Goal: Task Accomplishment & Management: Manage account settings

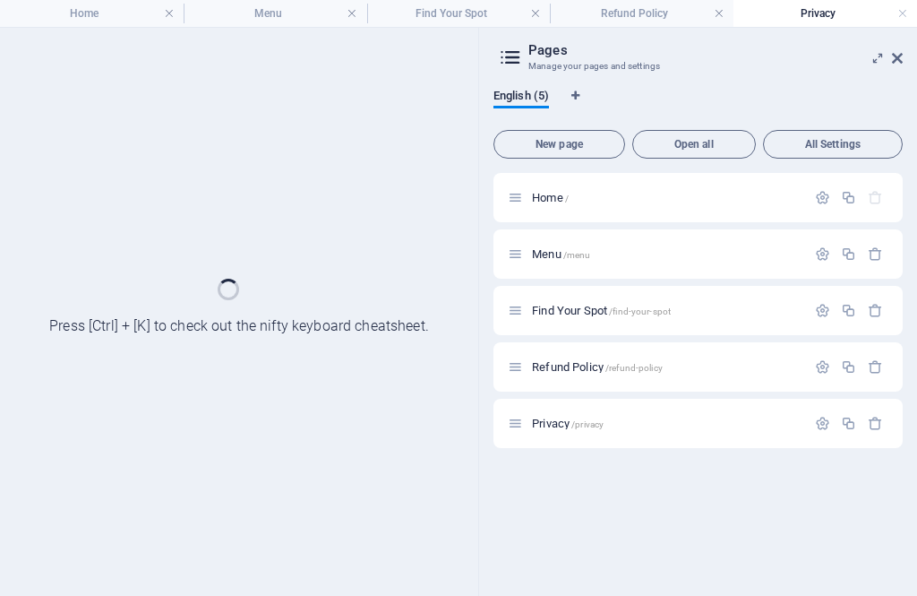
click at [0, 0] on link at bounding box center [0, 0] width 0 height 0
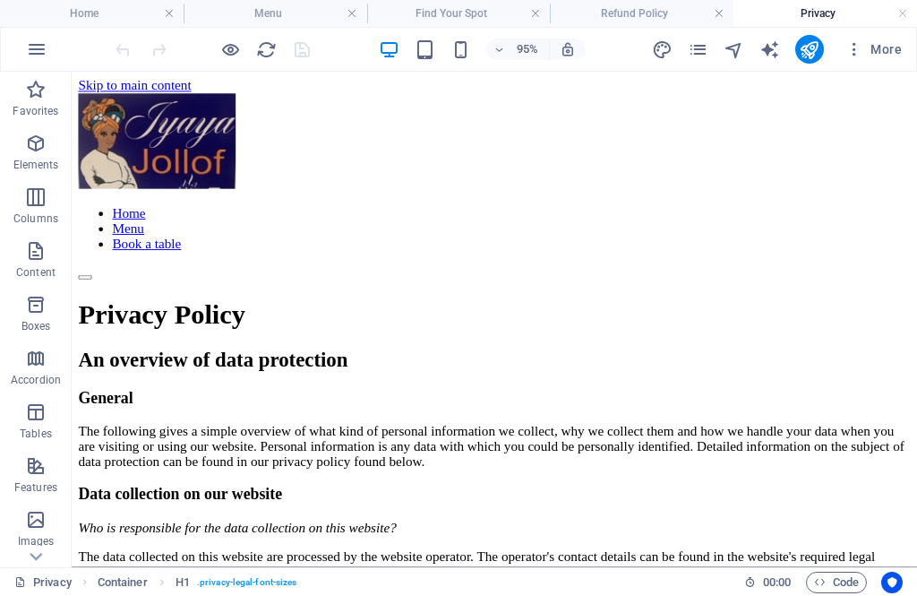
click at [631, 10] on h4 "Refund Policy" at bounding box center [642, 14] width 184 height 20
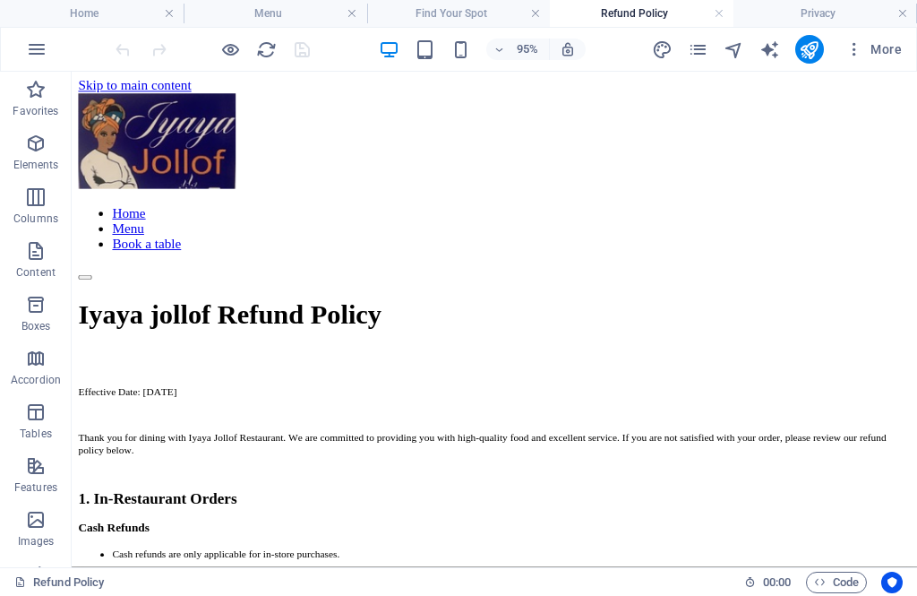
click at [822, 7] on h4 "Privacy" at bounding box center [826, 14] width 184 height 20
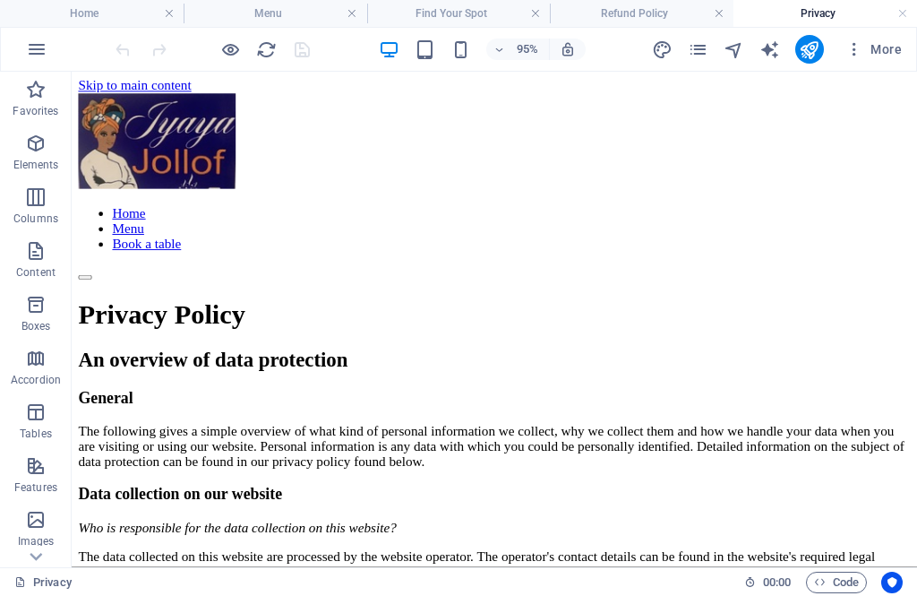
click at [651, 7] on h4 "Refund Policy" at bounding box center [642, 14] width 184 height 20
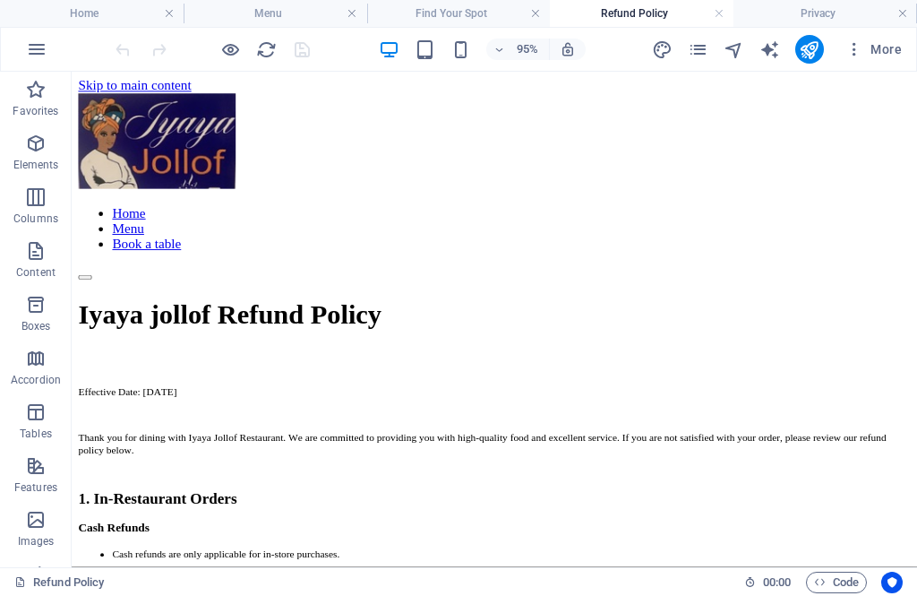
click at [845, 16] on h4 "Privacy" at bounding box center [826, 14] width 184 height 20
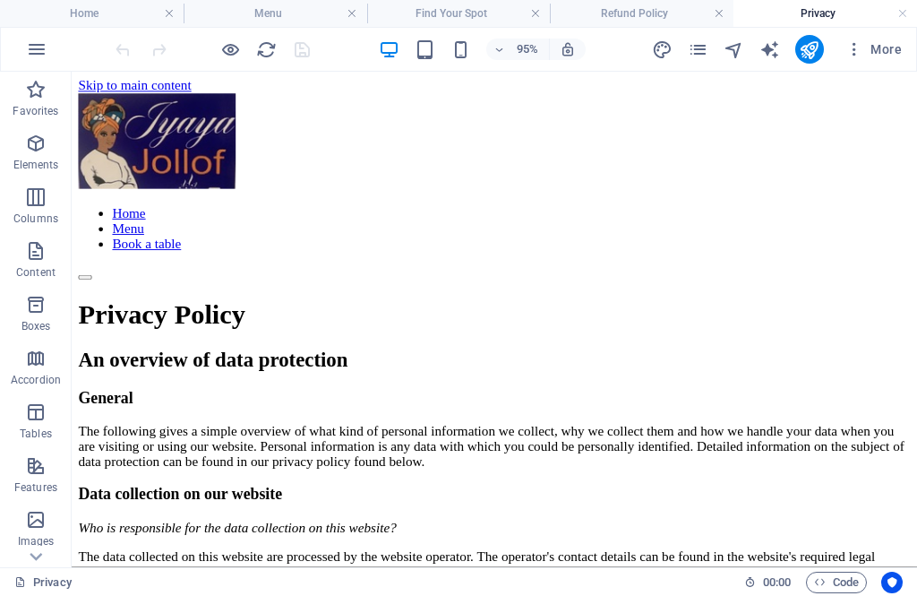
click at [830, 22] on h4 "Privacy" at bounding box center [826, 14] width 184 height 20
click at [866, 47] on span "More" at bounding box center [873, 49] width 56 height 18
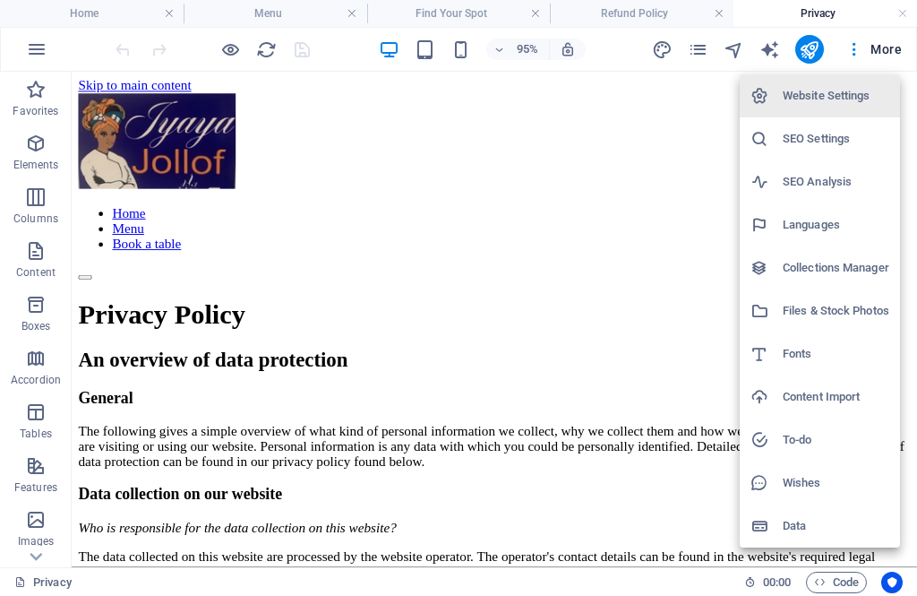
click at [597, 202] on div at bounding box center [458, 298] width 917 height 596
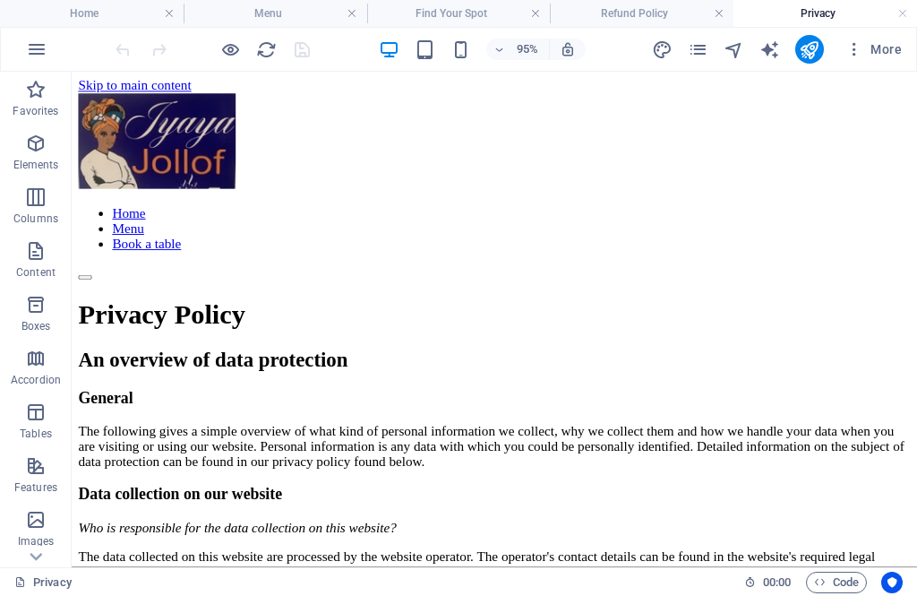
click at [46, 30] on button "button" at bounding box center [36, 49] width 43 height 43
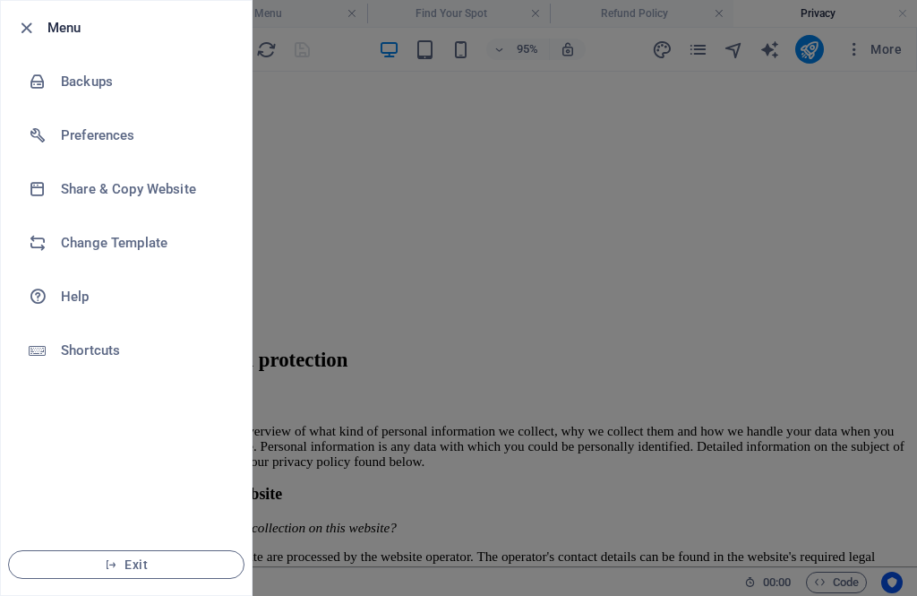
click at [358, 209] on div at bounding box center [458, 298] width 917 height 596
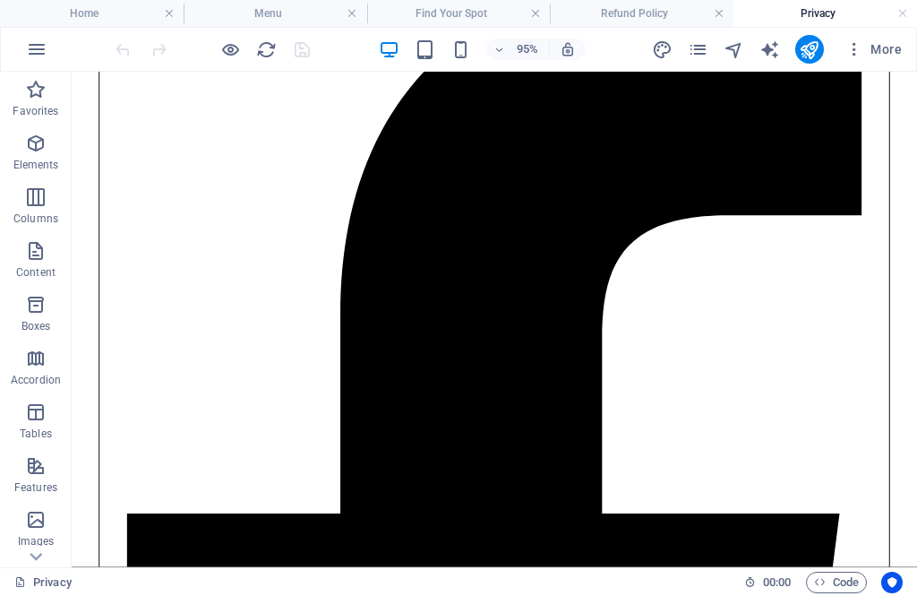
scroll to position [4230, 0]
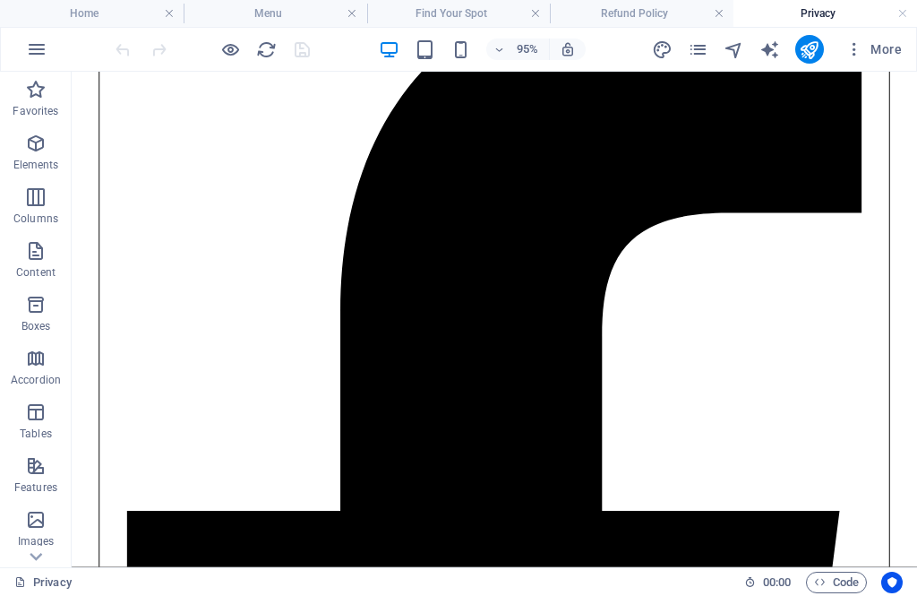
click at [809, 19] on h4 "Privacy" at bounding box center [826, 14] width 184 height 20
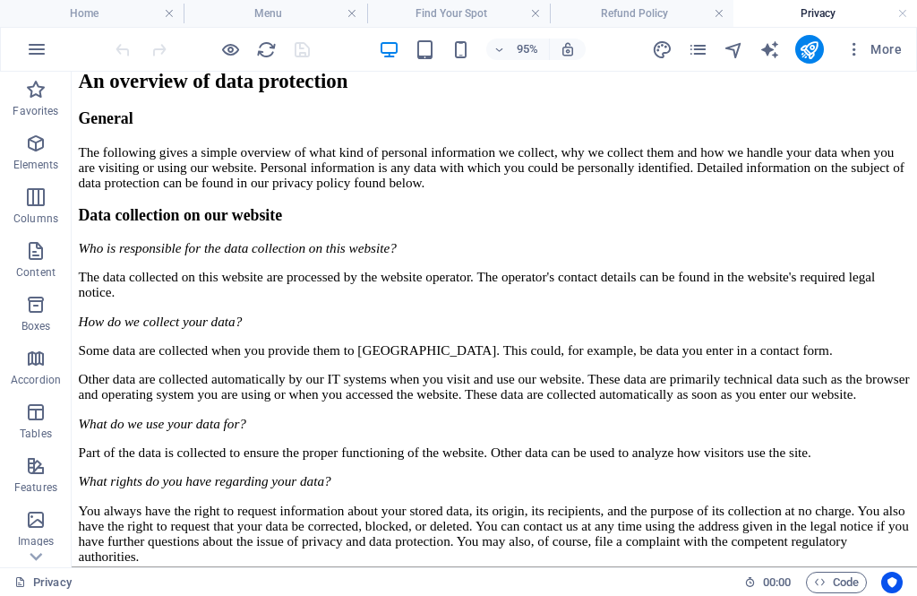
scroll to position [290, 0]
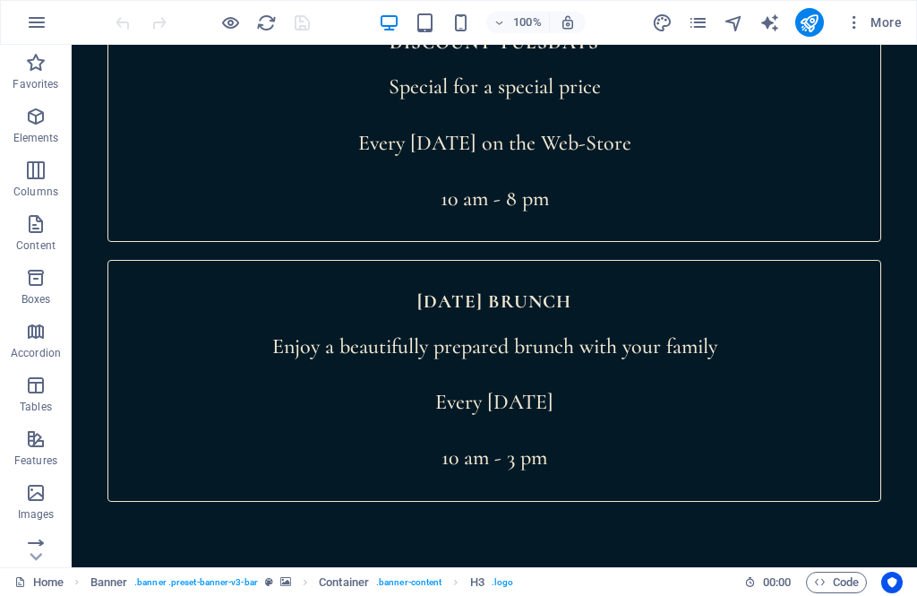
scroll to position [10004, 0]
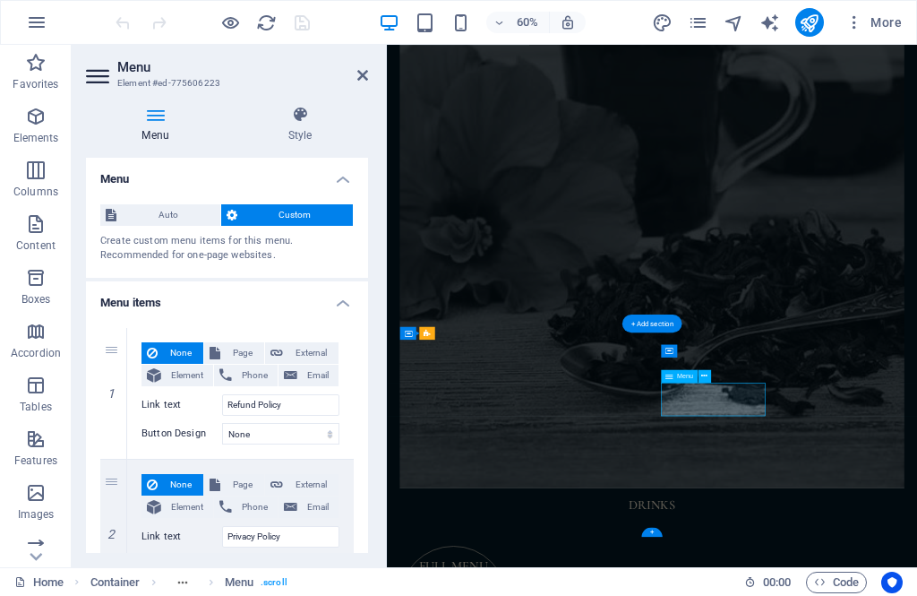
scroll to position [5350, 0]
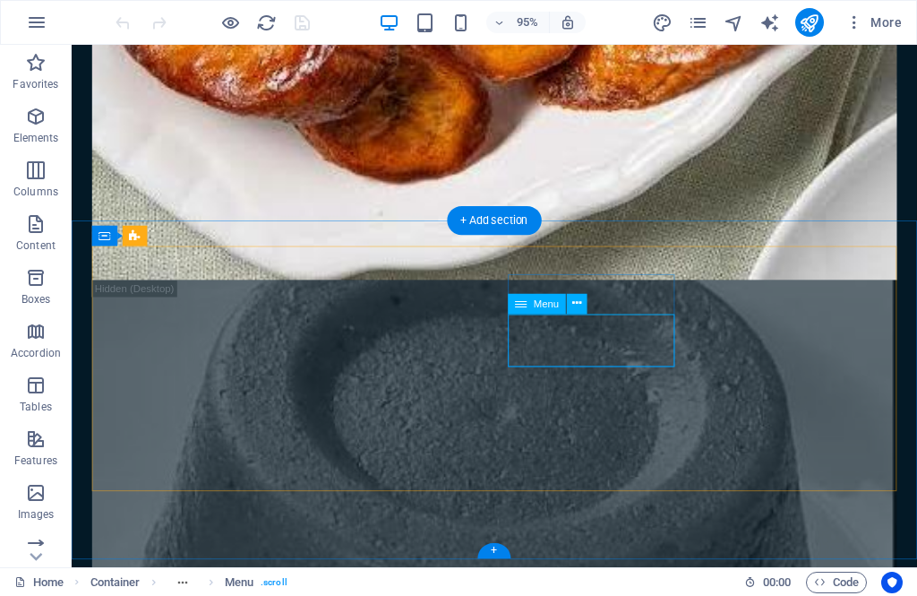
click at [583, 295] on button at bounding box center [577, 303] width 21 height 21
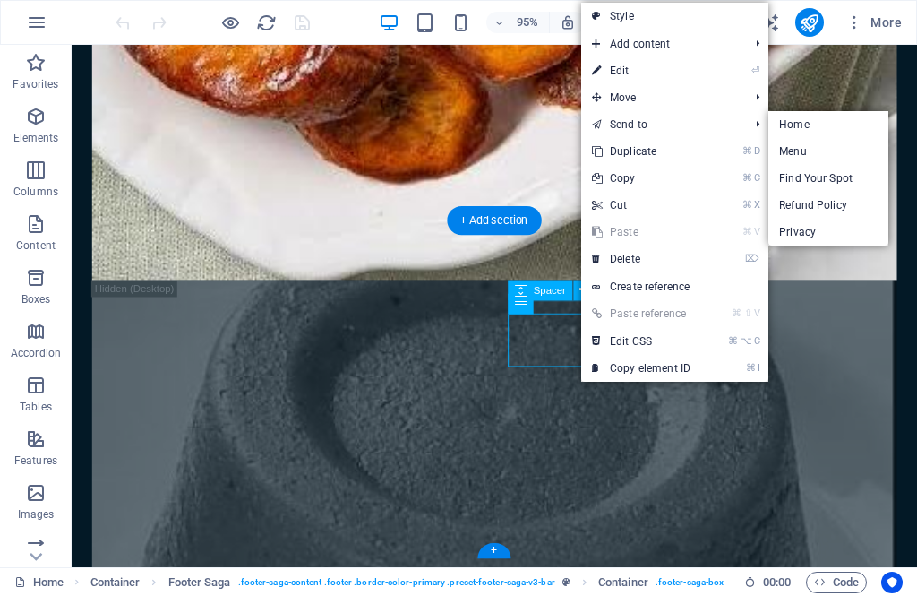
click at [690, 150] on link "⌘ D Duplicate" at bounding box center [641, 151] width 120 height 27
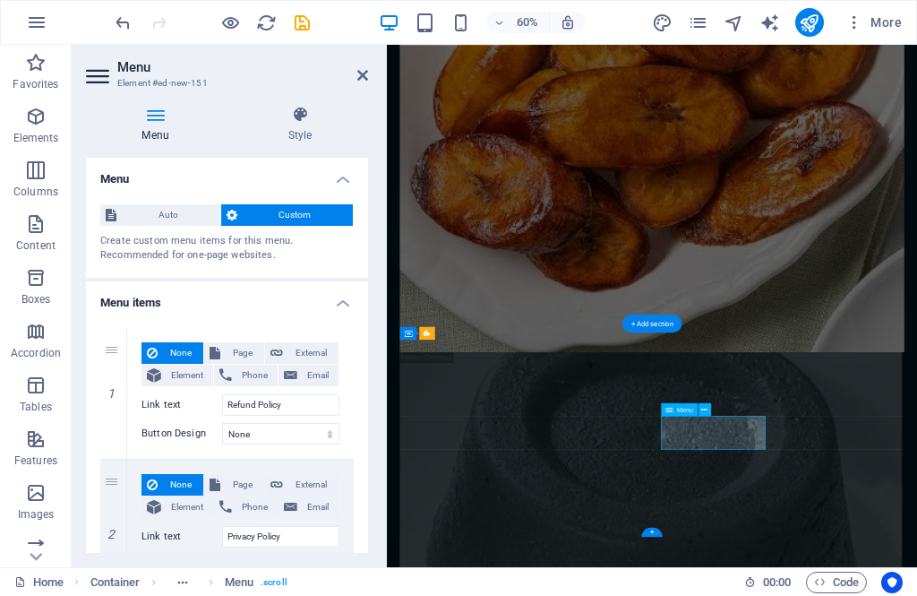
click at [373, 68] on aside "Menu Element #ed-new-151 Menu Style Menu Auto Custom Create custom menu items f…" at bounding box center [229, 306] width 315 height 522
click at [707, 405] on icon at bounding box center [704, 409] width 6 height 12
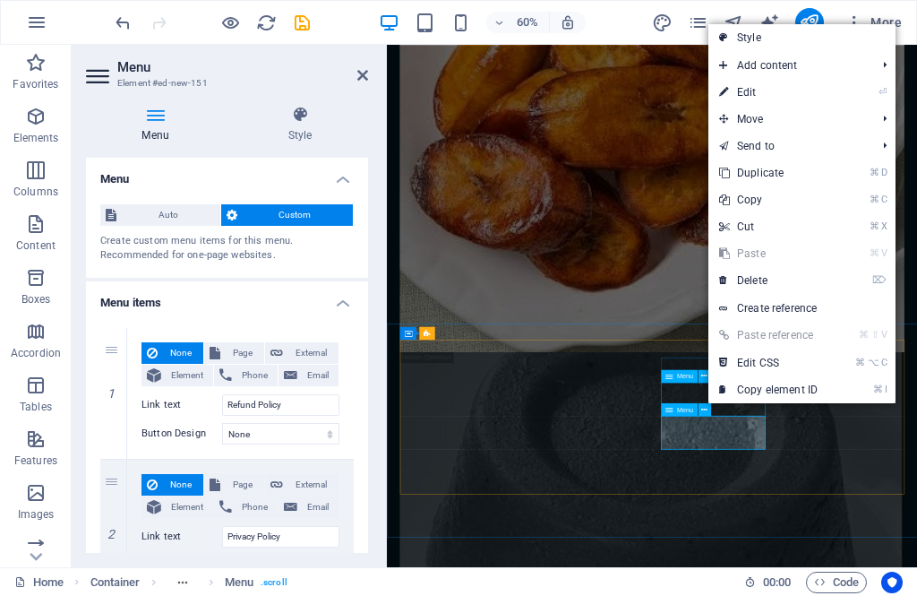
click at [781, 87] on link "⏎ Edit" at bounding box center [768, 92] width 120 height 27
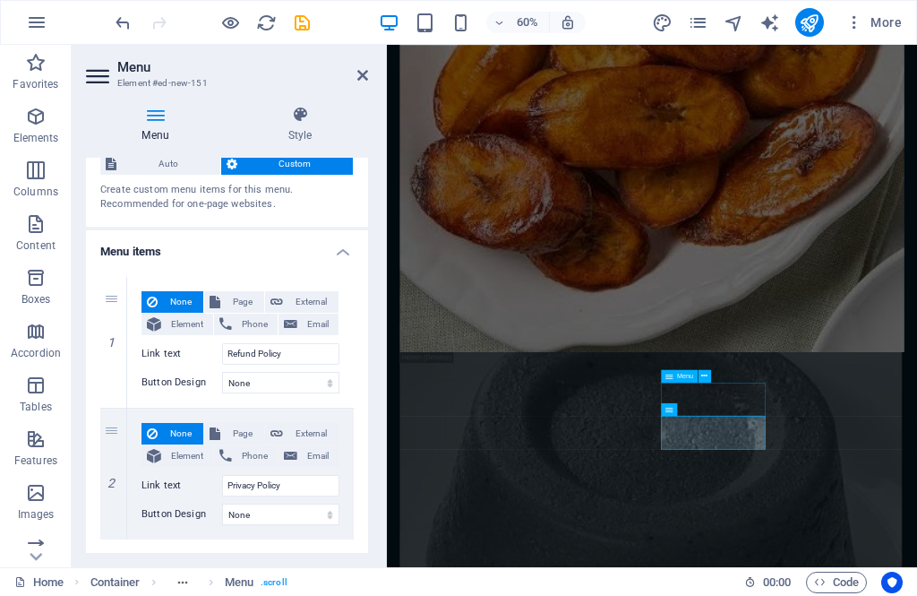
scroll to position [50, 0]
click at [255, 344] on input "Refund Policy" at bounding box center [280, 354] width 117 height 21
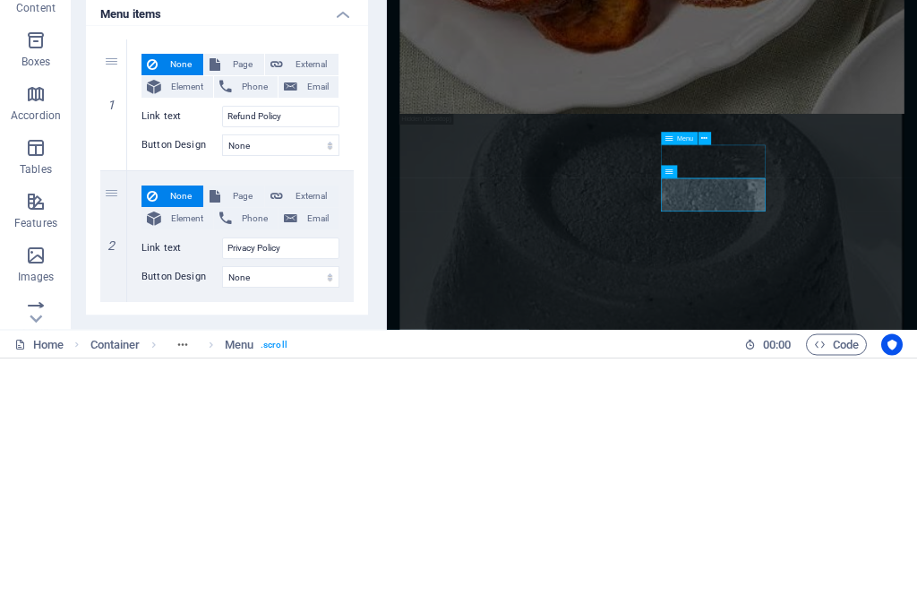
click at [248, 314] on span "Phone" at bounding box center [254, 324] width 35 height 21
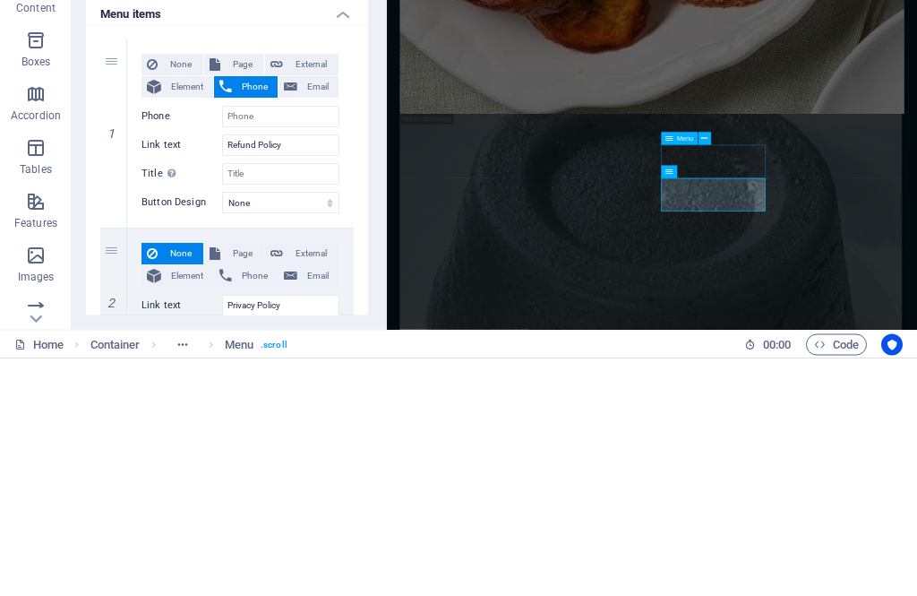
click at [351, 278] on div "None Page External Element Phone Email Page Home Menu Find Your Spot Refund Pol…" at bounding box center [240, 372] width 227 height 188
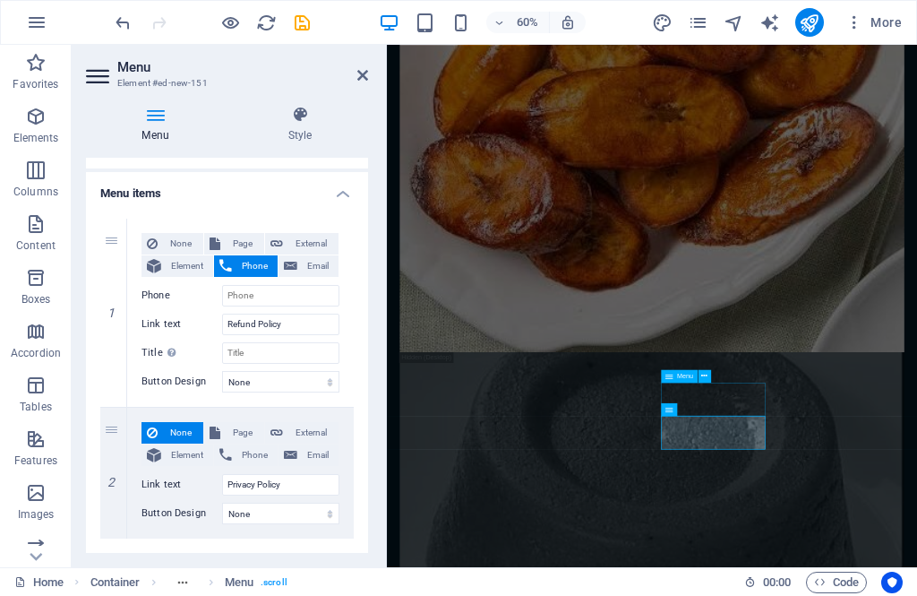
scroll to position [107, 0]
click at [154, 239] on icon at bounding box center [152, 245] width 11 height 21
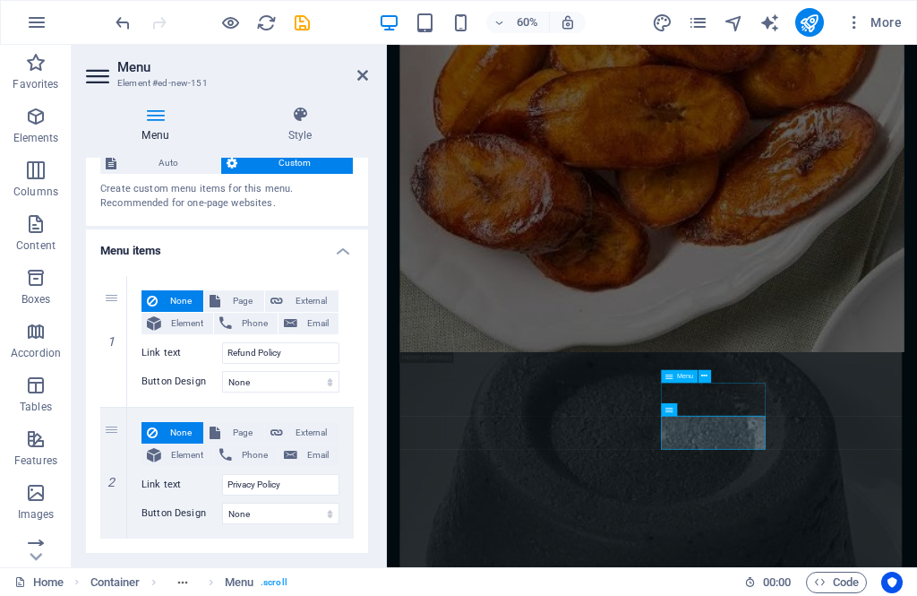
scroll to position [50, 0]
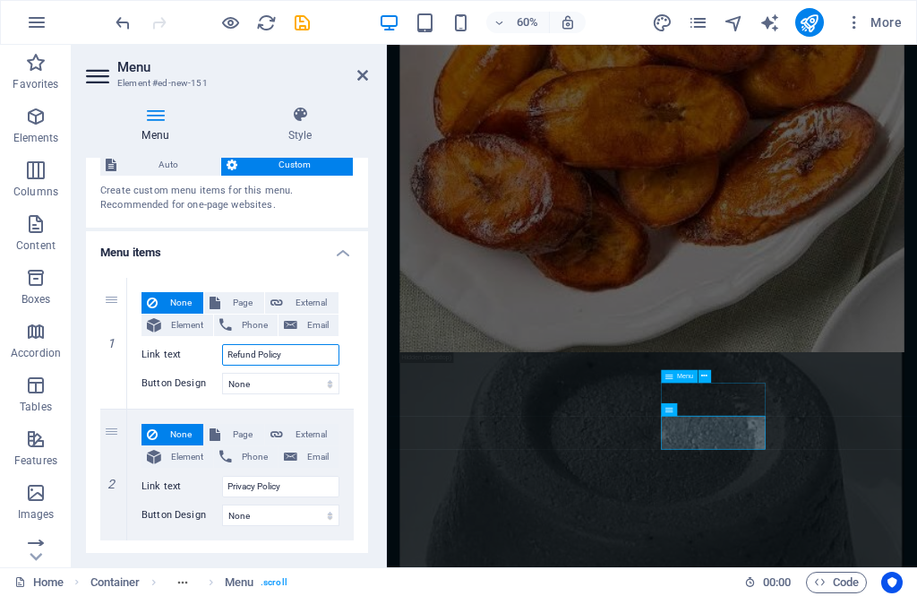
click at [253, 346] on input "Refund Policy" at bounding box center [280, 354] width 117 height 21
type input "Legal Policy"
click at [0, 0] on icon at bounding box center [0, 0] width 0 height 0
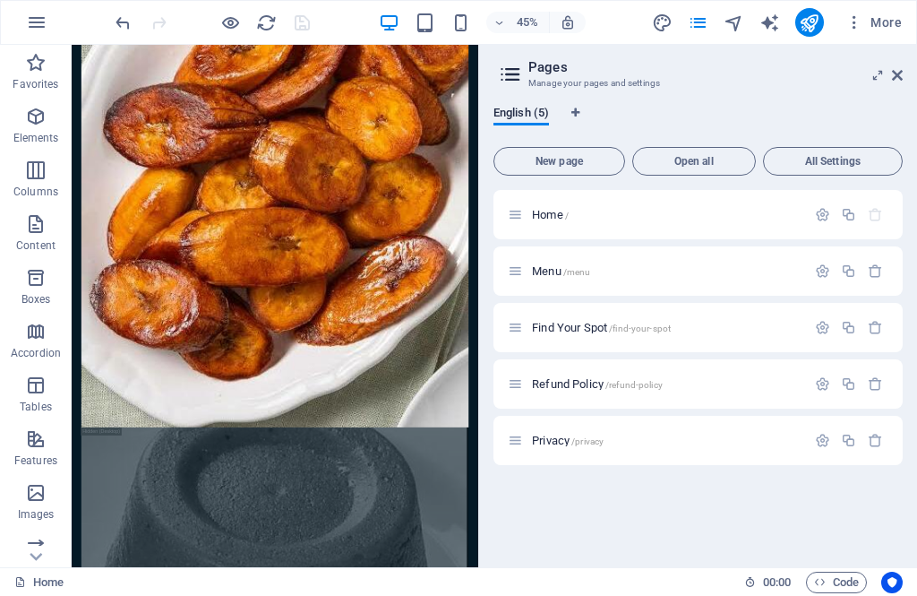
scroll to position [5345, 0]
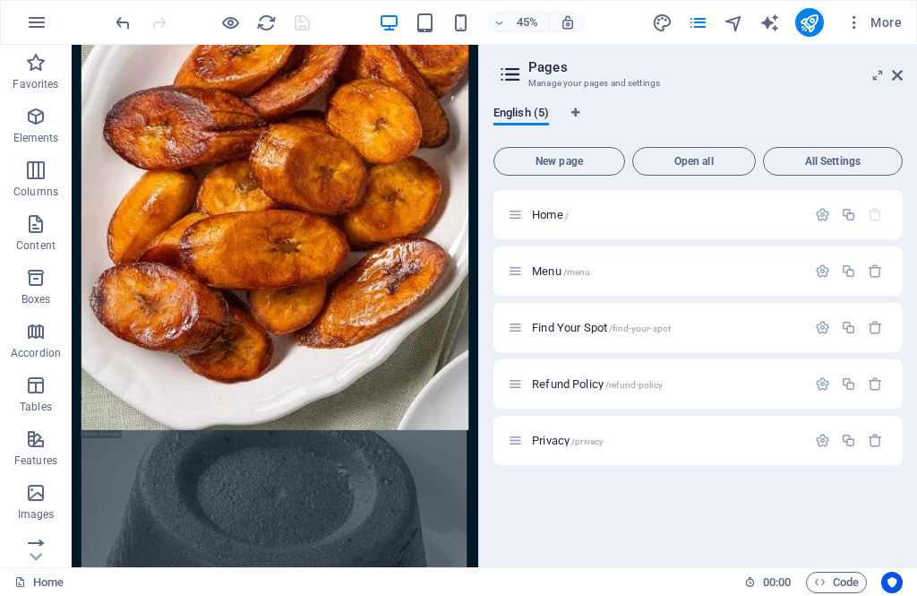
click at [725, 156] on span "Open all" at bounding box center [693, 161] width 107 height 11
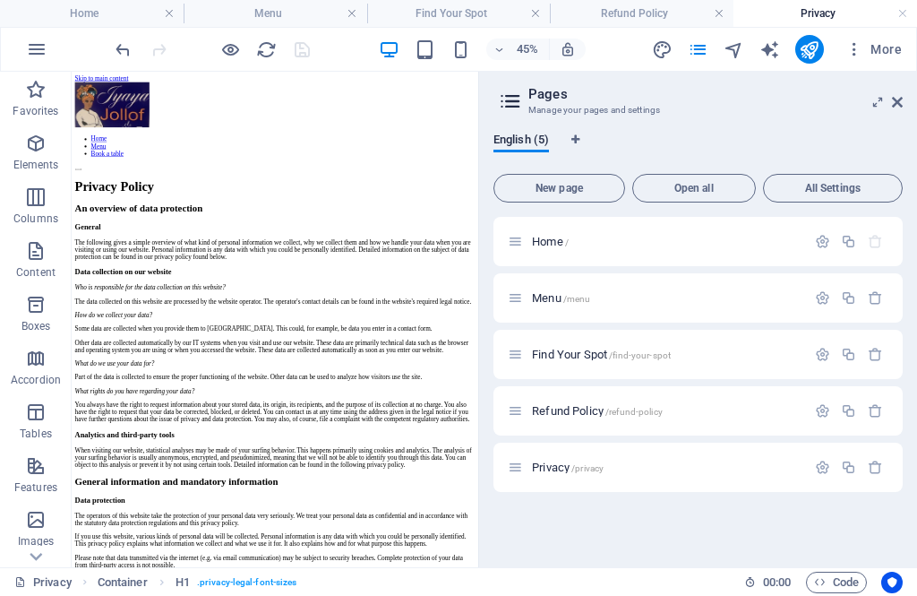
scroll to position [703, 0]
click at [827, 408] on icon "button" at bounding box center [822, 410] width 15 height 15
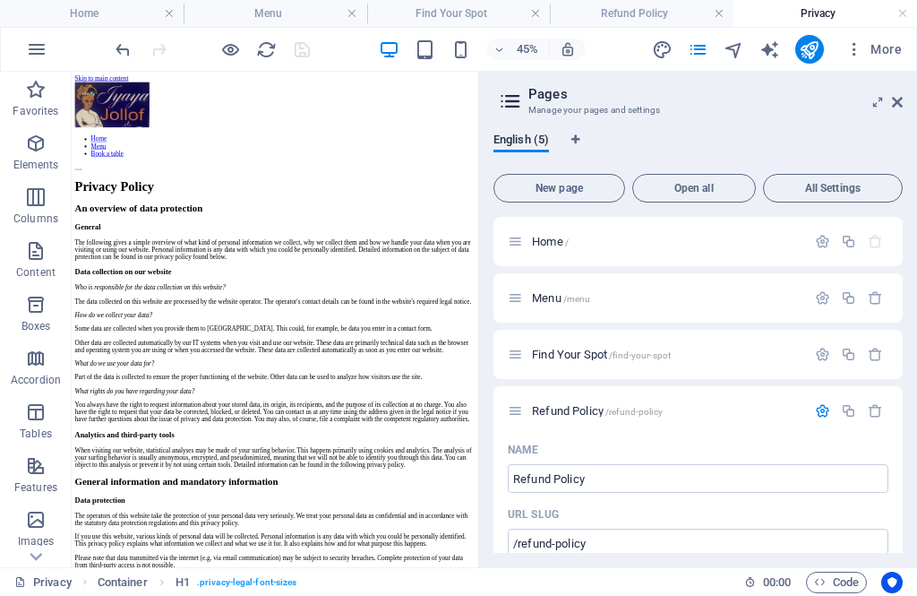
scroll to position [0, 0]
click at [909, 94] on aside "Pages Manage your pages and settings English (5) New page Open all All Settings…" at bounding box center [697, 319] width 439 height 495
click at [899, 95] on icon at bounding box center [897, 102] width 11 height 14
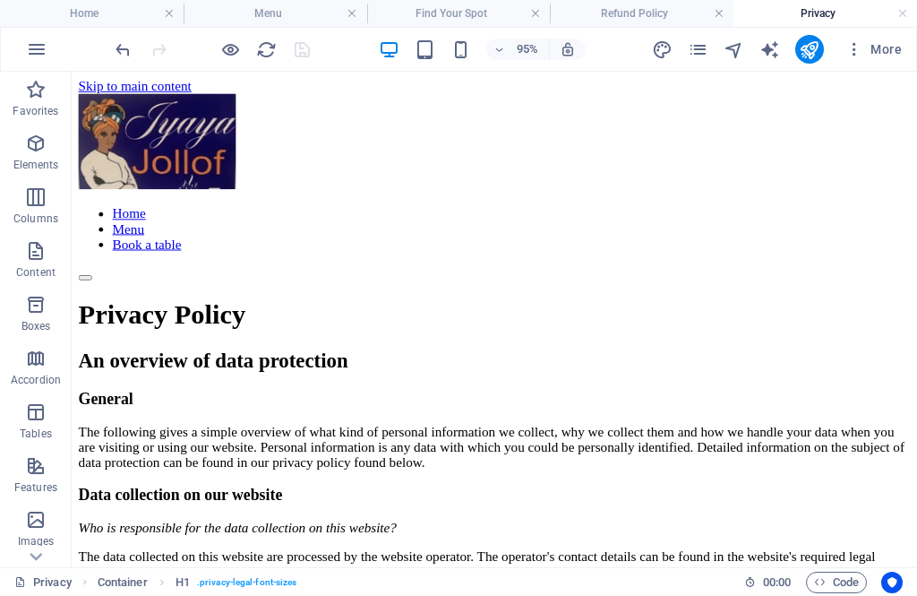
click at [702, 42] on icon "pages" at bounding box center [698, 49] width 21 height 21
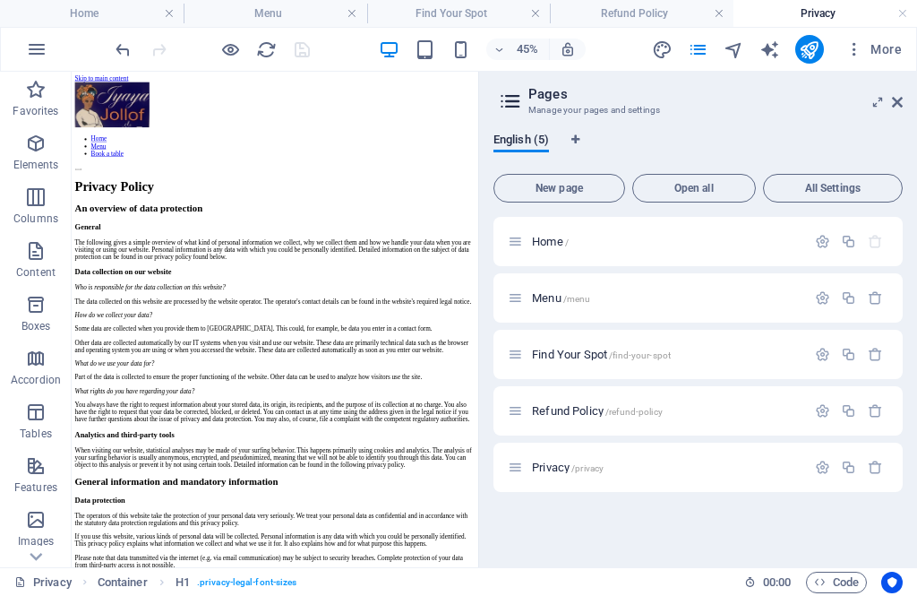
click at [526, 399] on div "Refund Policy /refund-policy" at bounding box center [697, 410] width 409 height 49
click at [518, 408] on icon at bounding box center [515, 410] width 15 height 15
click at [0, 0] on div at bounding box center [0, 0] width 0 height 0
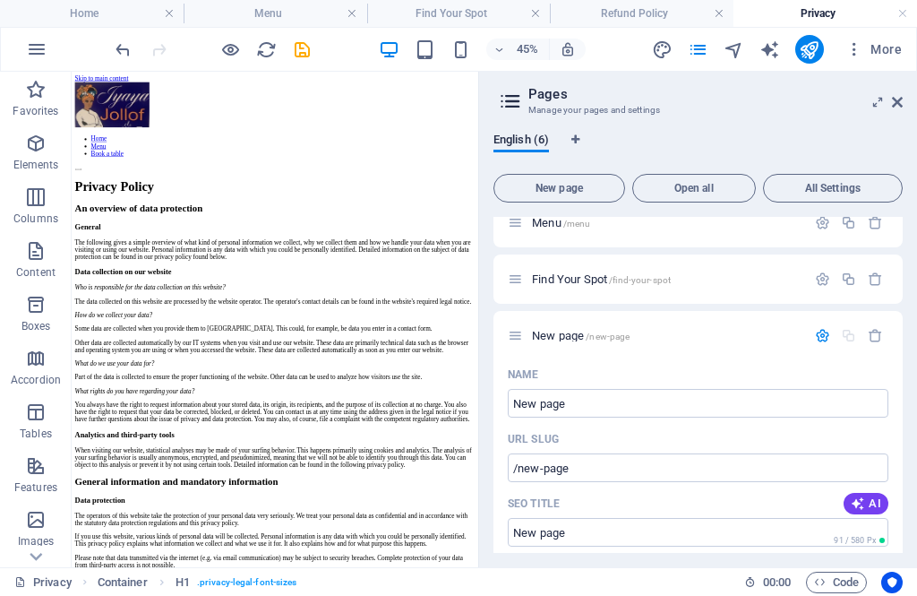
scroll to position [84, 0]
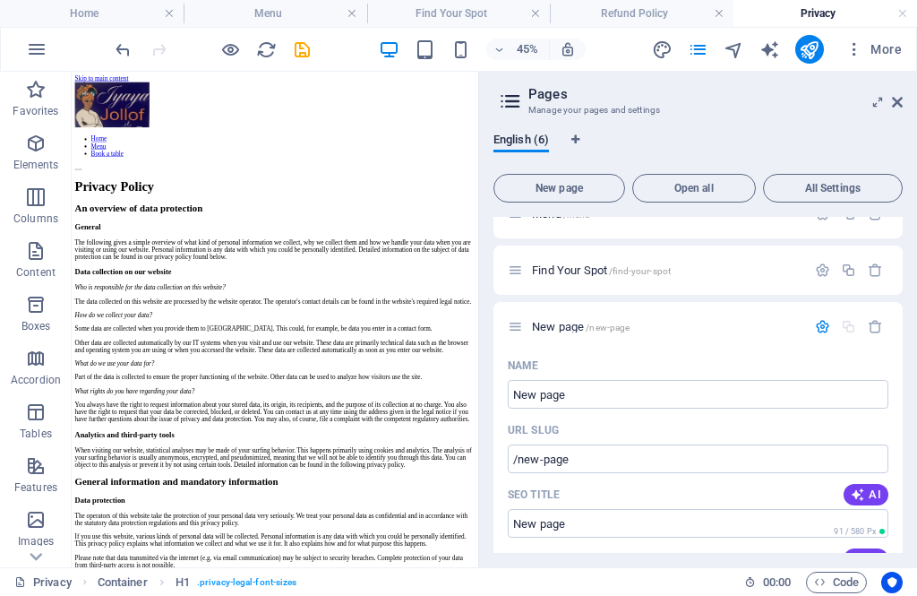
click at [113, 42] on icon "undo" at bounding box center [123, 49] width 21 height 21
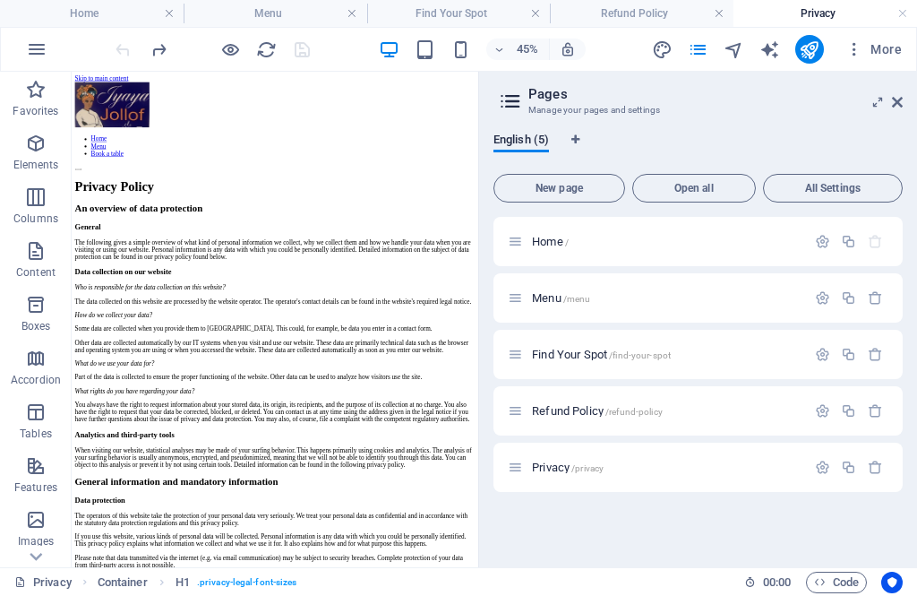
scroll to position [0, 0]
click at [597, 183] on span "New page" at bounding box center [560, 188] width 116 height 11
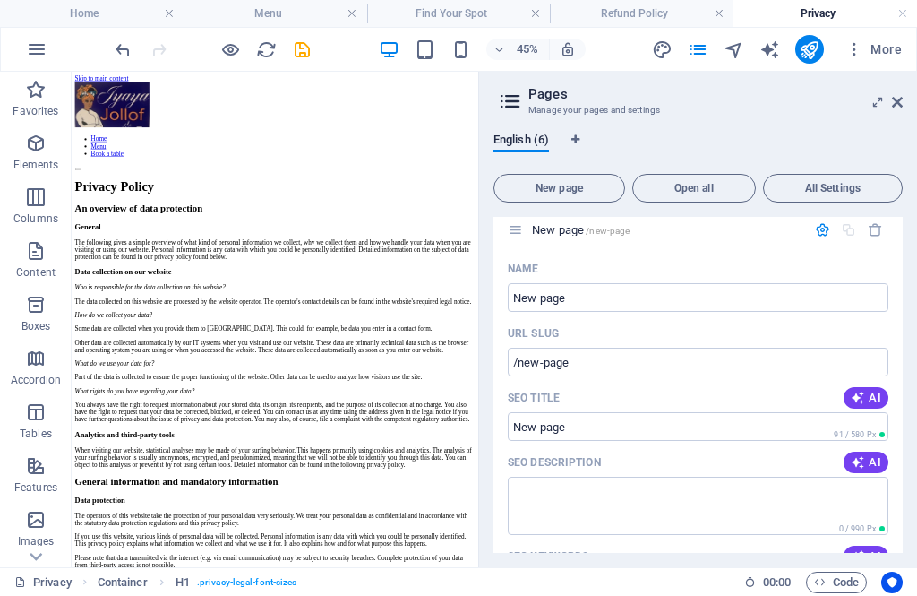
scroll to position [296, 0]
click at [742, 286] on input "New page" at bounding box center [698, 294] width 381 height 29
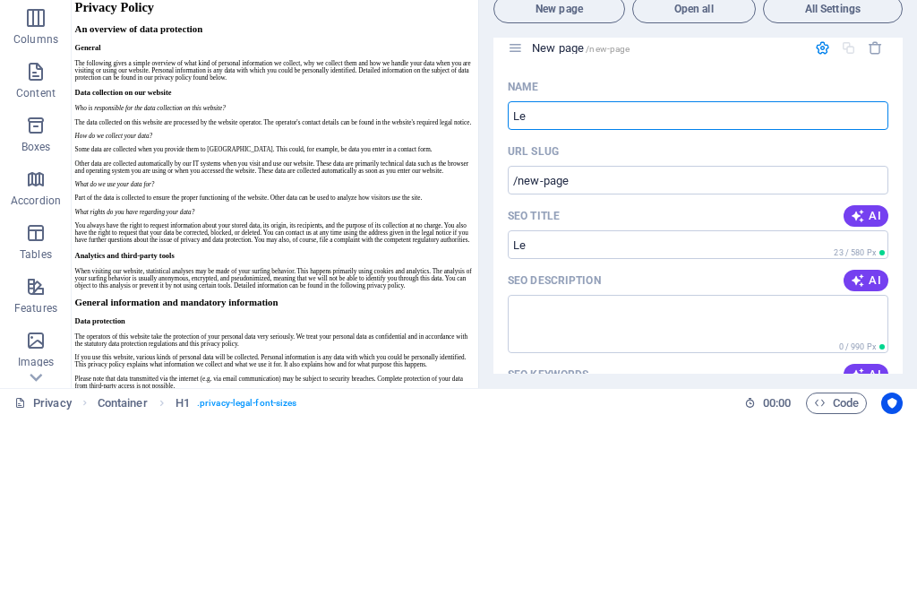
type input "Leg"
type input "/le"
type input "Legal"
type input "/legal"
type input "Legal Policy"
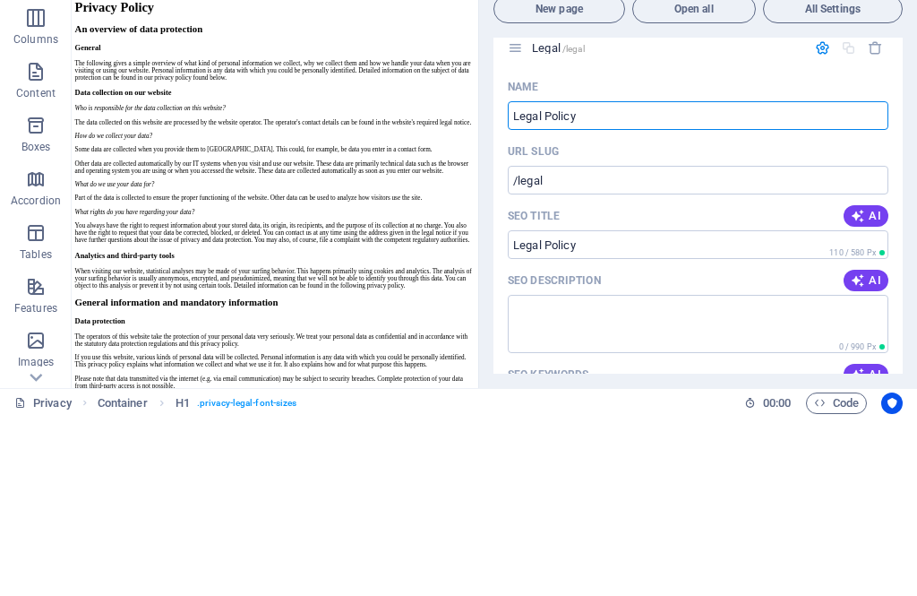
type input "/legal-policy"
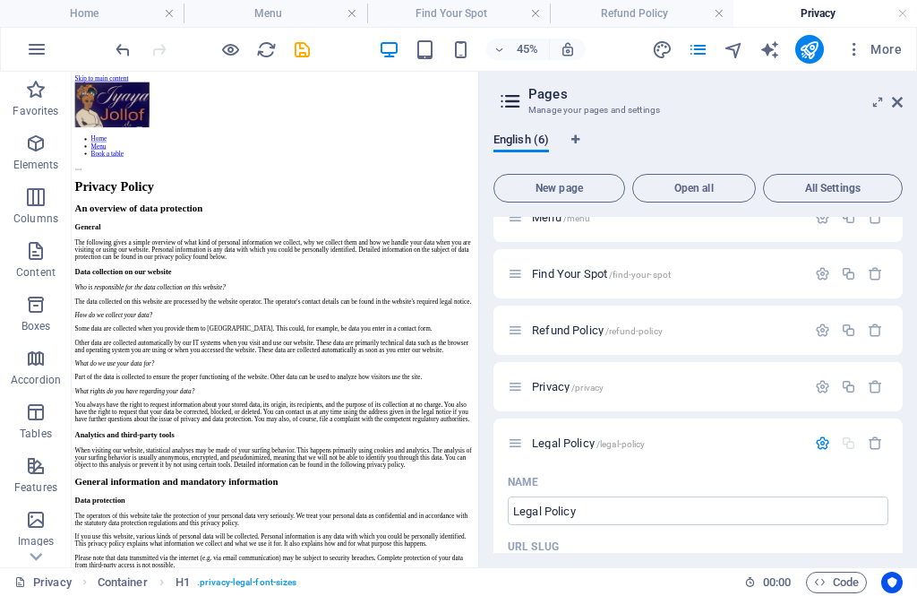
scroll to position [75, 0]
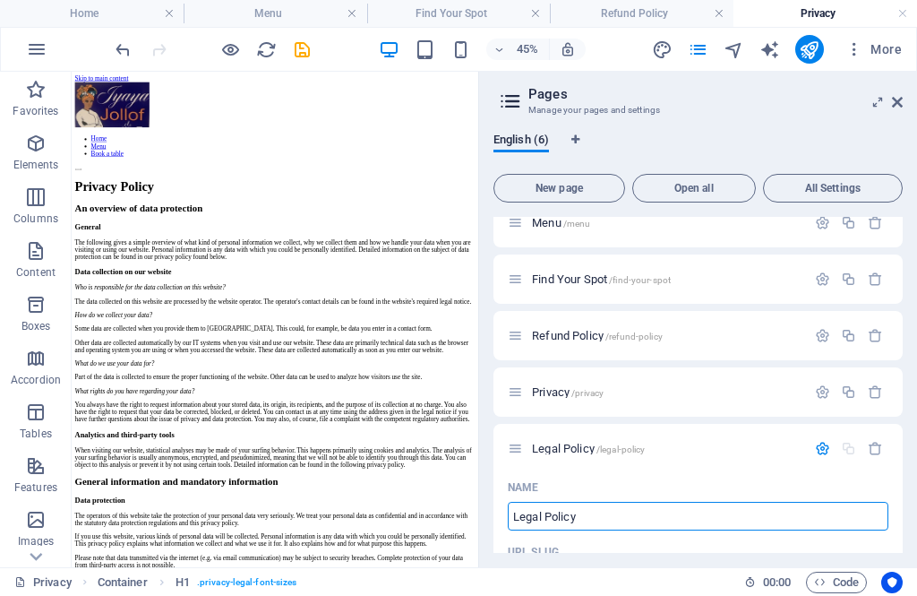
click at [821, 330] on icon "button" at bounding box center [822, 335] width 15 height 15
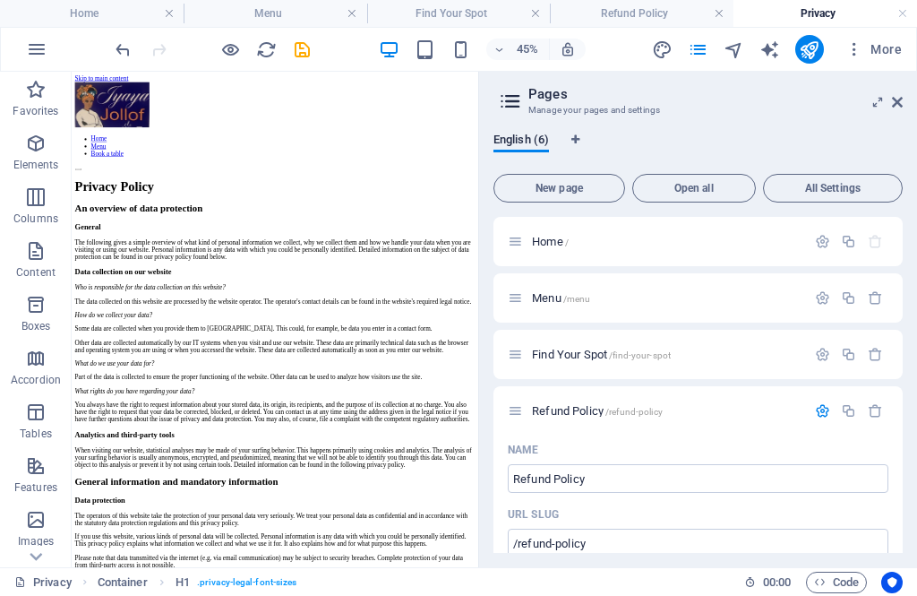
scroll to position [0, 0]
click at [830, 410] on icon "button" at bounding box center [822, 410] width 15 height 15
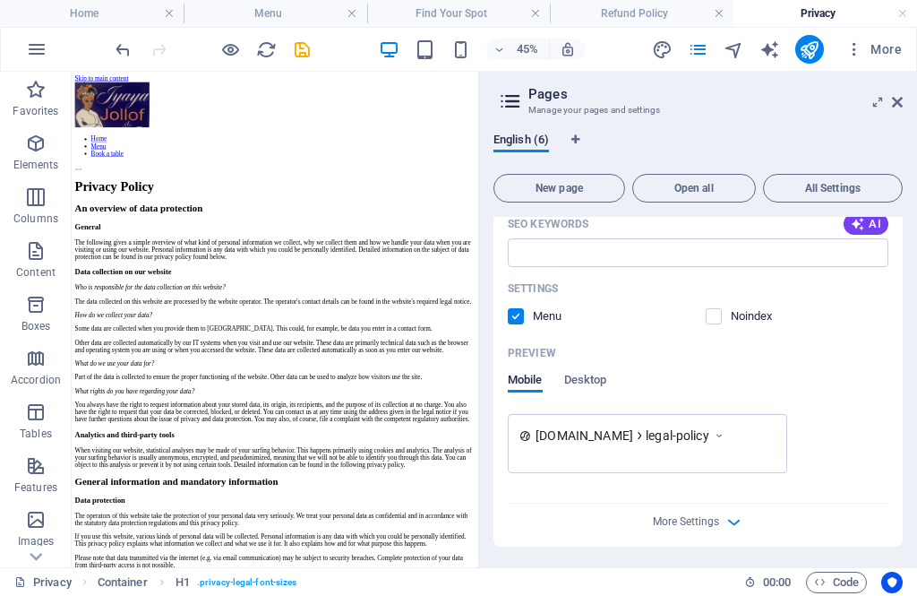
scroll to position [625, 0]
click at [729, 523] on icon "button" at bounding box center [734, 522] width 21 height 21
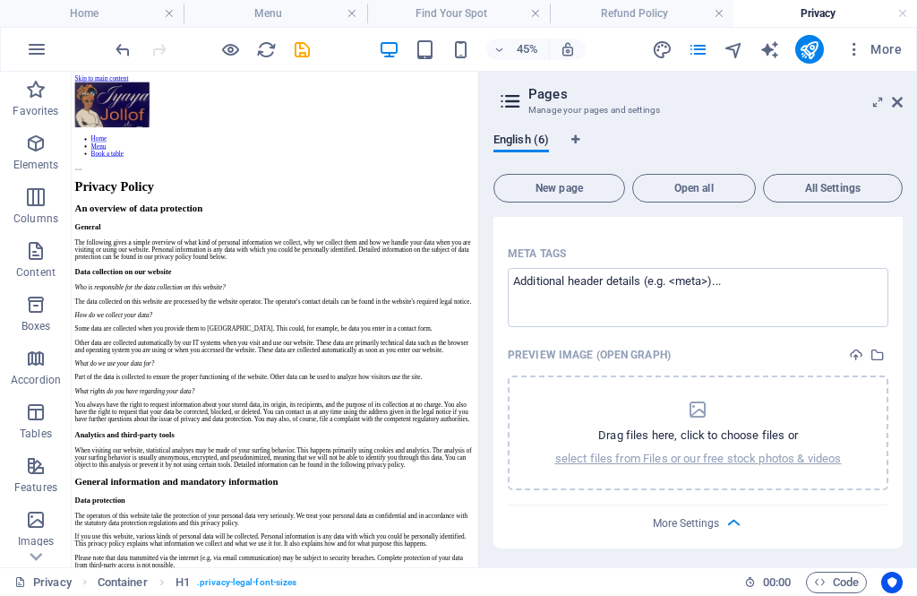
scroll to position [880, 0]
click at [737, 522] on icon "button" at bounding box center [734, 524] width 21 height 21
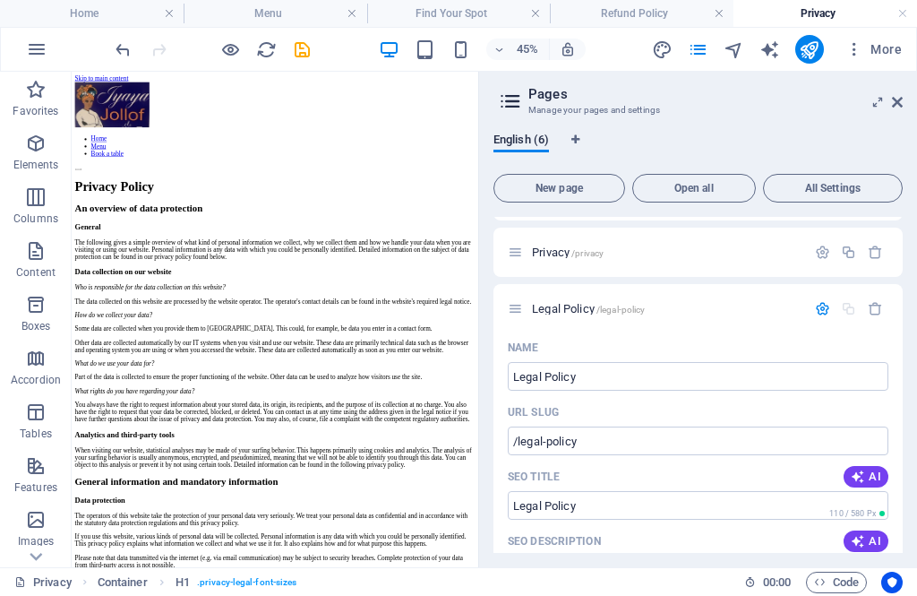
scroll to position [213, 0]
click at [831, 303] on button "button" at bounding box center [823, 310] width 26 height 15
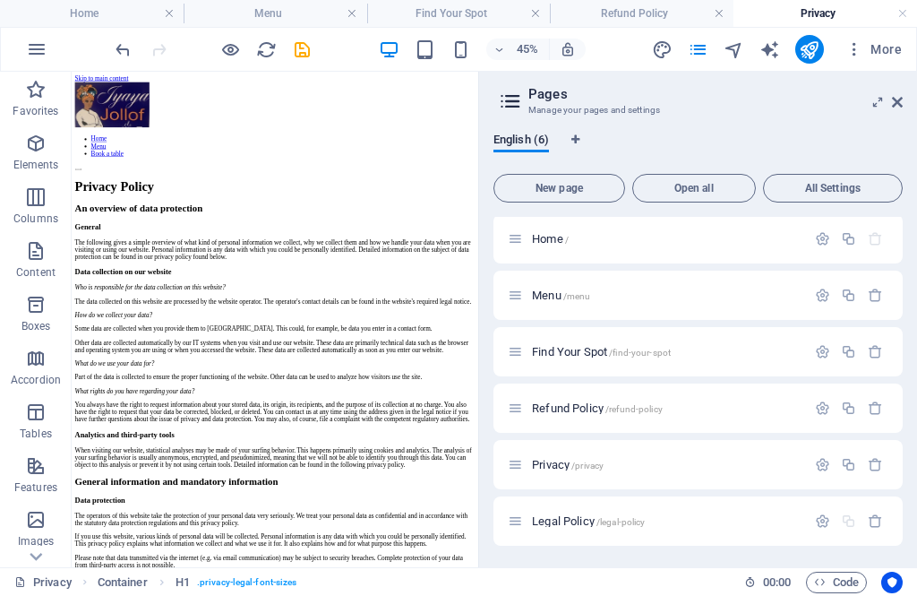
scroll to position [3, 0]
click at [320, 40] on div "45% More" at bounding box center [510, 49] width 797 height 29
click at [301, 45] on icon "save" at bounding box center [302, 49] width 21 height 21
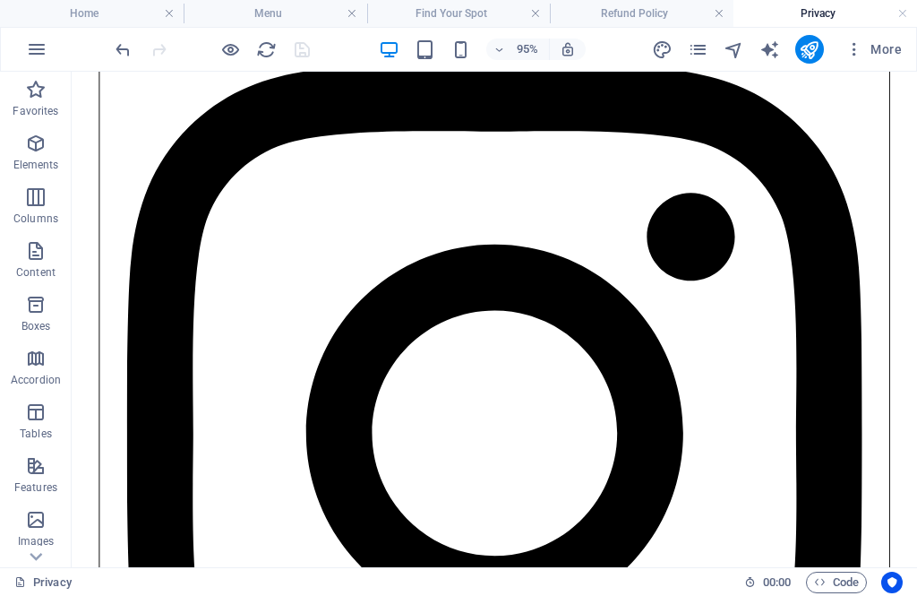
scroll to position [6272, 0]
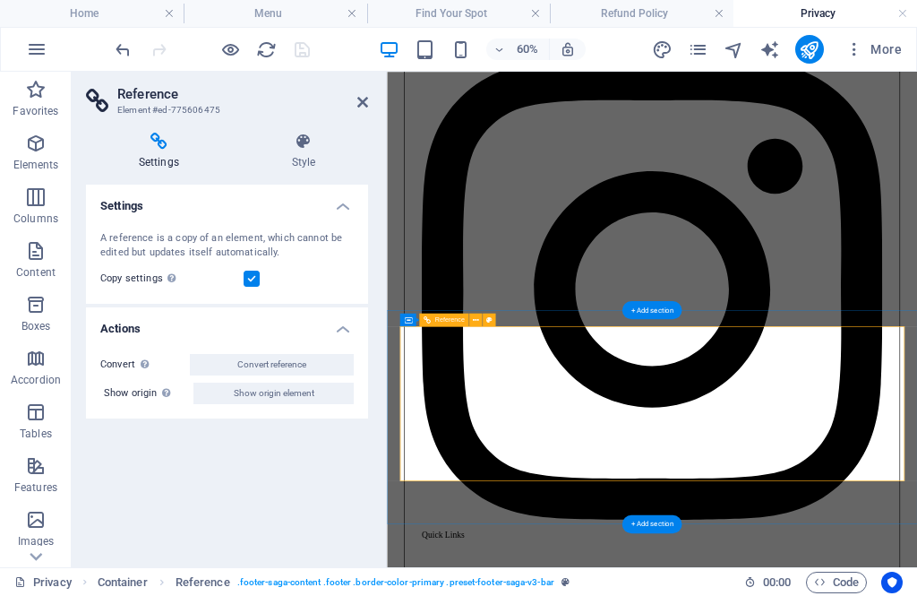
scroll to position [5967, 0]
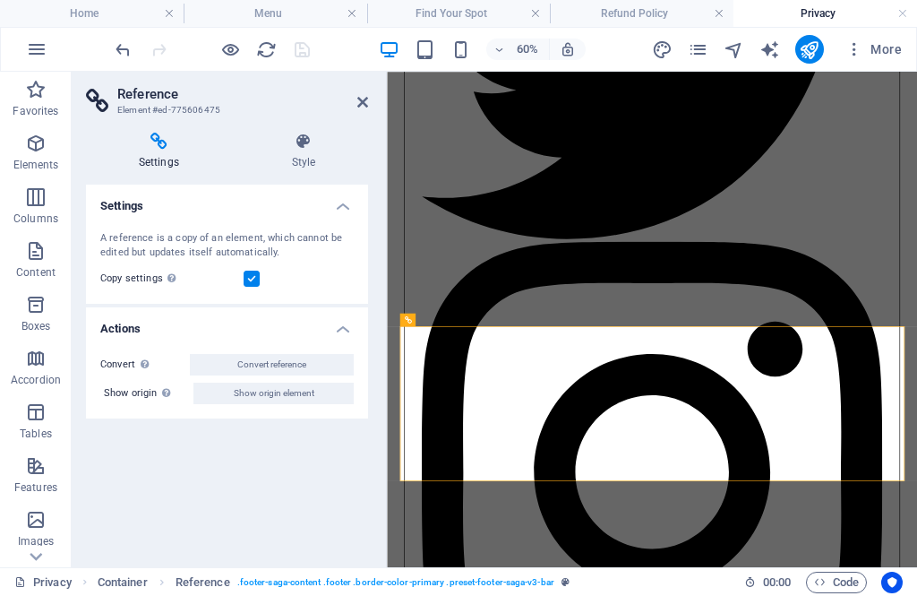
click at [308, 134] on icon at bounding box center [303, 142] width 129 height 18
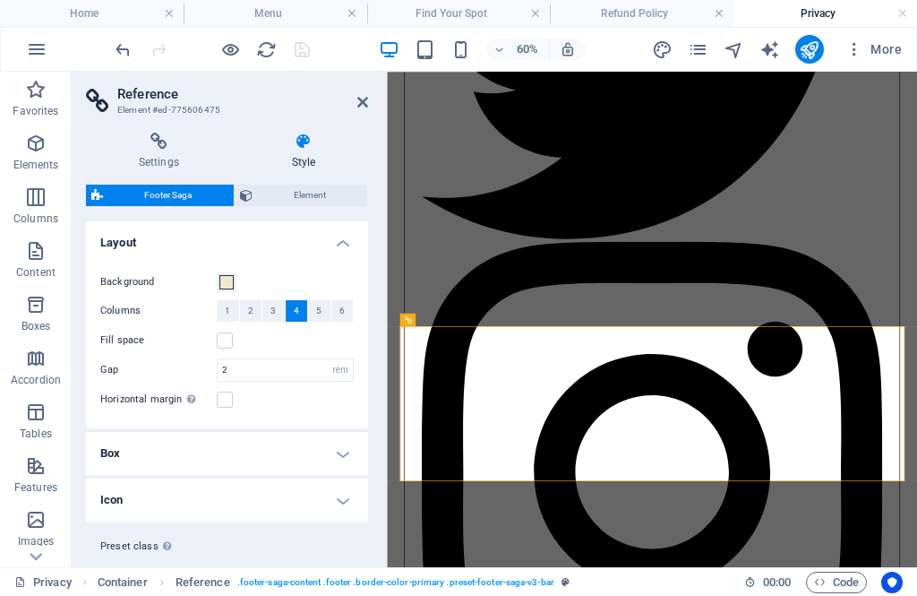
click at [141, 149] on icon at bounding box center [159, 142] width 146 height 18
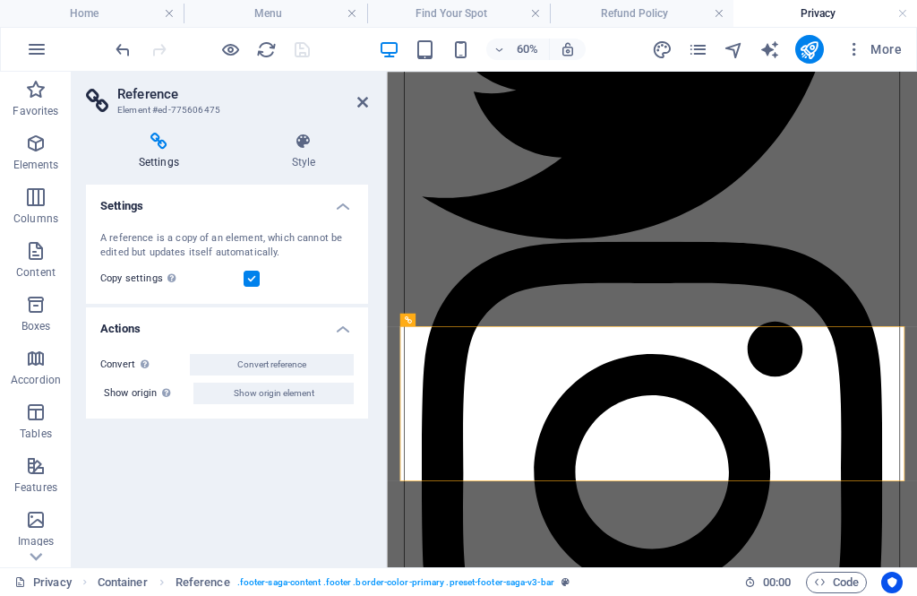
click at [297, 145] on icon at bounding box center [303, 142] width 129 height 18
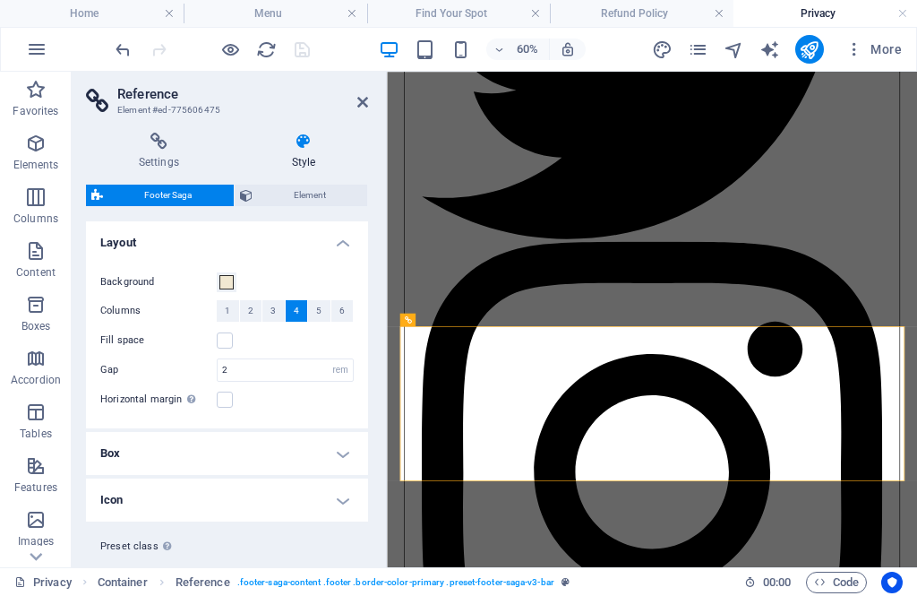
click at [363, 99] on icon at bounding box center [362, 102] width 11 height 14
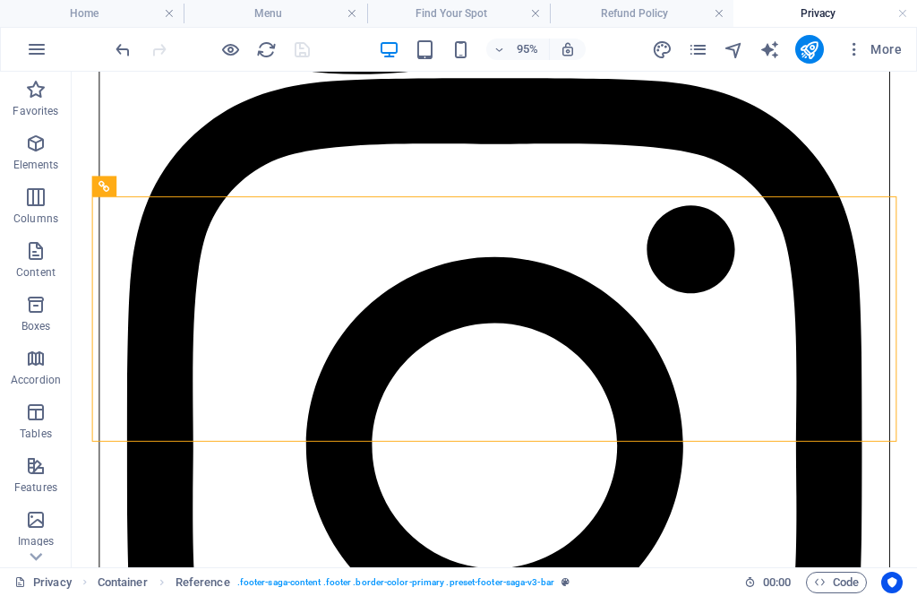
click at [911, 11] on h4 "Privacy" at bounding box center [826, 14] width 184 height 20
click at [905, 8] on link at bounding box center [902, 13] width 11 height 17
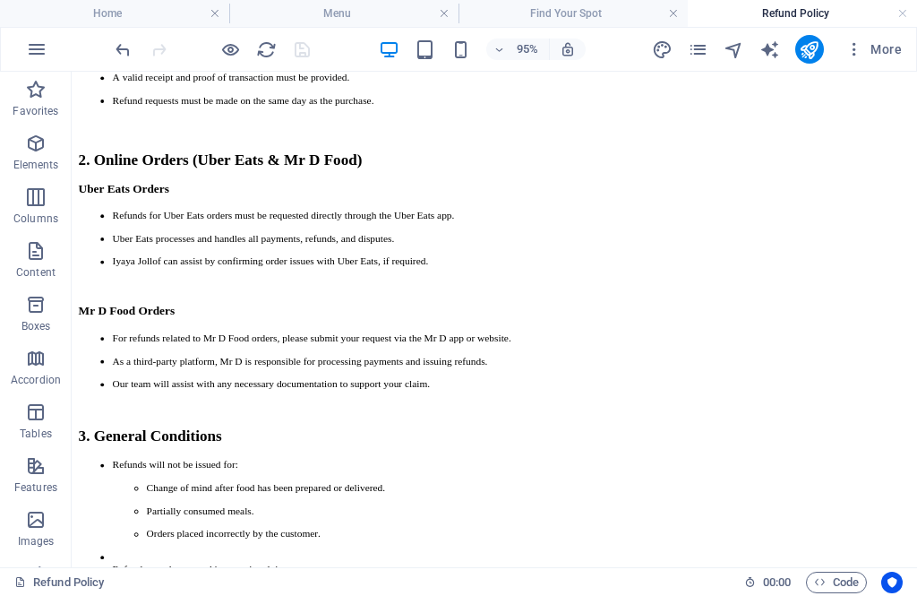
scroll to position [0, 0]
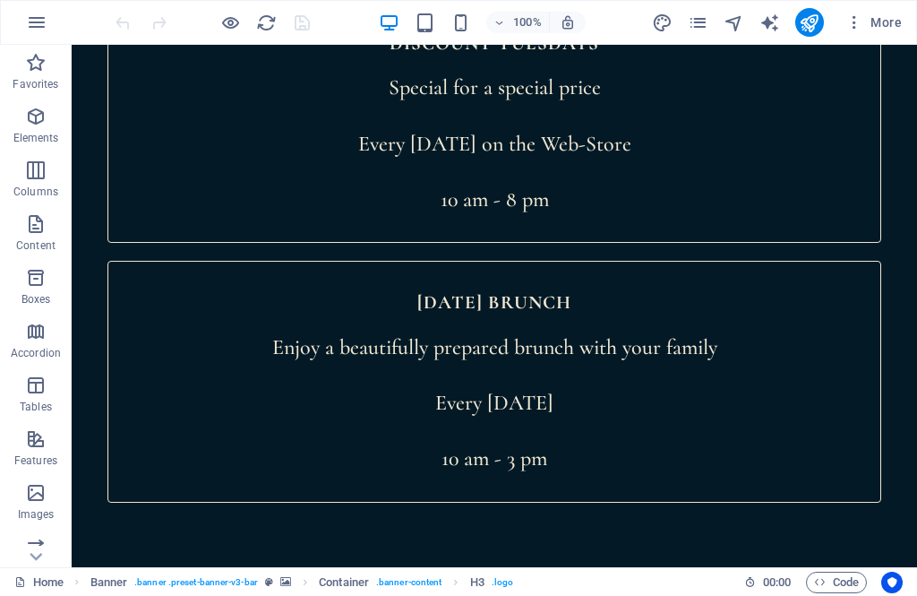
scroll to position [10004, 0]
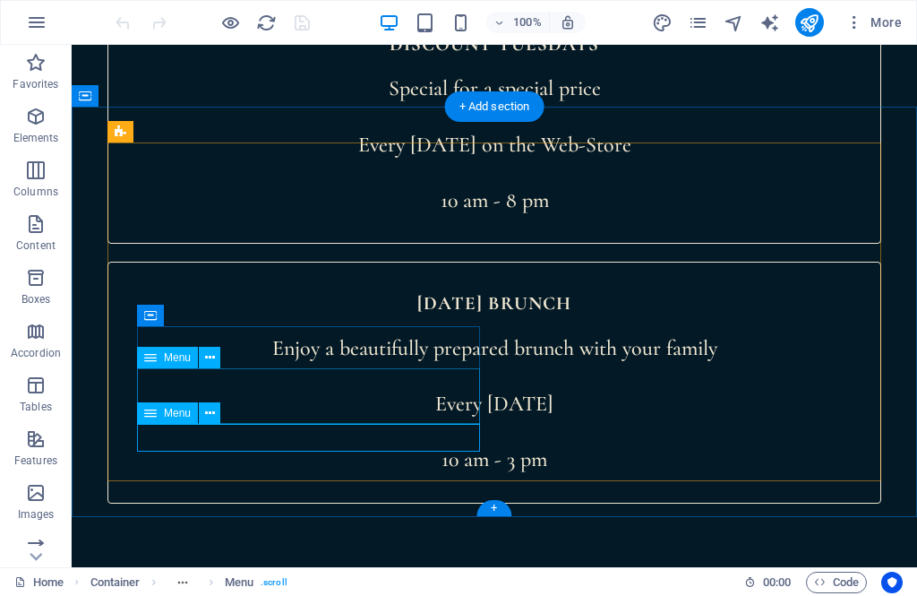
click at [210, 413] on icon at bounding box center [210, 413] width 10 height 19
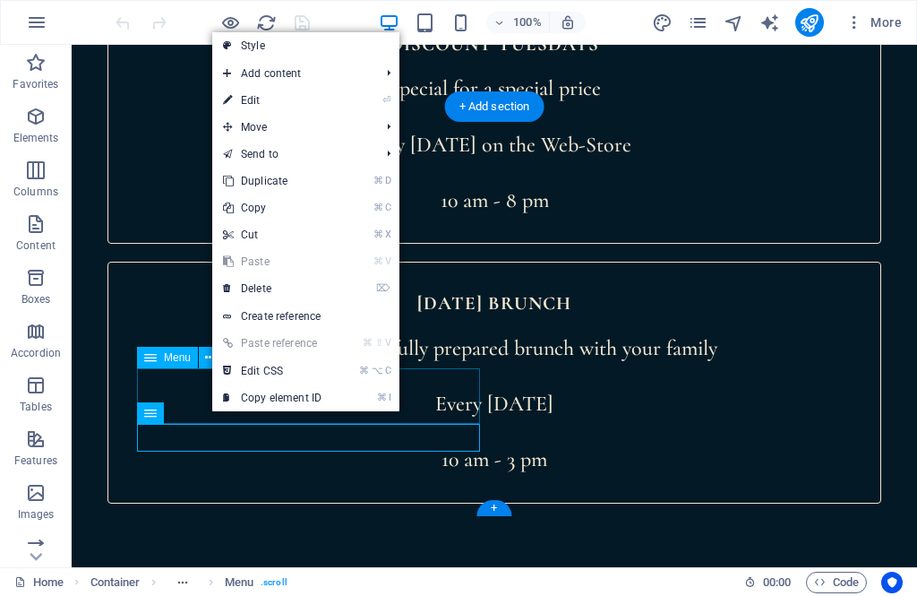
click at [323, 95] on link "⏎ Edit" at bounding box center [272, 100] width 120 height 27
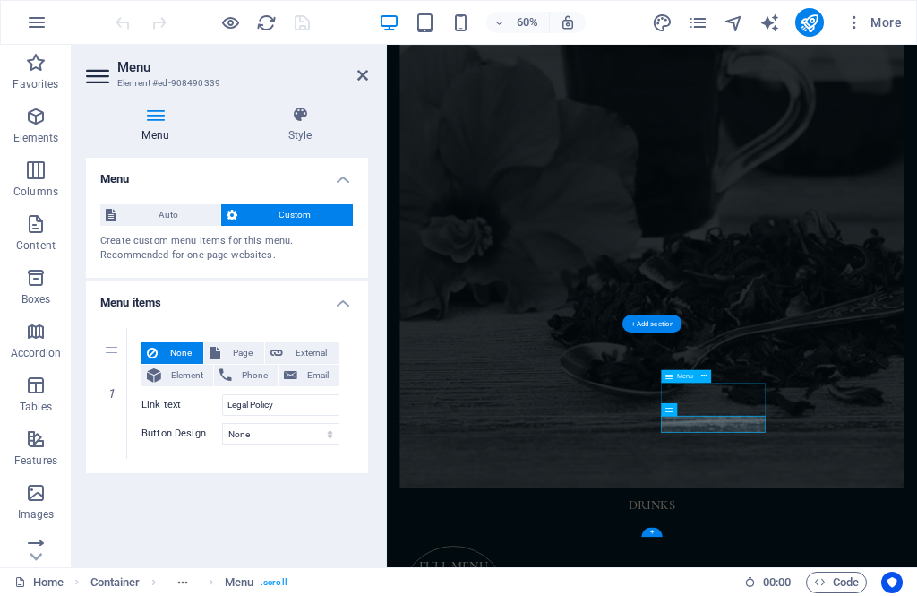
scroll to position [5350, 0]
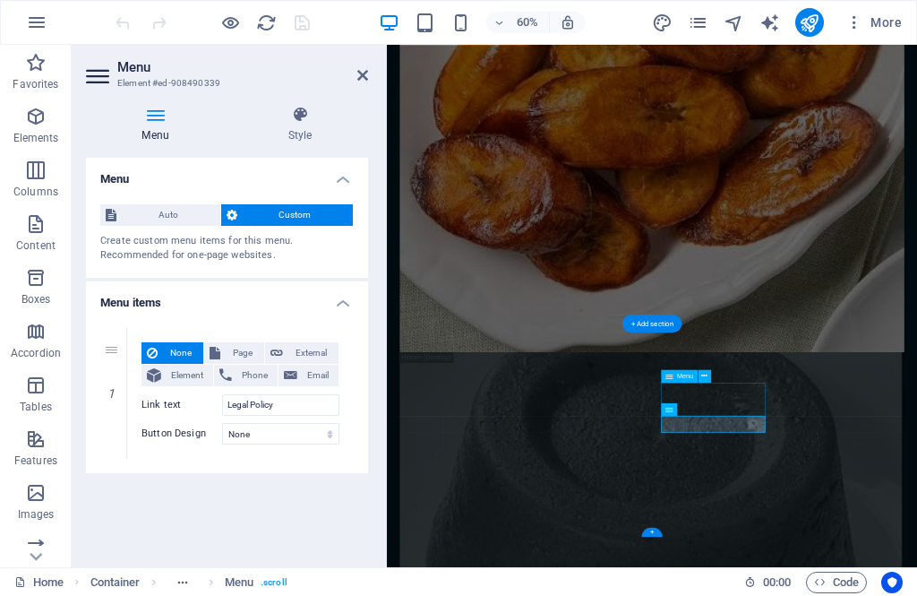
click at [238, 342] on span "Page" at bounding box center [242, 352] width 33 height 21
select select
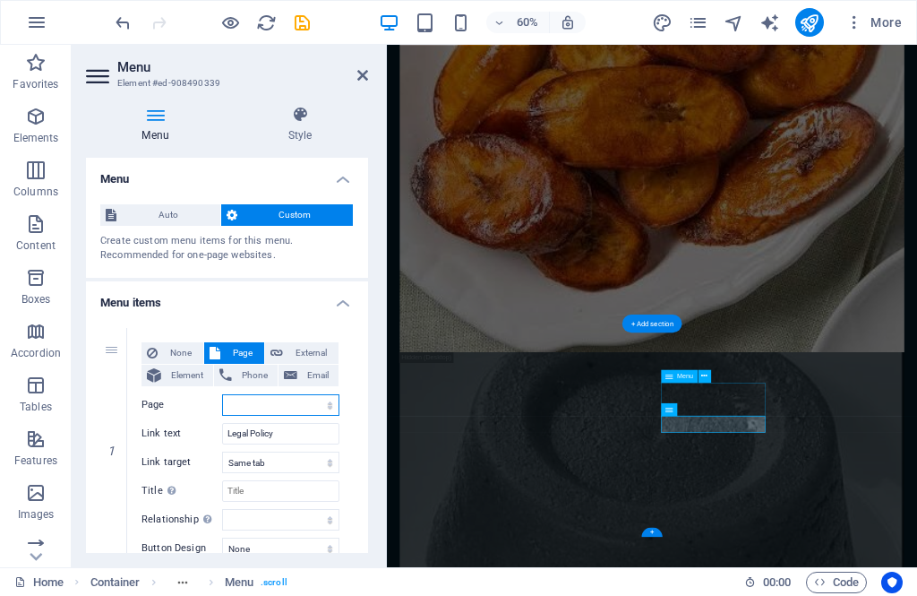
select select "0"
click at [237, 342] on span "Page" at bounding box center [242, 352] width 33 height 21
click at [237, 347] on span "Page" at bounding box center [242, 352] width 33 height 21
click at [240, 342] on span "Page" at bounding box center [242, 352] width 33 height 21
click at [163, 349] on span "None" at bounding box center [180, 352] width 35 height 21
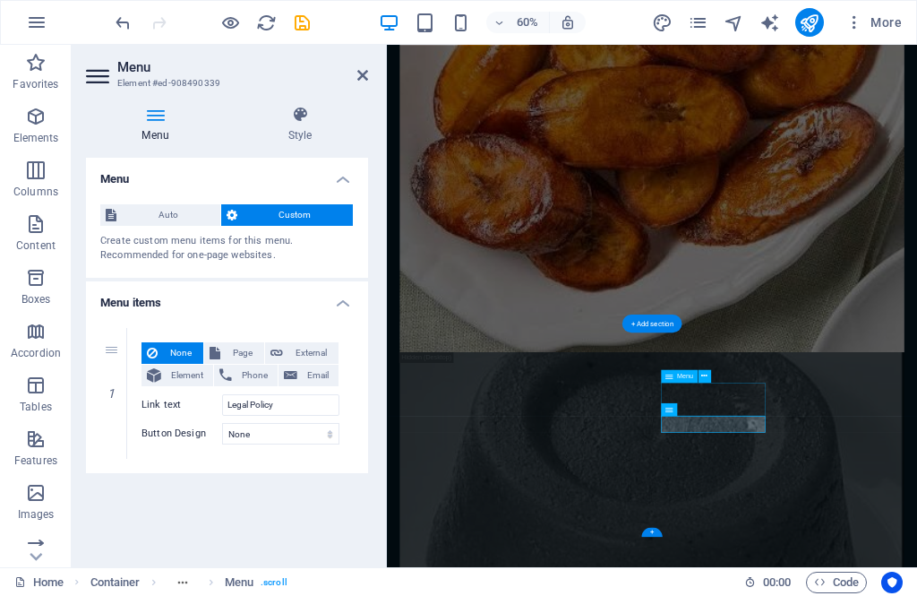
click at [245, 343] on span "Page" at bounding box center [242, 352] width 33 height 21
select select
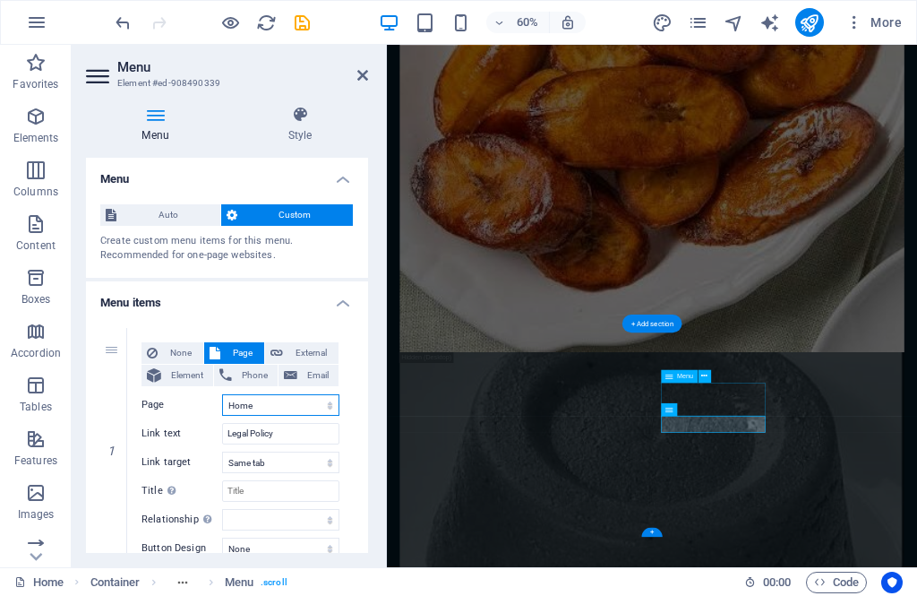
select select "1"
select select
click at [242, 347] on span "Page" at bounding box center [242, 352] width 33 height 21
click at [240, 342] on span "Page" at bounding box center [242, 352] width 33 height 21
click at [315, 395] on select "Home Menu Find Your Spot Refund Policy Privacy Legal Policy" at bounding box center [280, 404] width 117 height 21
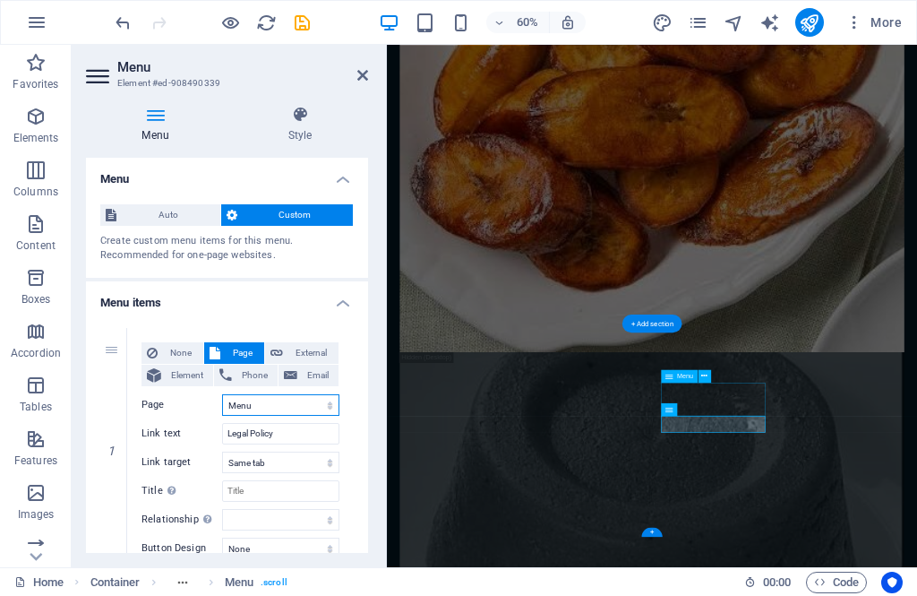
select select "5"
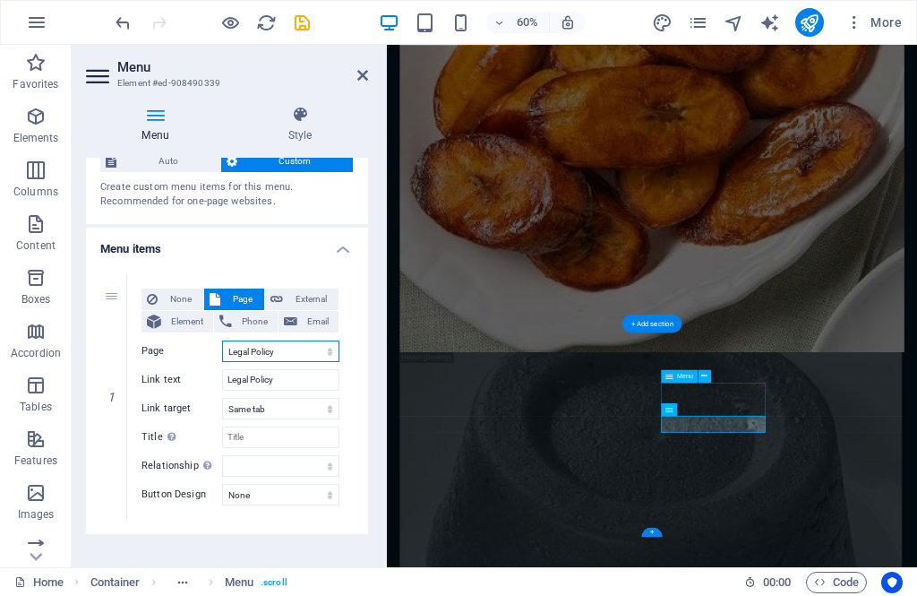
scroll to position [56, 0]
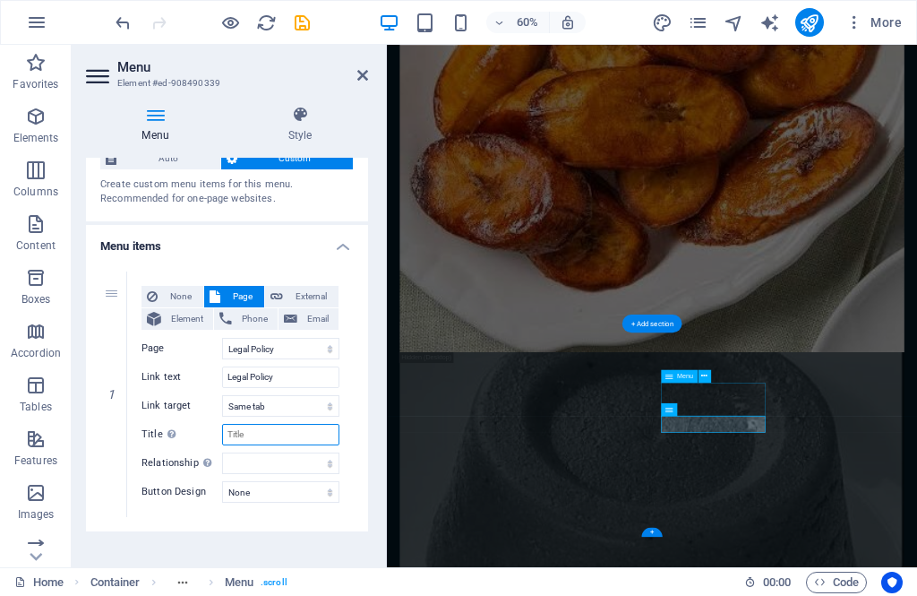
click at [302, 442] on input "Title Additional link description, should not be the same as the link text. The…" at bounding box center [280, 434] width 117 height 21
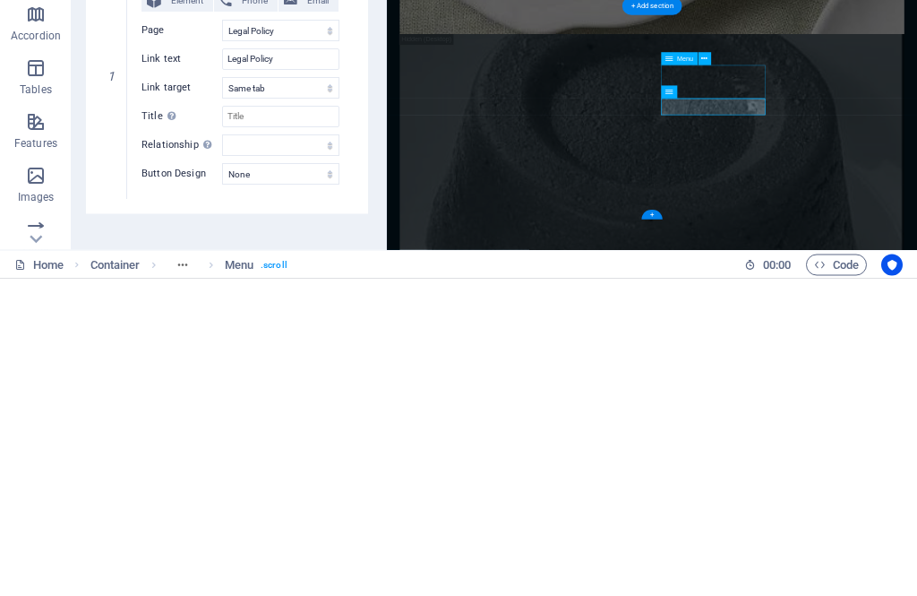
click at [379, 198] on div "Menu Style Menu Auto Custom Create custom menu items for this menu. Recommended…" at bounding box center [227, 329] width 311 height 476
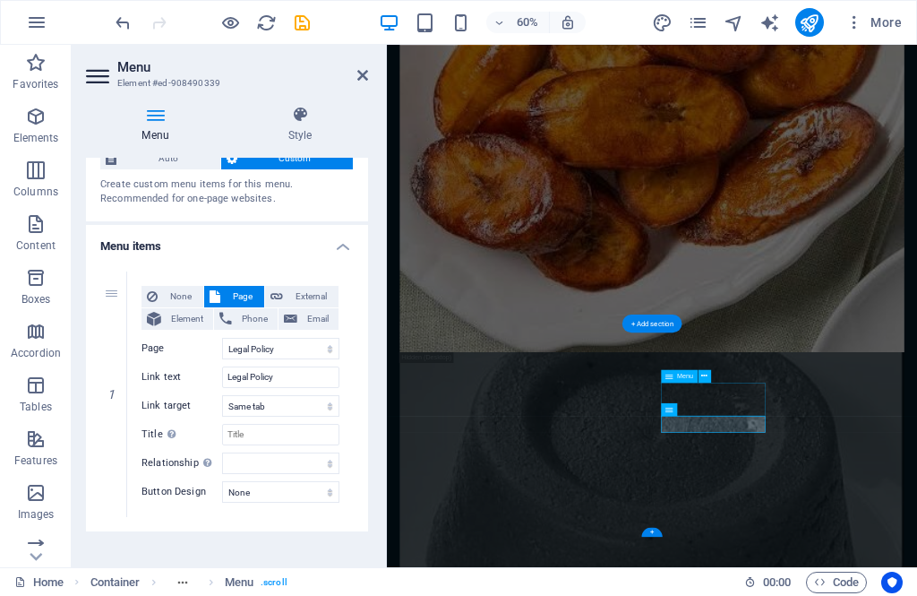
click at [177, 313] on span "Element" at bounding box center [187, 318] width 41 height 21
select select
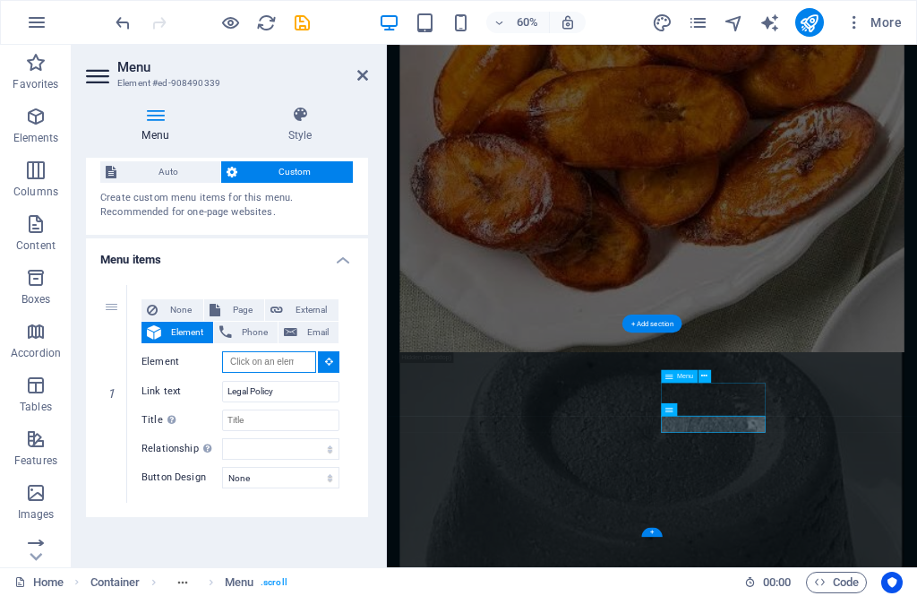
scroll to position [44, 0]
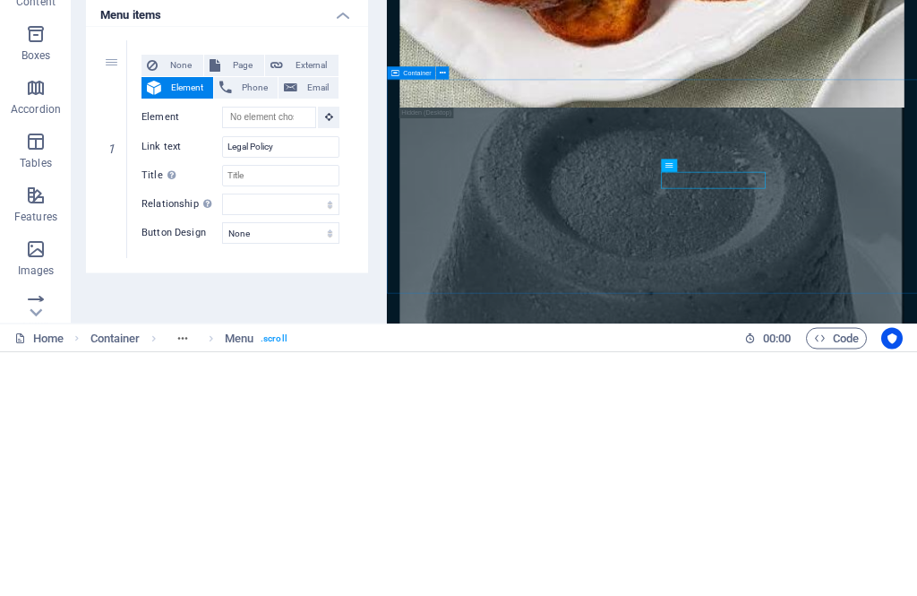
type input "#ed-775606175"
select select
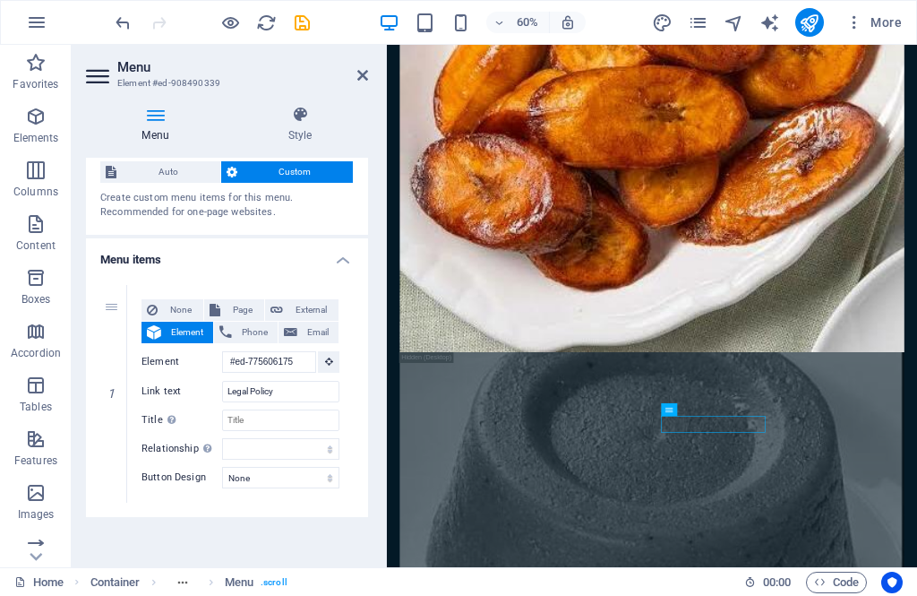
click at [159, 299] on button "None" at bounding box center [173, 309] width 62 height 21
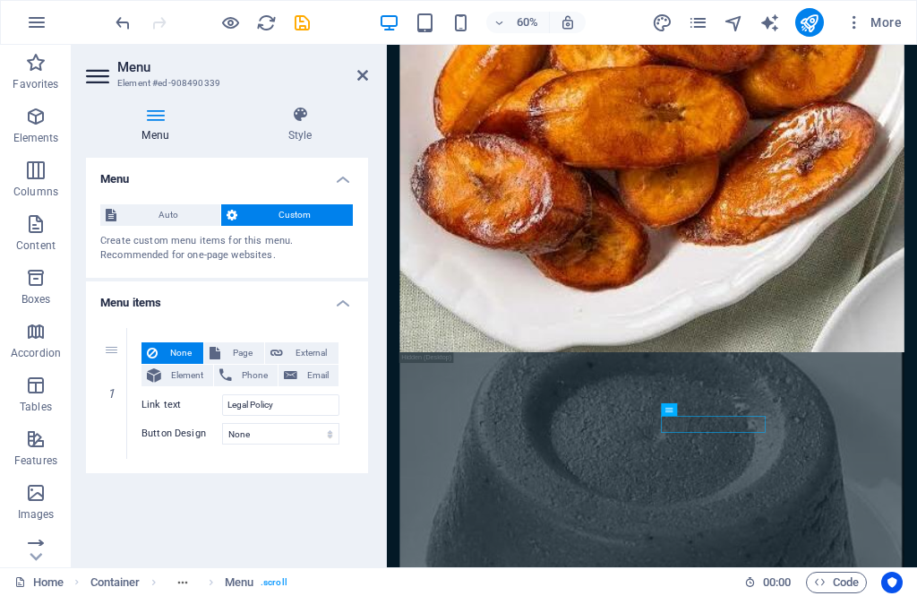
scroll to position [0, 0]
click at [327, 438] on select "None Default Primary Secondary" at bounding box center [280, 433] width 117 height 21
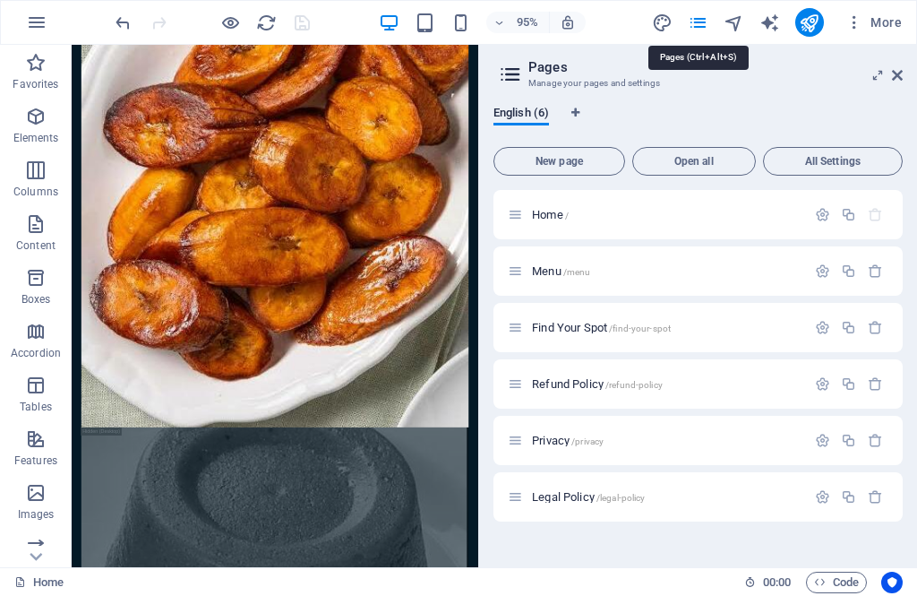
scroll to position [5345, 0]
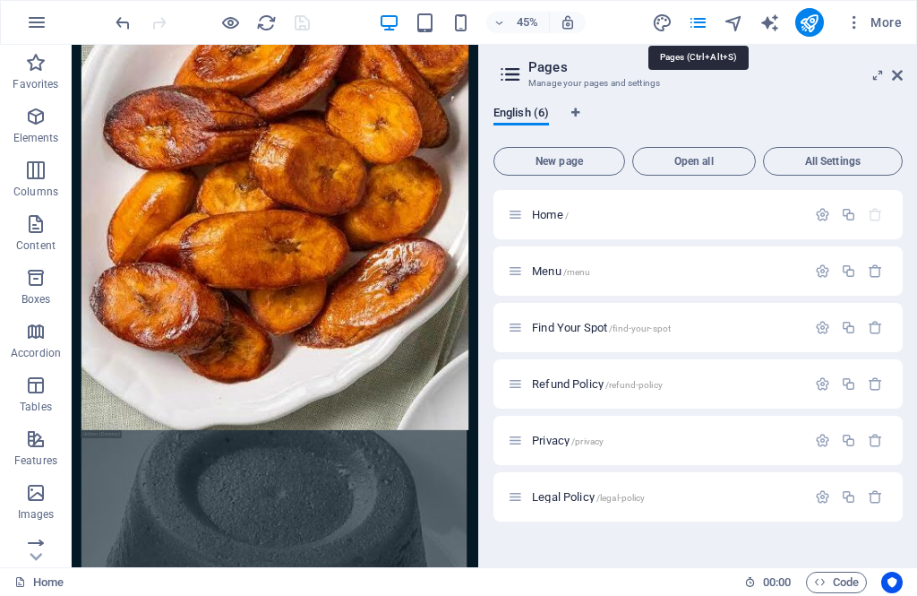
click at [707, 160] on span "Open all" at bounding box center [693, 161] width 107 height 11
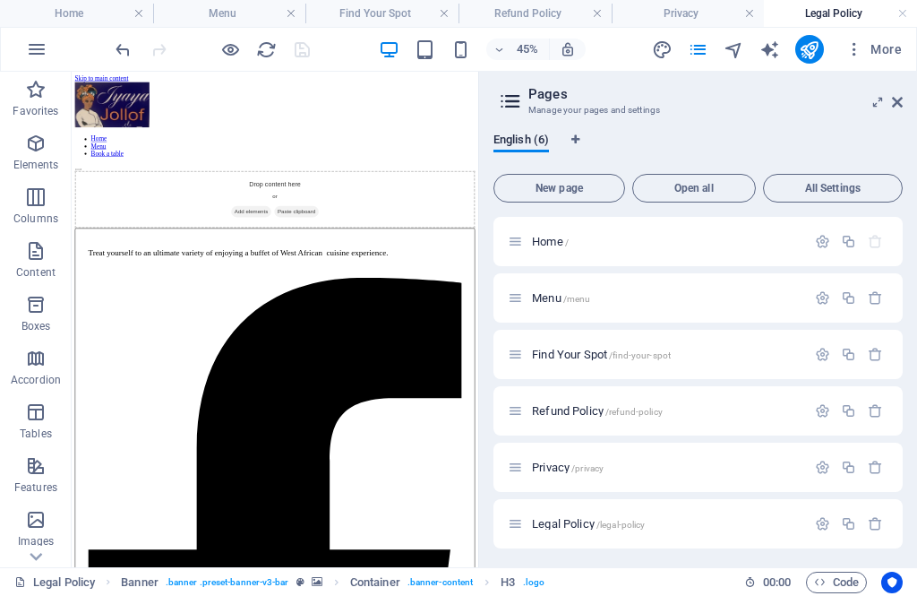
scroll to position [0, 0]
click at [495, 305] on div "Drop content here or Add elements Paste clipboard" at bounding box center [523, 355] width 889 height 127
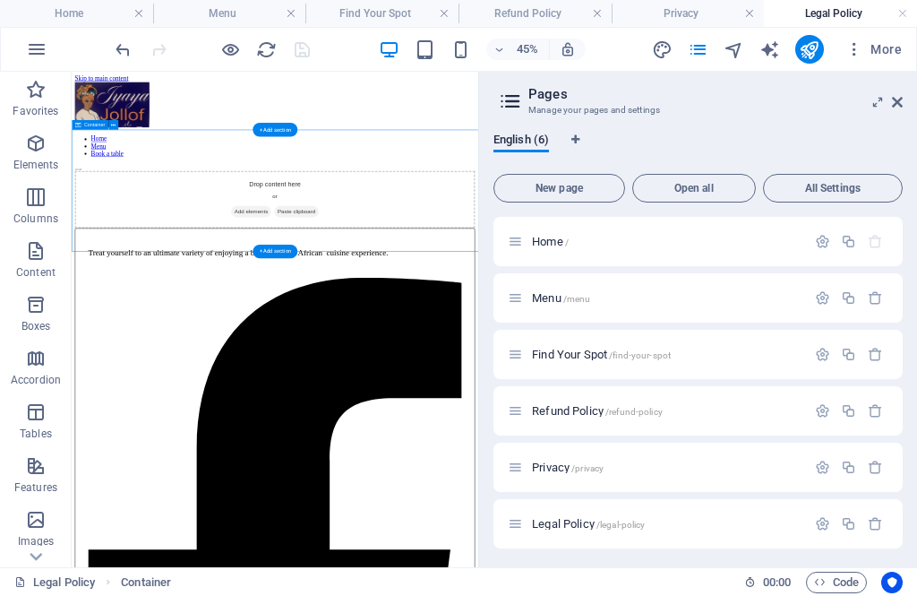
click at [591, 336] on div "Drop content here or Add elements Paste clipboard" at bounding box center [523, 355] width 889 height 127
click at [908, 95] on aside "Pages Manage your pages and settings English (6) New page Open all All Settings…" at bounding box center [697, 319] width 439 height 495
click at [907, 98] on aside "Pages Manage your pages and settings English (6) New page Open all All Settings…" at bounding box center [697, 319] width 439 height 495
click at [911, 96] on aside "Pages Manage your pages and settings English (6) New page Open all All Settings…" at bounding box center [697, 319] width 439 height 495
click at [907, 98] on aside "Pages Manage your pages and settings English (6) New page Open all All Settings…" at bounding box center [697, 319] width 439 height 495
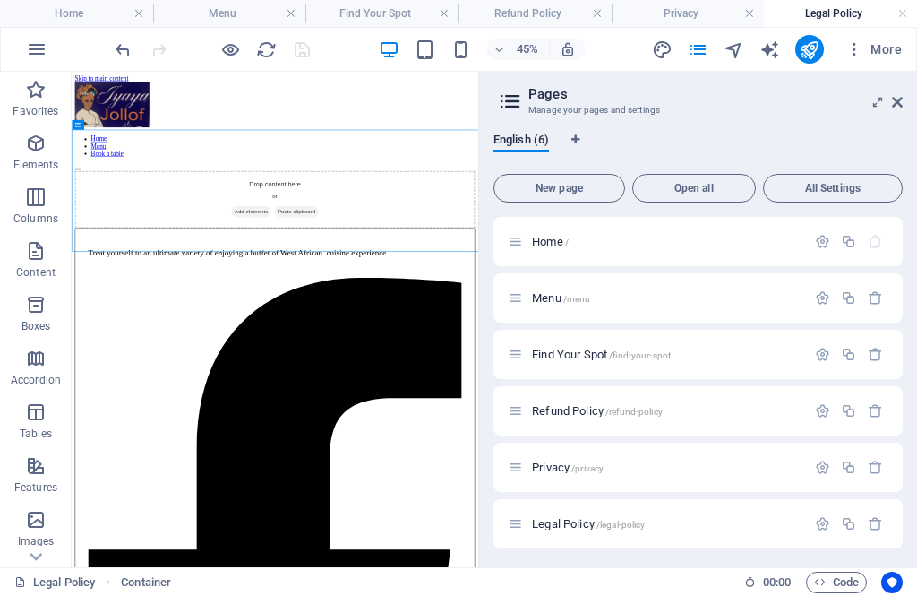
click at [901, 106] on icon at bounding box center [897, 102] width 11 height 14
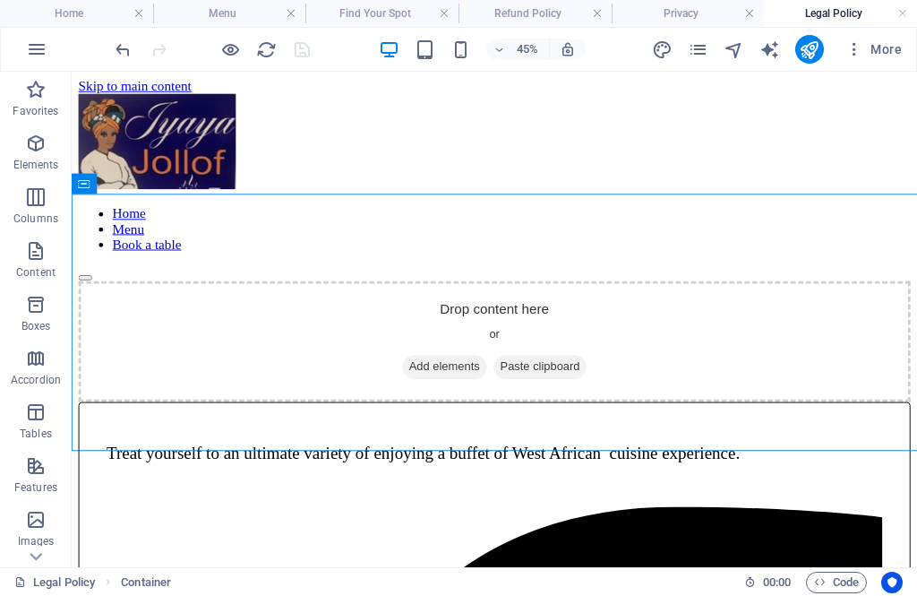
scroll to position [615, 0]
click at [589, 347] on div "Drop content here or Add elements Paste clipboard" at bounding box center [517, 355] width 876 height 127
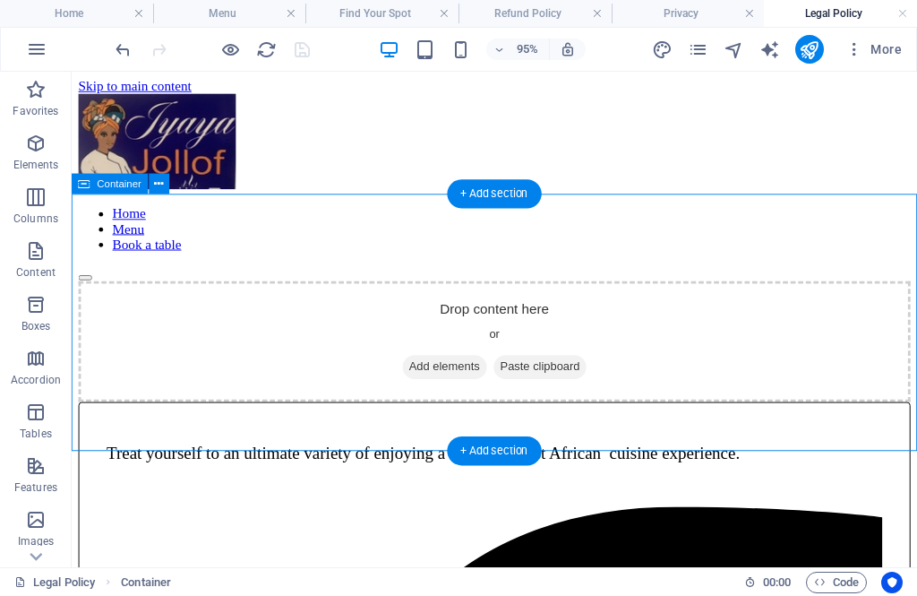
click at [591, 370] on span "Paste clipboard" at bounding box center [565, 382] width 99 height 25
click at [555, 370] on span "Paste clipboard" at bounding box center [565, 382] width 99 height 25
click at [557, 370] on span "Paste clipboard" at bounding box center [565, 382] width 99 height 25
click at [366, 314] on div "Drop content here or Add elements Paste clipboard" at bounding box center [517, 355] width 876 height 127
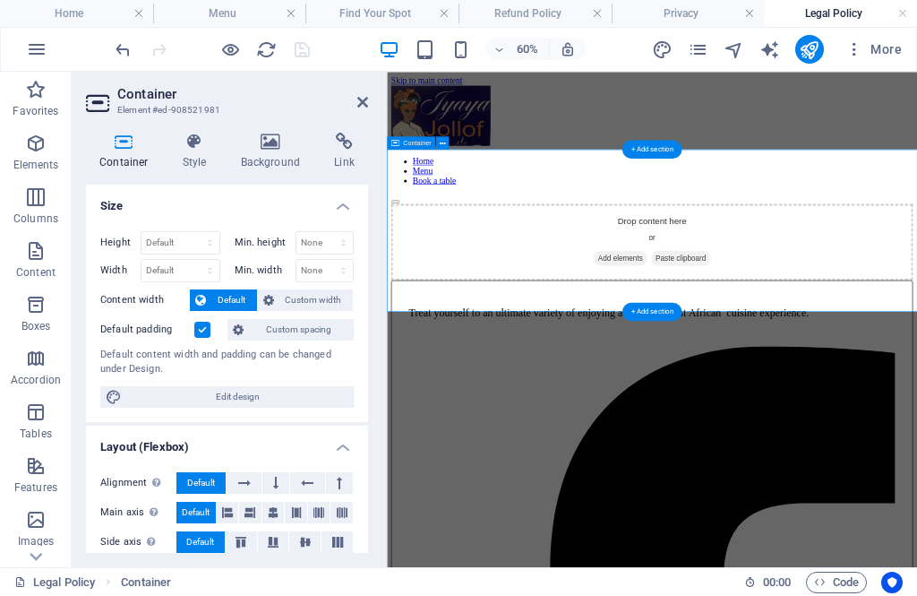
click at [385, 294] on div at bounding box center [384, 319] width 4 height 495
click at [785, 307] on div "Drop content here or Add elements Paste clipboard" at bounding box center [829, 355] width 870 height 127
click at [747, 316] on div "Drop content here or Add elements Paste clipboard" at bounding box center [829, 355] width 870 height 127
click at [784, 311] on div "Drop content here or Add elements Paste clipboard" at bounding box center [829, 355] width 870 height 127
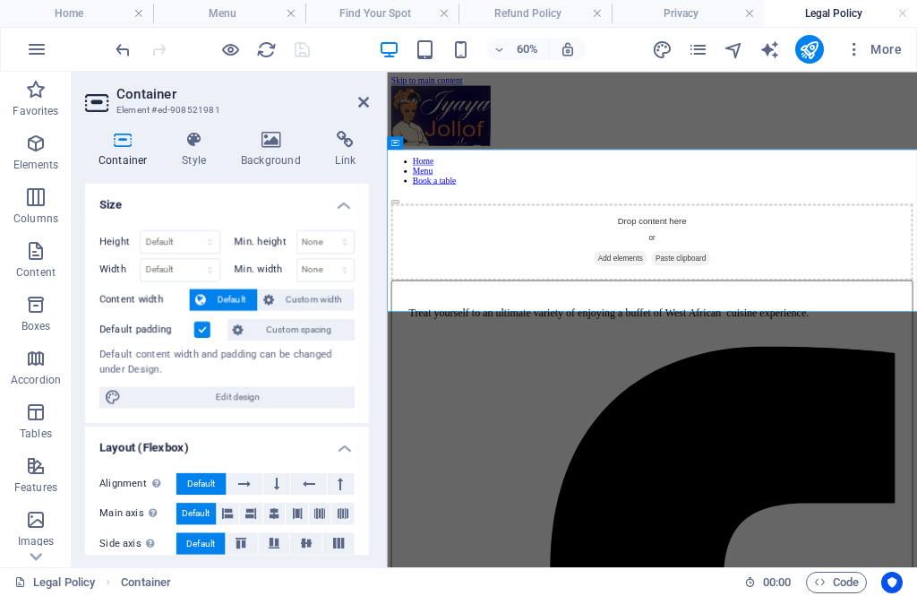
click at [357, 95] on link at bounding box center [362, 102] width 11 height 15
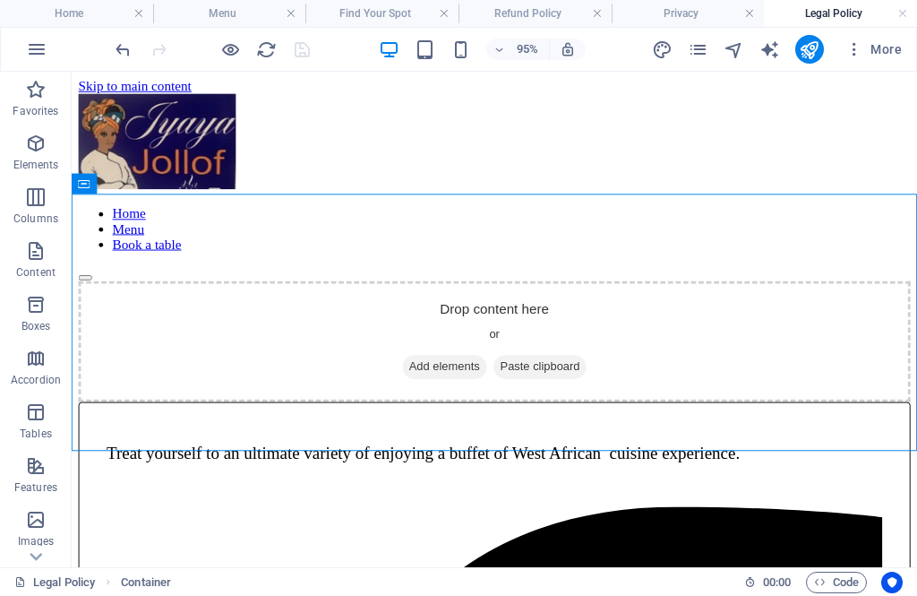
click at [572, 370] on span "Paste clipboard" at bounding box center [565, 382] width 99 height 25
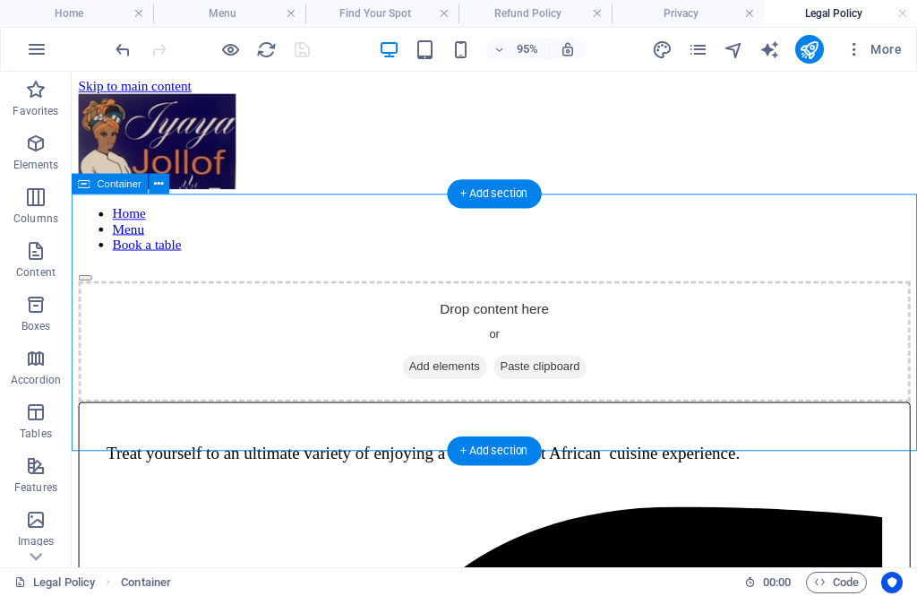
click at [442, 370] on span "Add elements" at bounding box center [464, 382] width 89 height 25
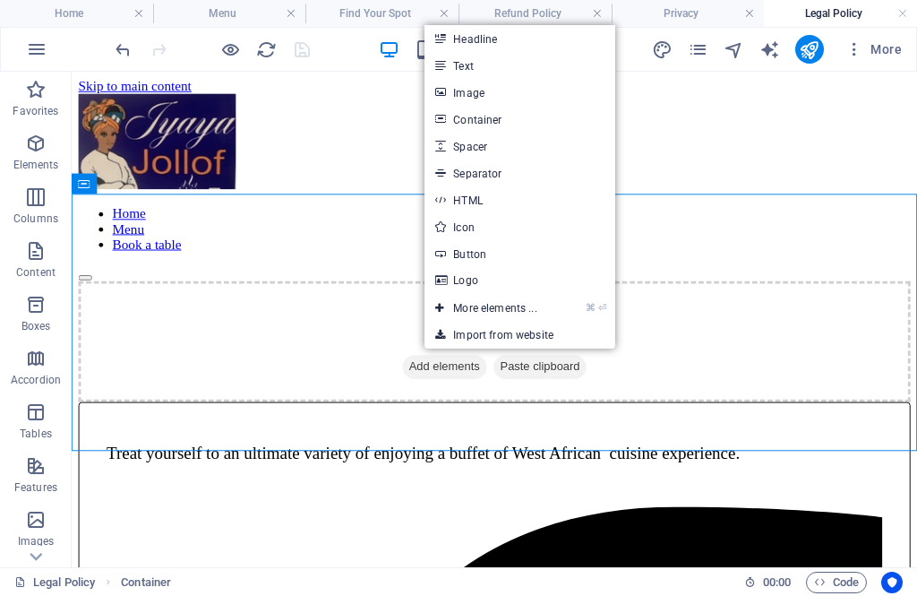
click at [500, 56] on link "Text" at bounding box center [520, 65] width 190 height 27
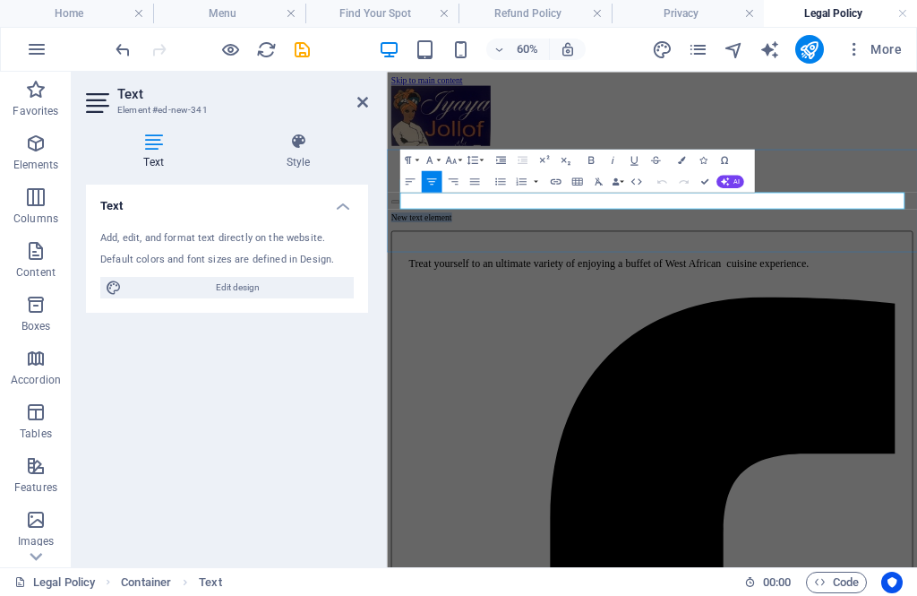
click at [905, 306] on p "New text element" at bounding box center [829, 314] width 870 height 16
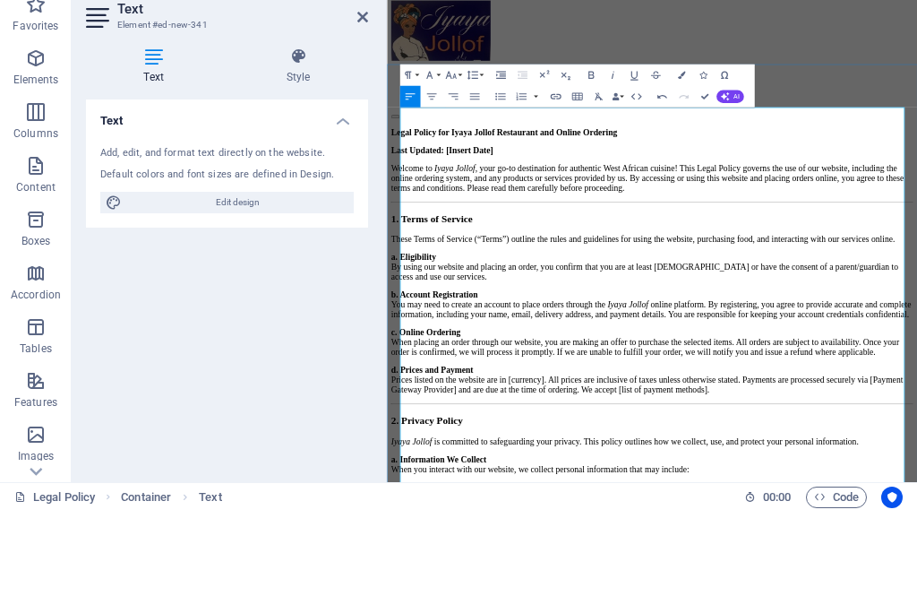
click at [826, 302] on p "Welcome to Iyaya Jollof , your go-to destination for authentic West African cui…" at bounding box center [829, 306] width 870 height 48
click at [564, 252] on strong "Last Updated: [Insert Date]" at bounding box center [479, 259] width 170 height 15
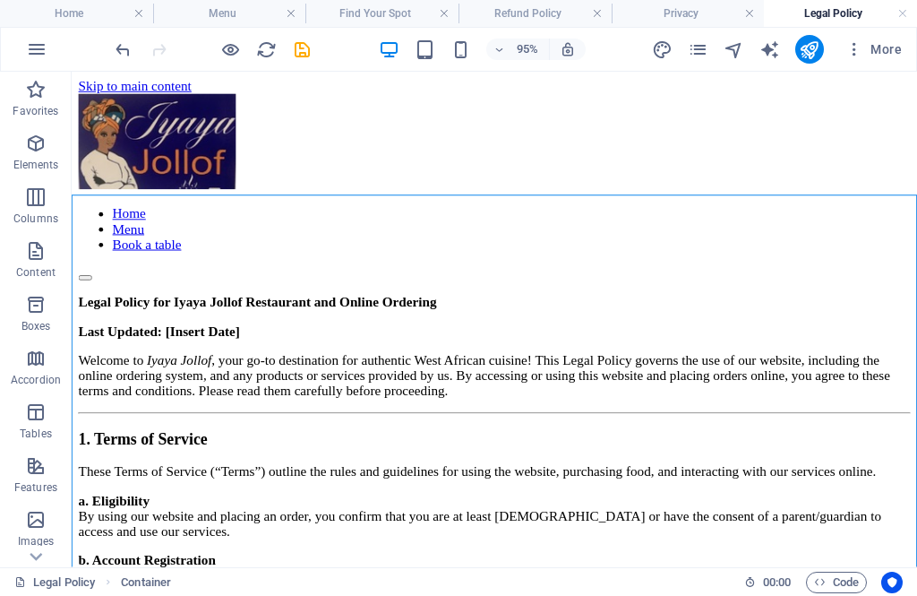
scroll to position [0, 0]
click at [696, 12] on h4 "Privacy" at bounding box center [688, 14] width 153 height 20
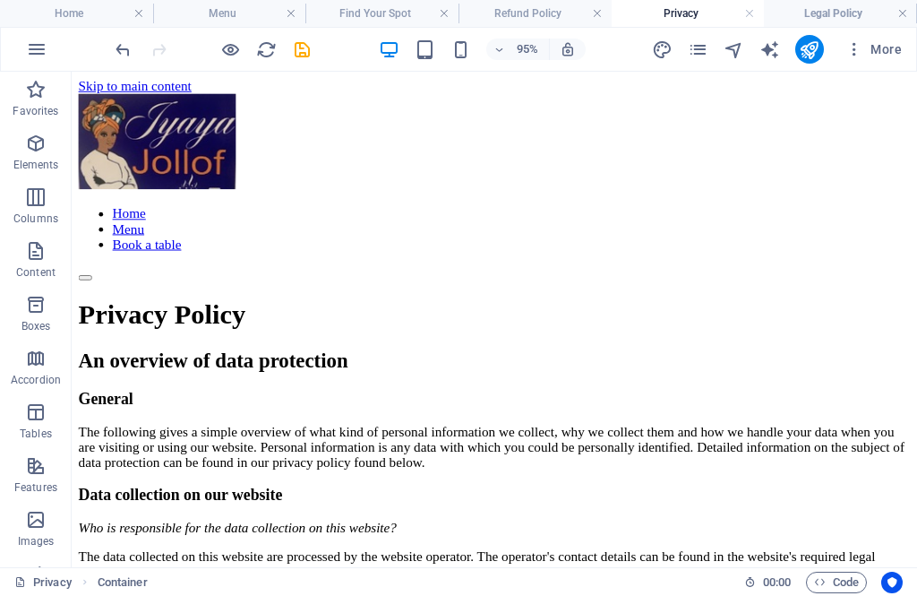
click at [831, 14] on h4 "Legal Policy" at bounding box center [840, 14] width 153 height 20
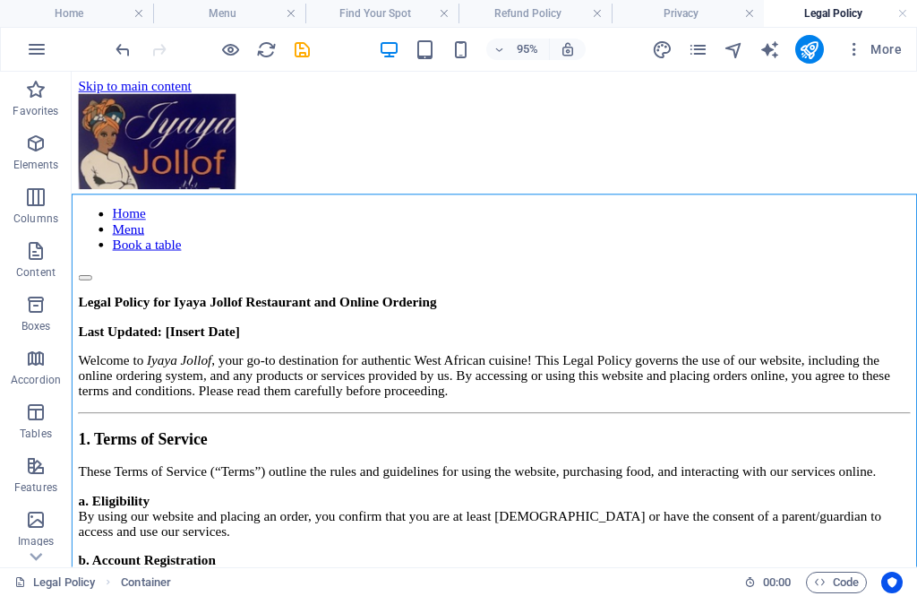
click at [539, 11] on h4 "Refund Policy" at bounding box center [535, 14] width 153 height 20
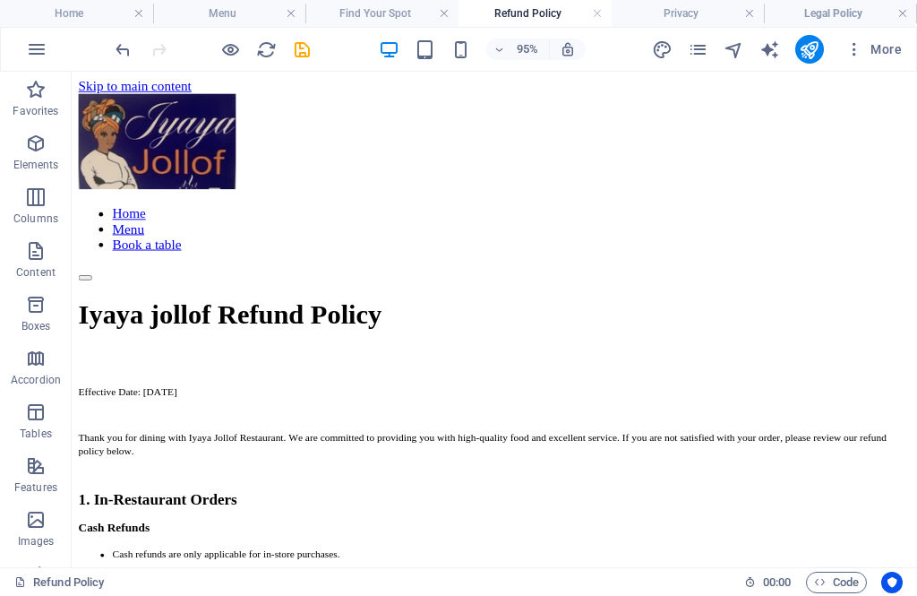
click at [702, 14] on h4 "Privacy" at bounding box center [688, 14] width 153 height 20
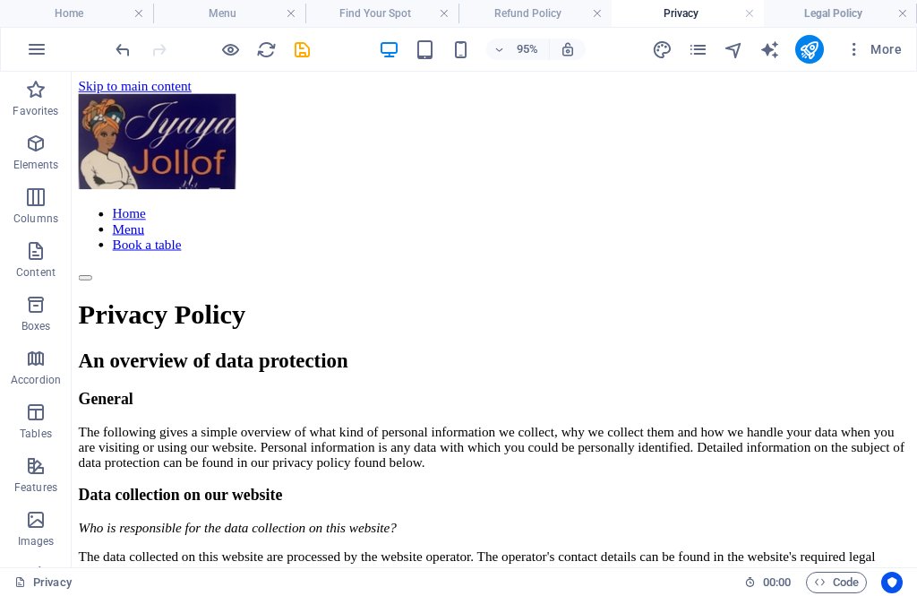
click at [841, 16] on h4 "Legal Policy" at bounding box center [840, 14] width 153 height 20
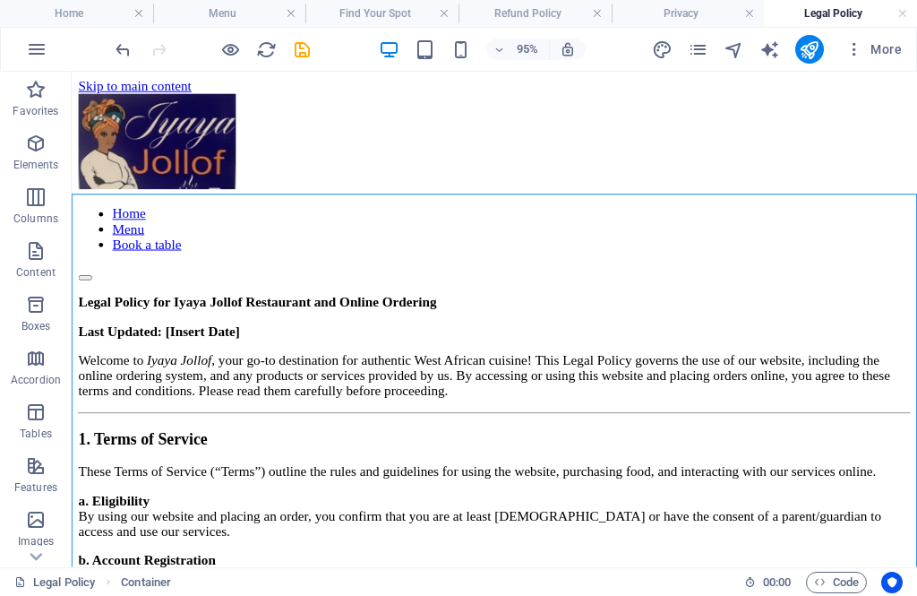
click at [119, 48] on icon "undo" at bounding box center [123, 49] width 21 height 21
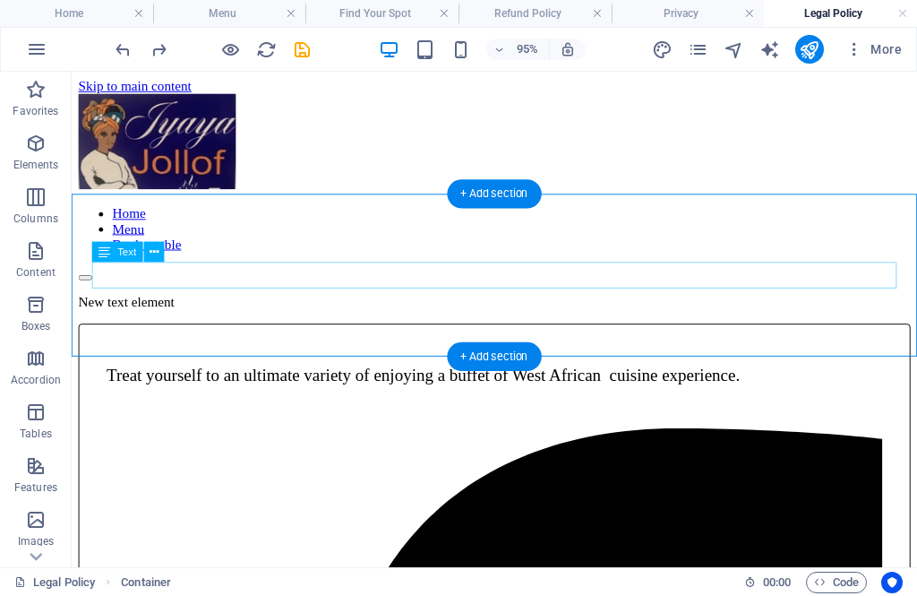
click at [548, 306] on div "New text element" at bounding box center [517, 314] width 876 height 16
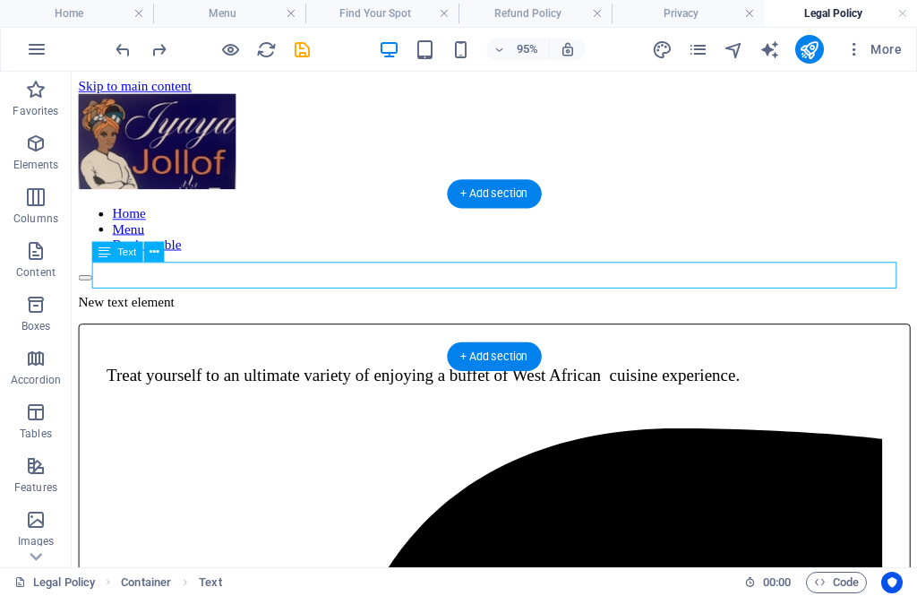
click at [511, 306] on div "New text element" at bounding box center [517, 314] width 876 height 16
click at [553, 306] on div "New text element" at bounding box center [517, 314] width 876 height 16
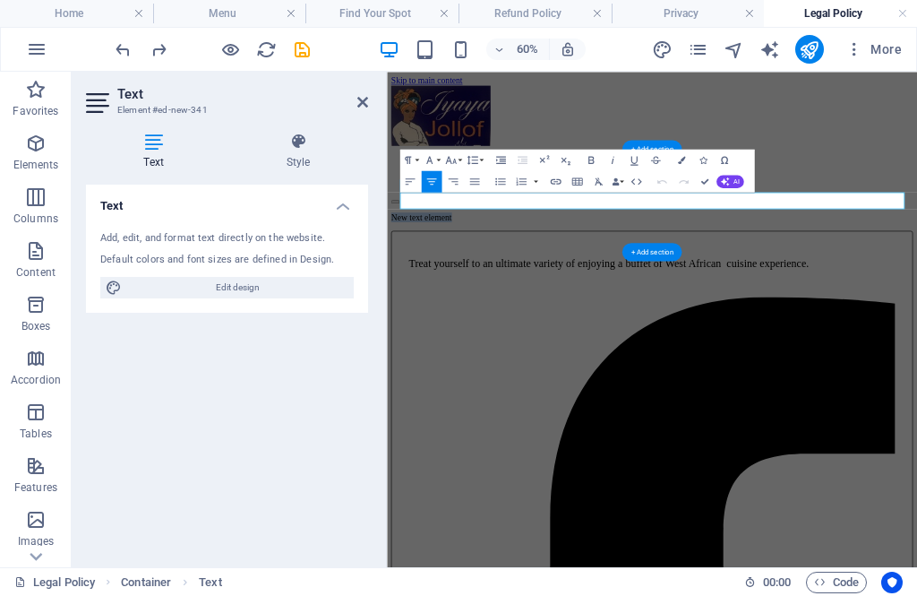
click at [797, 306] on p "New text element" at bounding box center [829, 314] width 870 height 16
click at [637, 192] on button "HTML" at bounding box center [636, 180] width 21 height 21
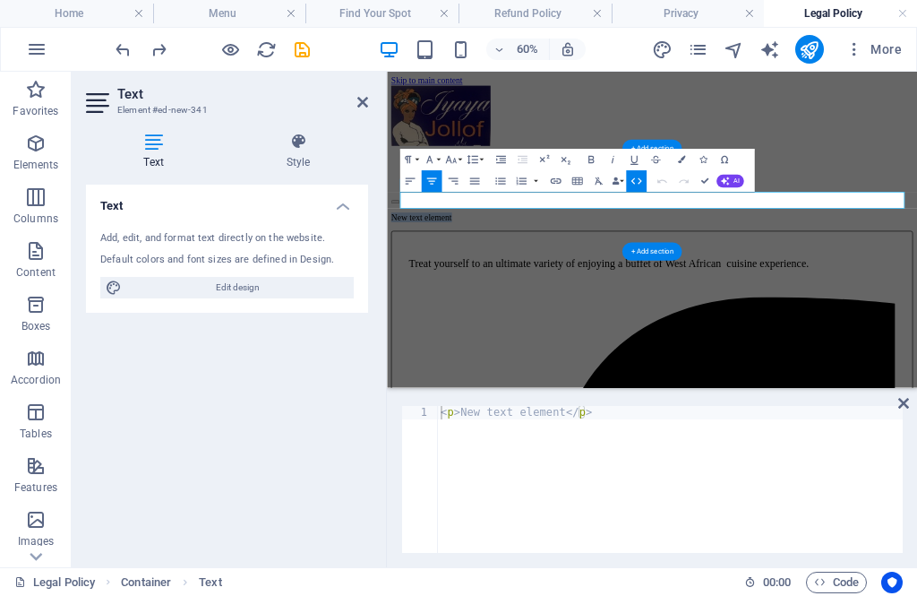
click at [793, 306] on p "New text element" at bounding box center [829, 314] width 870 height 16
click at [682, 154] on button "Colors" at bounding box center [681, 159] width 21 height 21
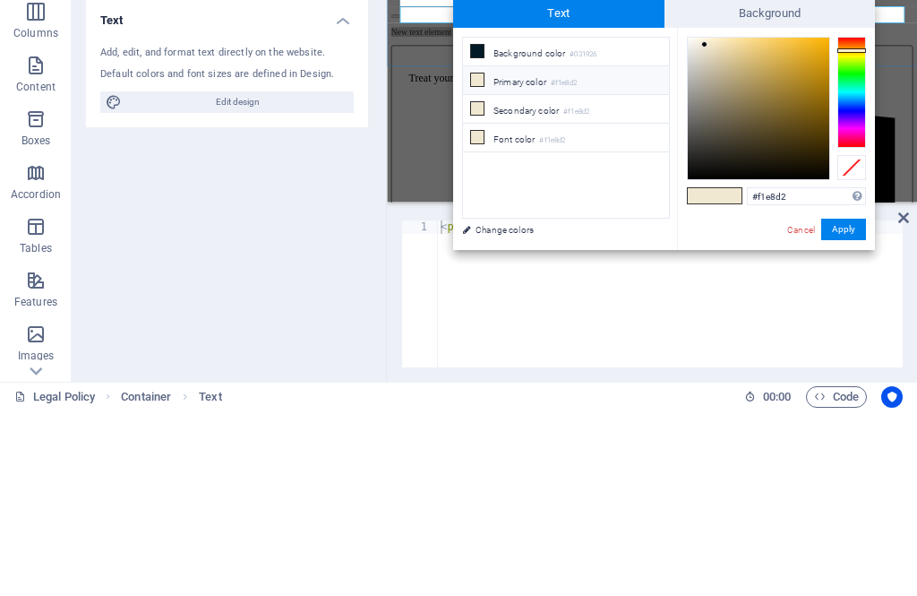
click at [483, 259] on icon at bounding box center [477, 265] width 13 height 13
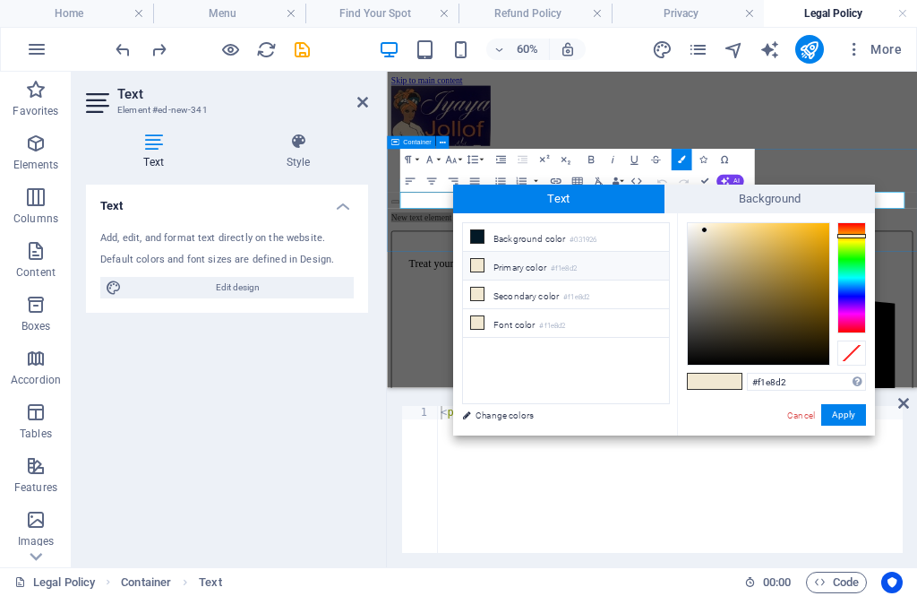
click at [480, 268] on icon at bounding box center [477, 265] width 13 height 13
click at [527, 314] on li "Font color #f1e8d2" at bounding box center [566, 323] width 206 height 29
click at [830, 413] on button "Apply" at bounding box center [843, 414] width 45 height 21
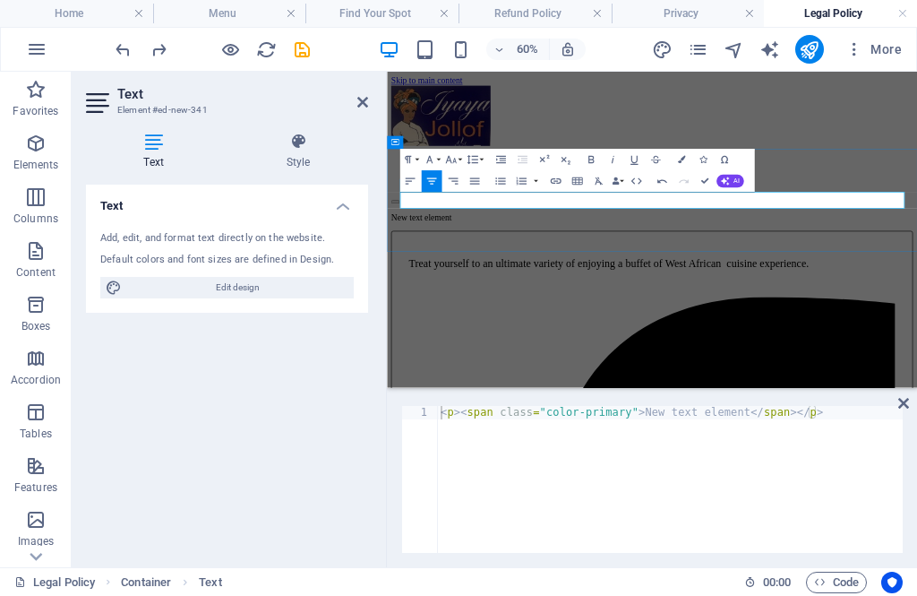
click at [916, 306] on p "New text element" at bounding box center [829, 314] width 870 height 16
click at [495, 306] on span "New text element" at bounding box center [444, 313] width 101 height 15
click at [916, 306] on p "New text element" at bounding box center [829, 314] width 870 height 16
click at [495, 306] on span "New text element" at bounding box center [444, 313] width 101 height 15
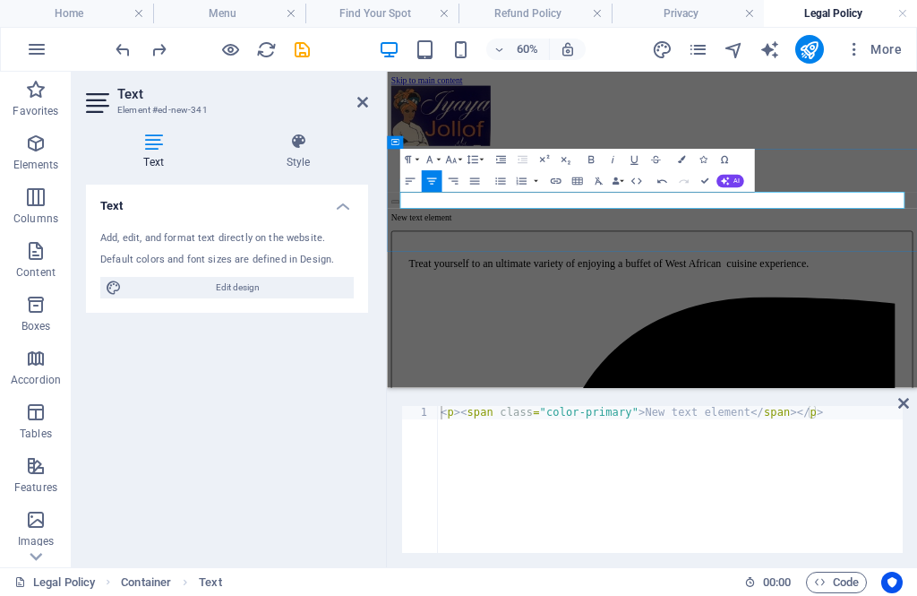
click at [916, 306] on p "New text element" at bounding box center [829, 314] width 870 height 16
click at [911, 306] on p "New text element" at bounding box center [829, 314] width 870 height 16
click at [916, 306] on div "New text element" at bounding box center [829, 314] width 870 height 16
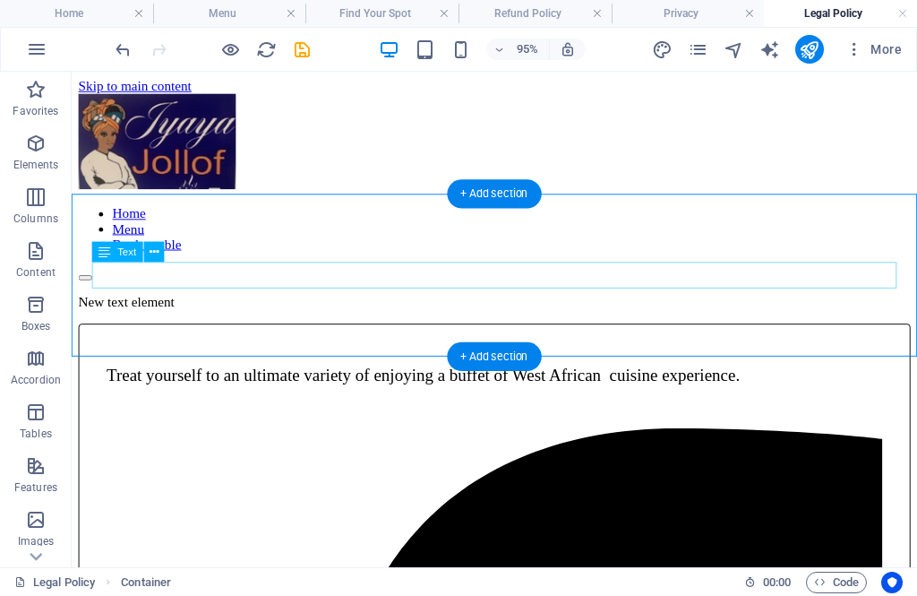
click at [538, 306] on div "New text element" at bounding box center [517, 314] width 876 height 16
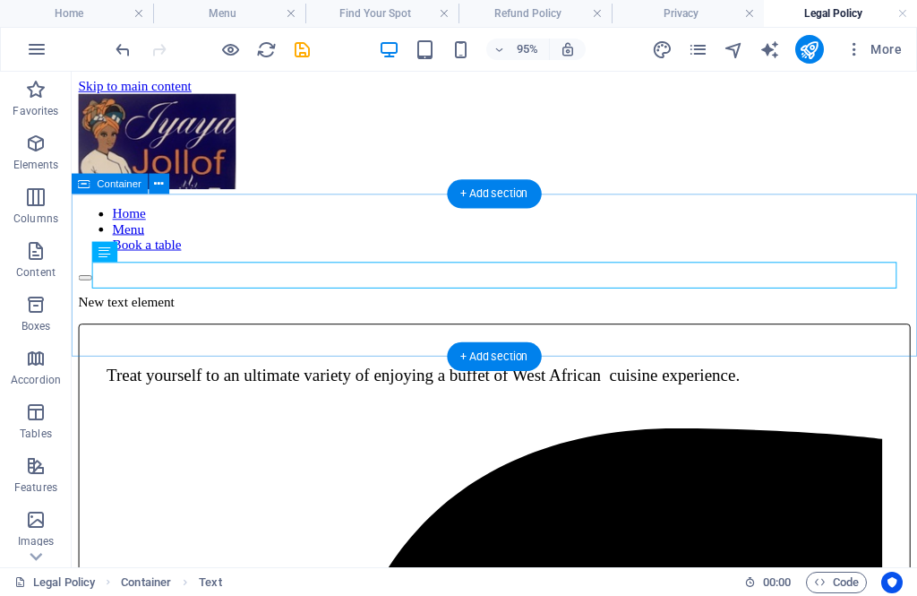
click at [571, 306] on div "New text element" at bounding box center [517, 314] width 876 height 16
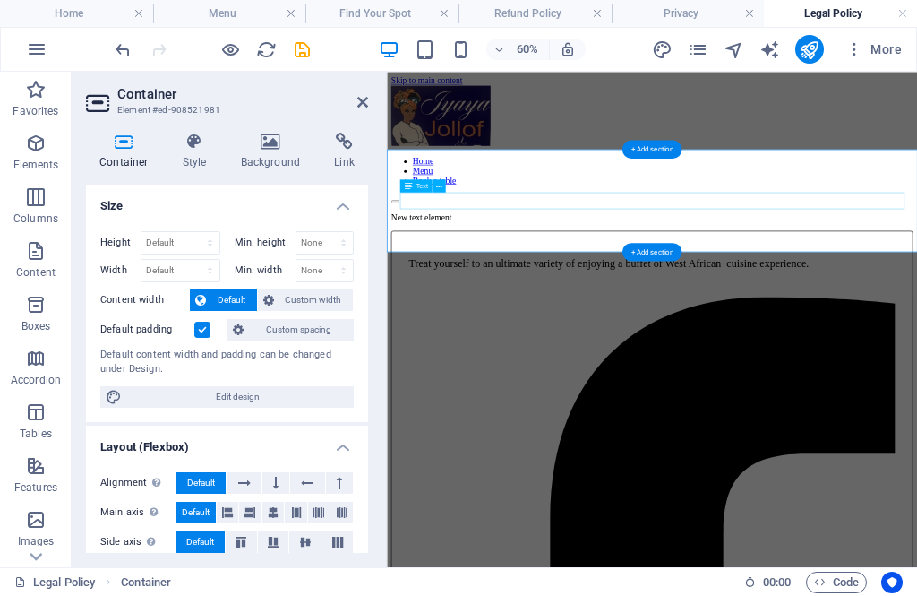
click at [888, 306] on div "New text element" at bounding box center [829, 314] width 870 height 16
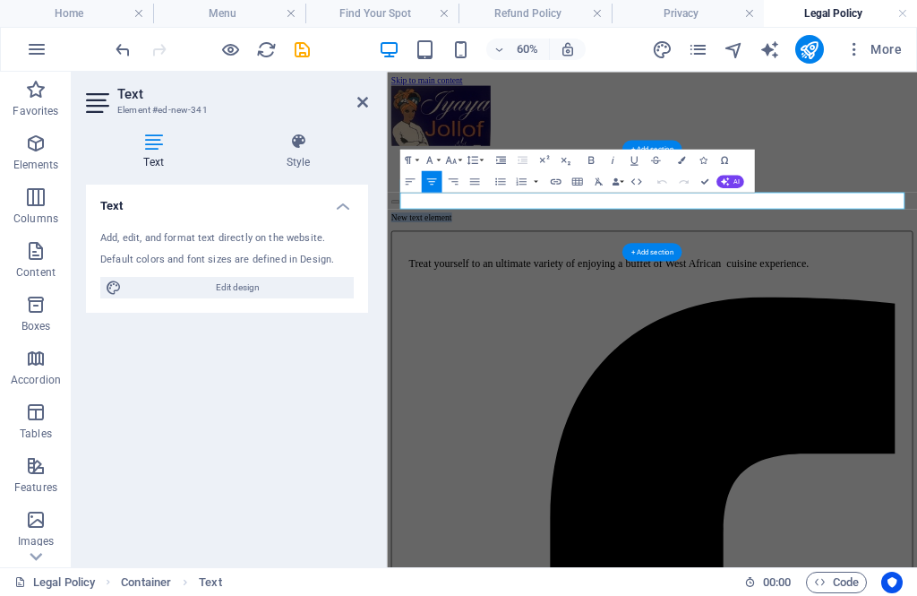
click at [495, 306] on span "New text element" at bounding box center [444, 313] width 101 height 15
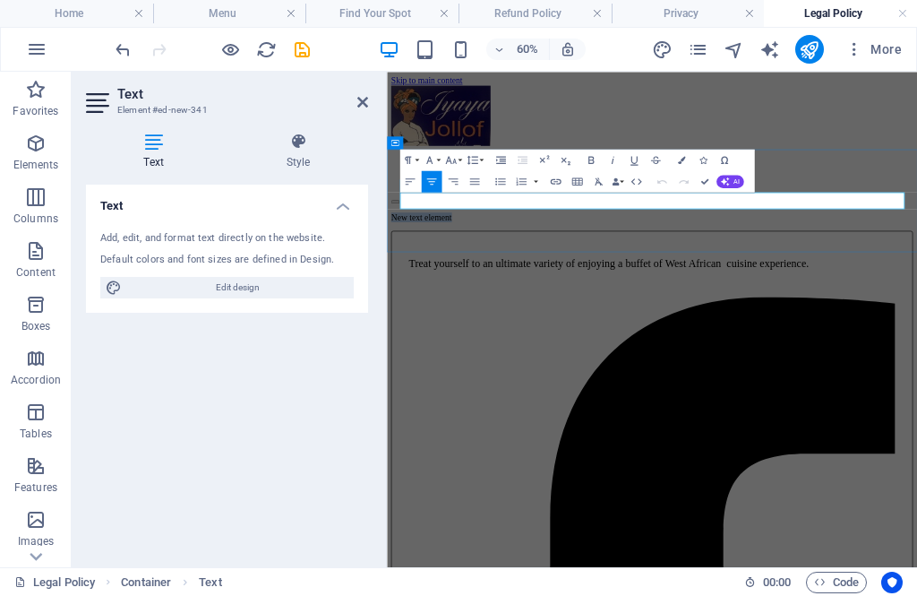
click at [495, 306] on span "New text element" at bounding box center [444, 313] width 101 height 15
click at [621, 192] on button "Data Bindings" at bounding box center [617, 180] width 15 height 21
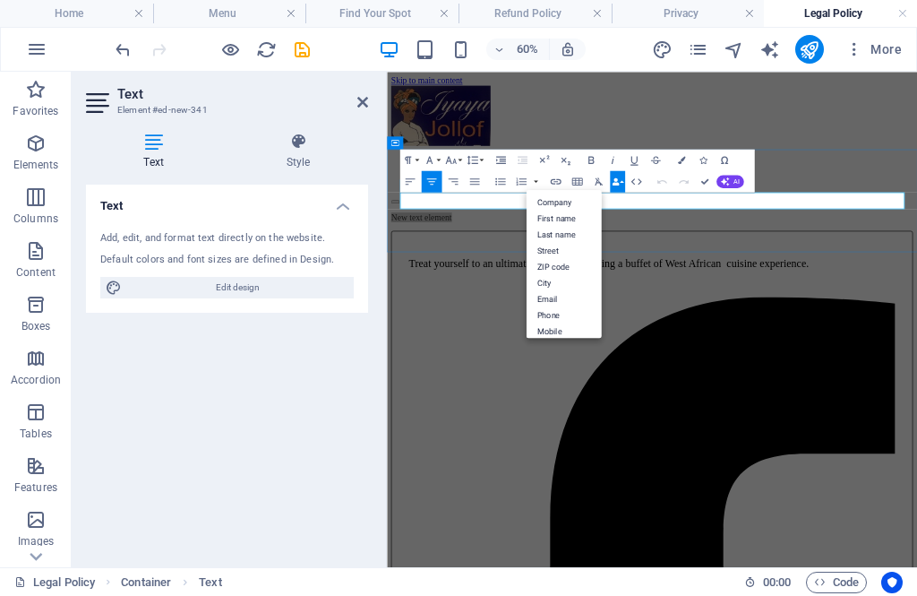
click at [615, 191] on button "Data Bindings" at bounding box center [617, 180] width 15 height 21
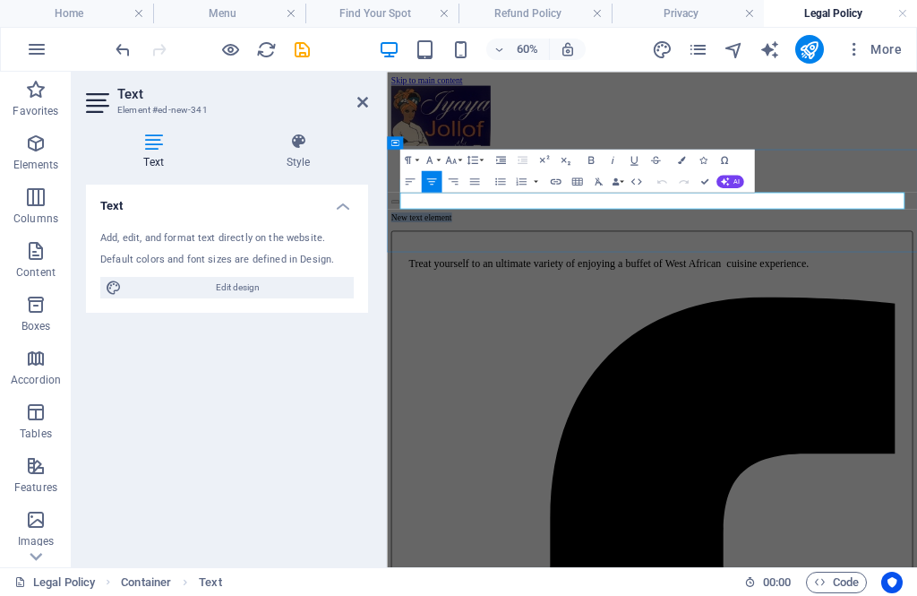
click at [495, 306] on span "New text element" at bounding box center [444, 313] width 101 height 15
click at [622, 178] on button "Data Bindings" at bounding box center [617, 180] width 15 height 21
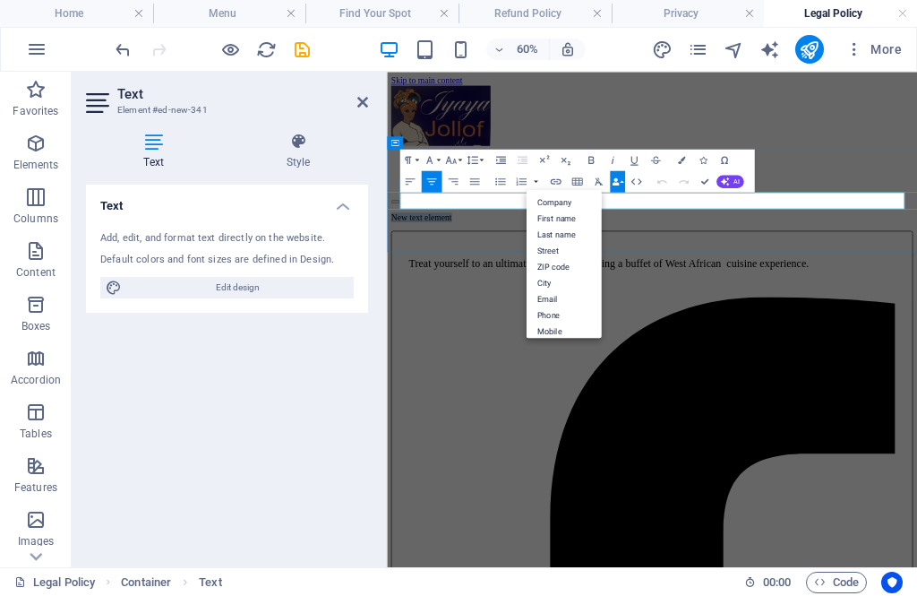
click at [495, 306] on span "New text element" at bounding box center [444, 313] width 101 height 15
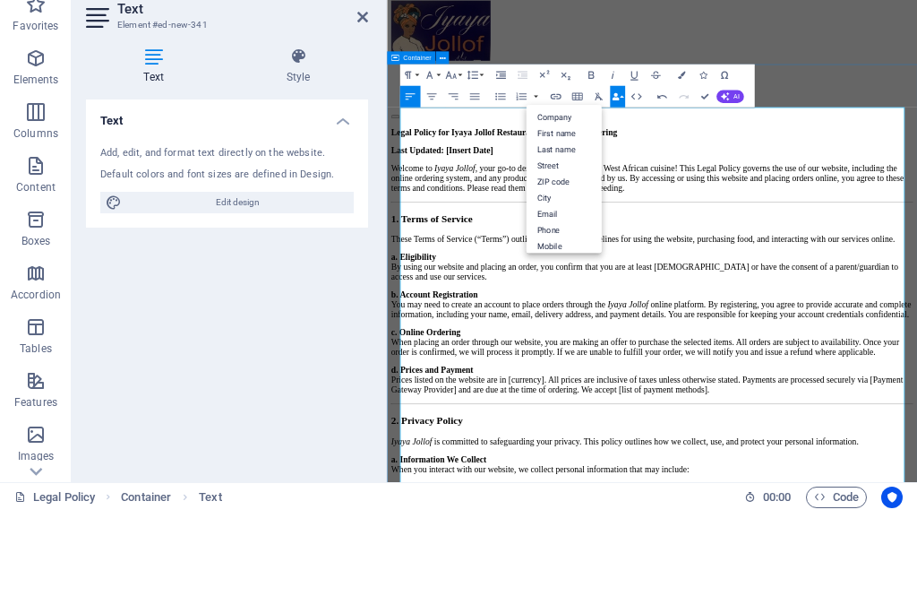
click at [683, 156] on icon "button" at bounding box center [681, 159] width 7 height 7
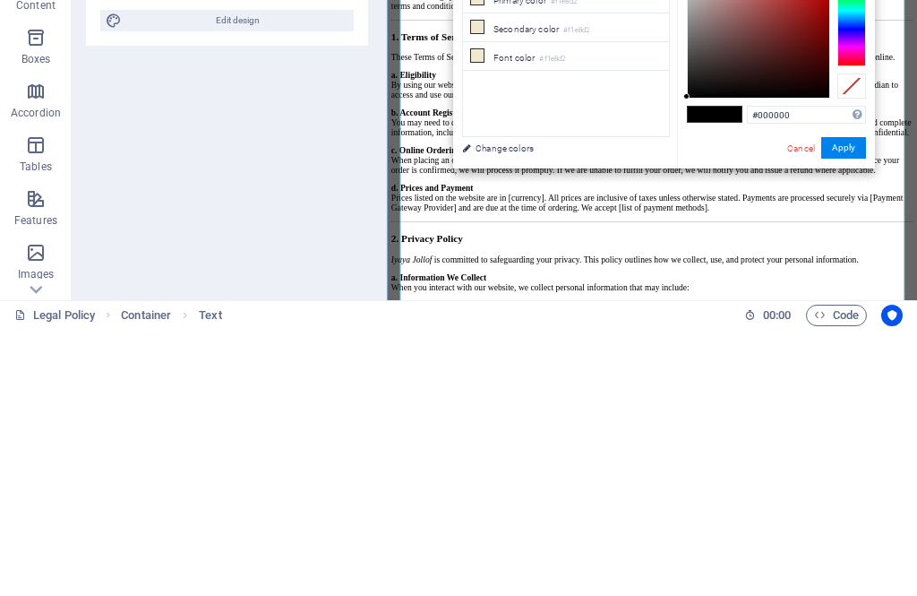
click at [485, 309] on li "Font color #f1e8d2" at bounding box center [566, 323] width 206 height 29
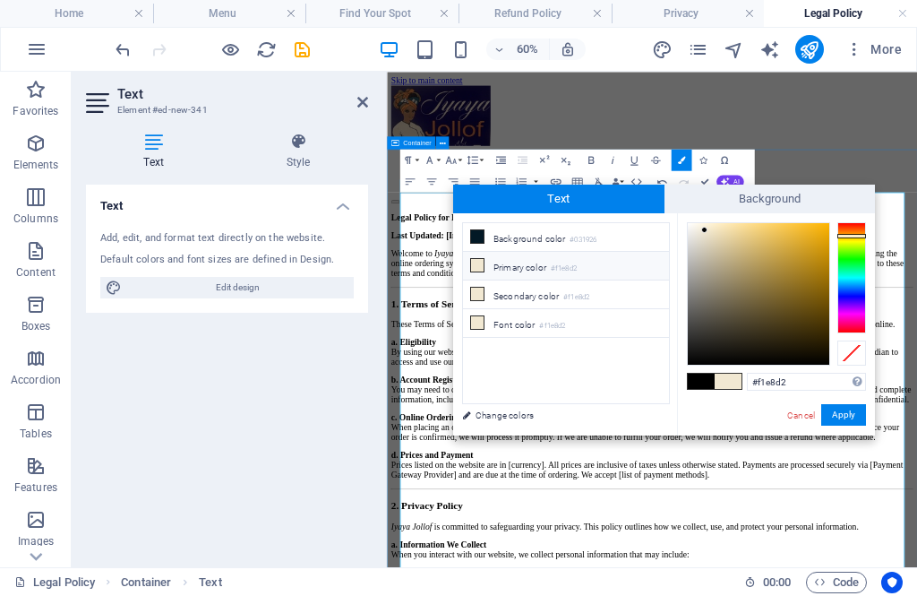
click at [494, 312] on li "Font color #f1e8d2" at bounding box center [566, 323] width 206 height 29
click at [699, 230] on div at bounding box center [695, 227] width 6 height 6
click at [712, 227] on div at bounding box center [711, 226] width 6 height 6
type input "#eee6d3"
click at [705, 232] on div at bounding box center [708, 231] width 6 height 6
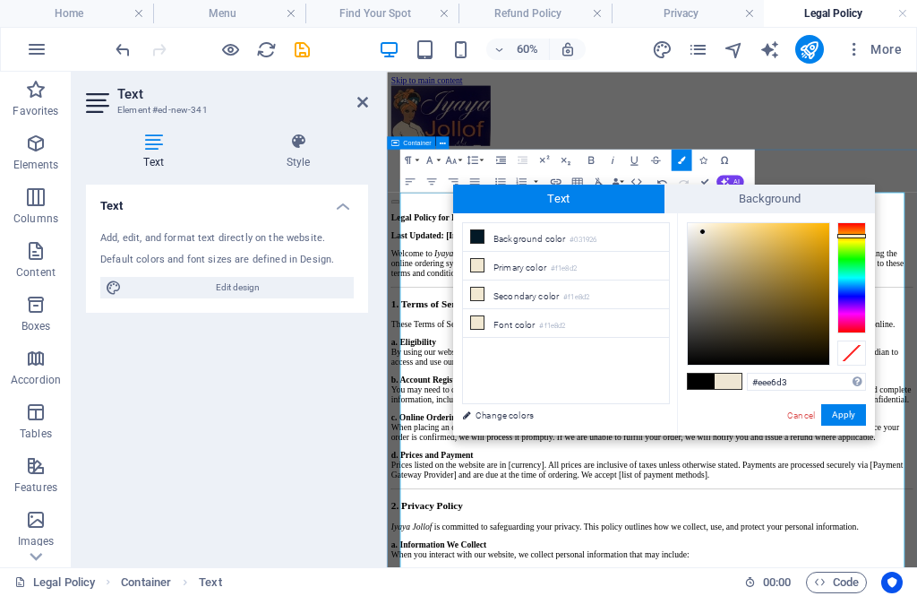
click at [850, 410] on button "Apply" at bounding box center [843, 414] width 45 height 21
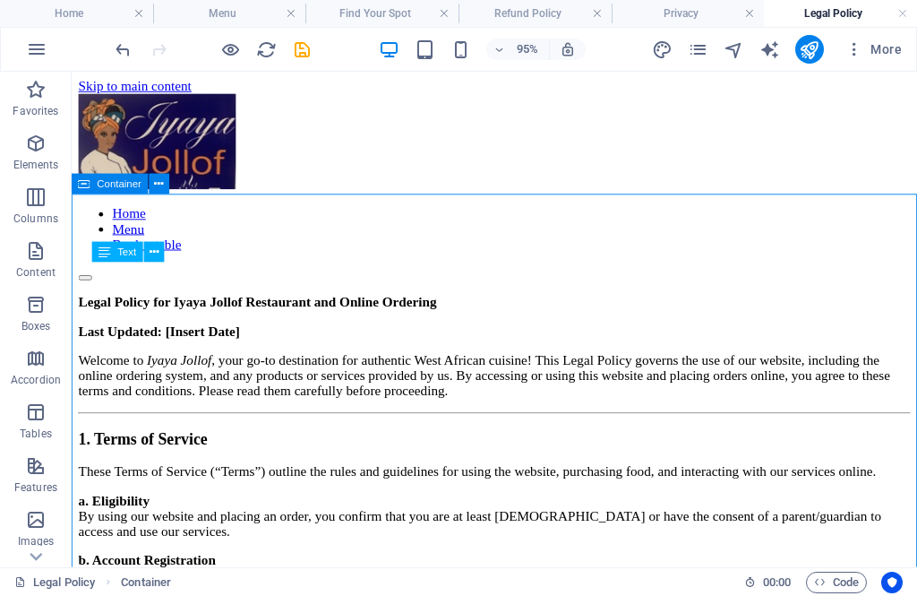
click at [162, 247] on button at bounding box center [154, 252] width 21 height 21
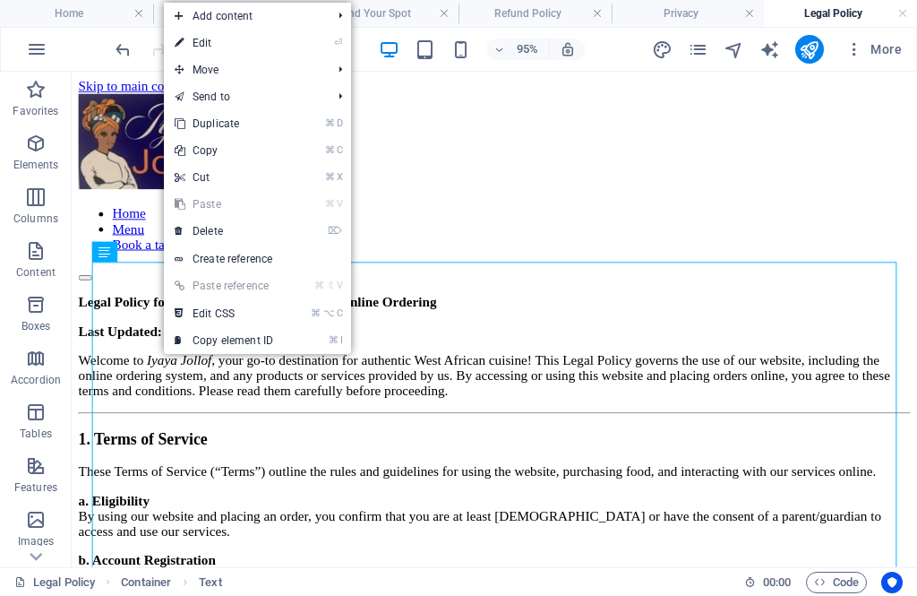
click at [256, 40] on link "⏎ Edit" at bounding box center [224, 43] width 120 height 27
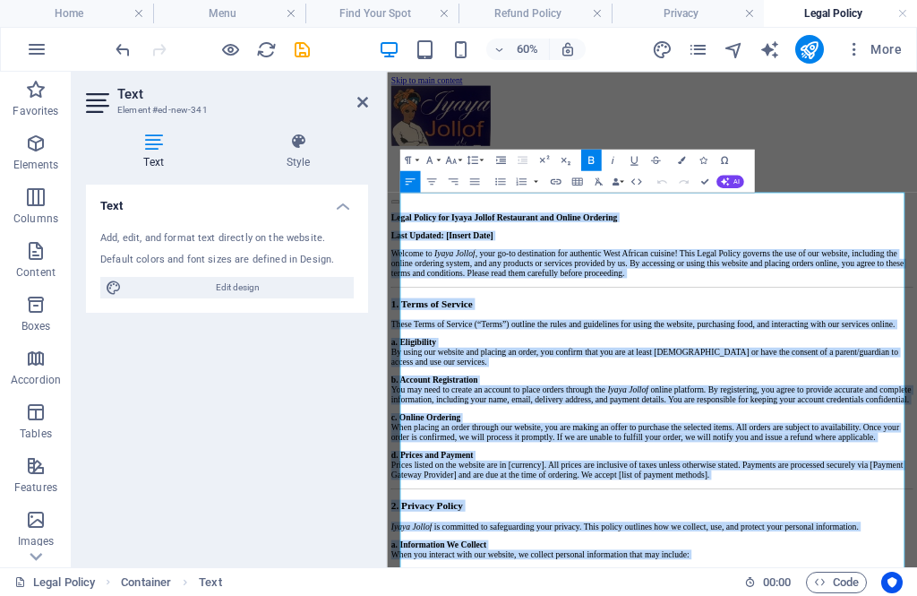
click at [482, 183] on button "Align Justify" at bounding box center [474, 180] width 21 height 21
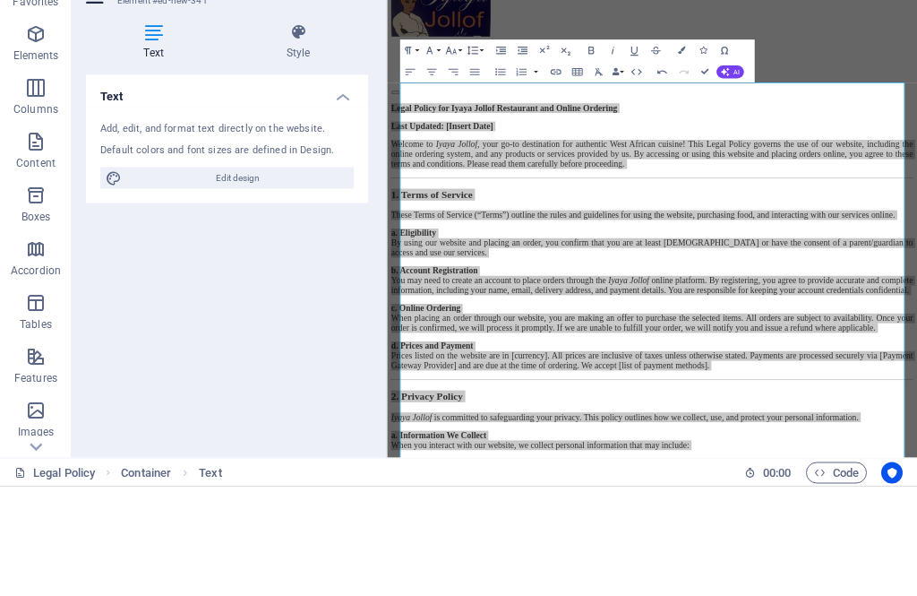
click at [685, 149] on button "Colors" at bounding box center [681, 159] width 21 height 21
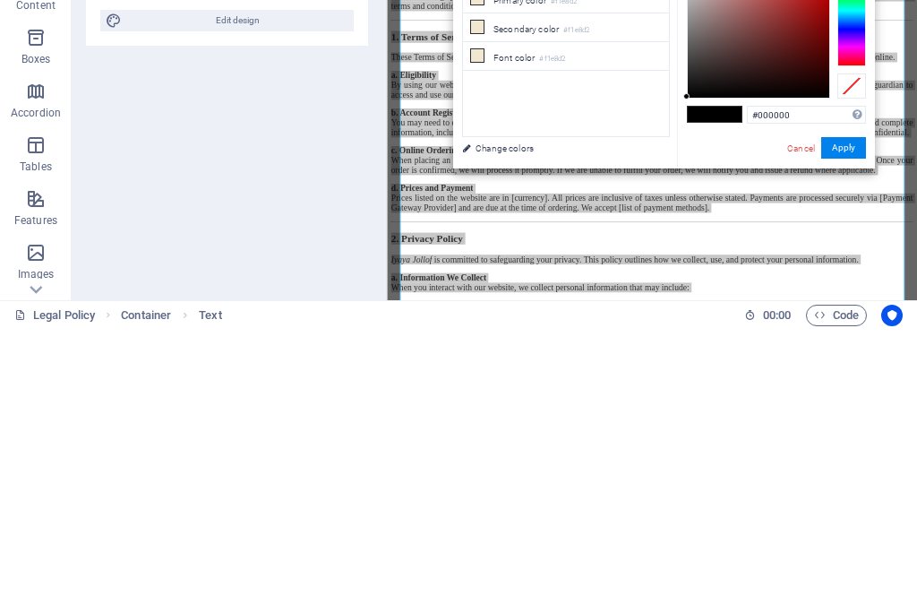
click at [485, 309] on li "Font color #f1e8d2" at bounding box center [566, 323] width 206 height 29
type input "#f1e8d2"
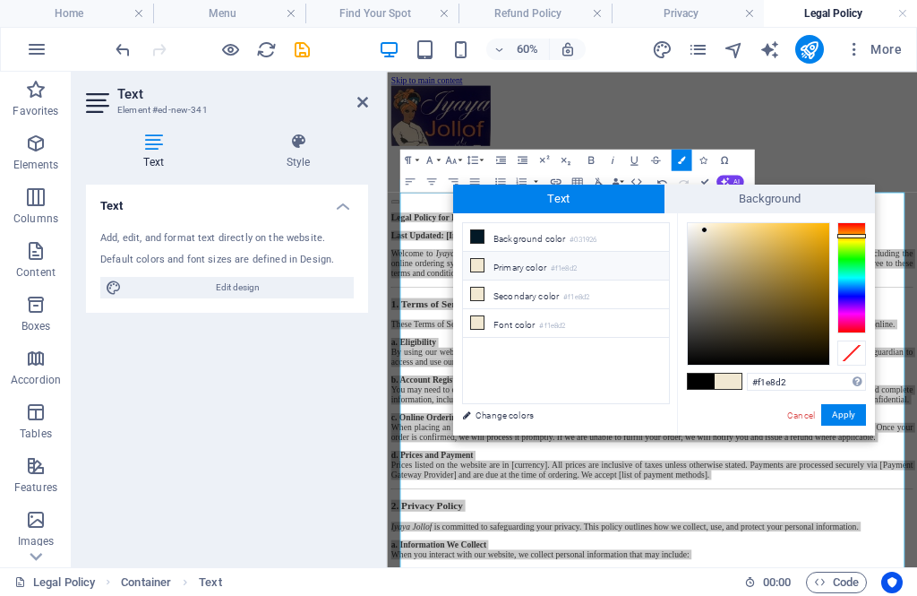
click at [521, 318] on li "Font color #f1e8d2" at bounding box center [566, 323] width 206 height 29
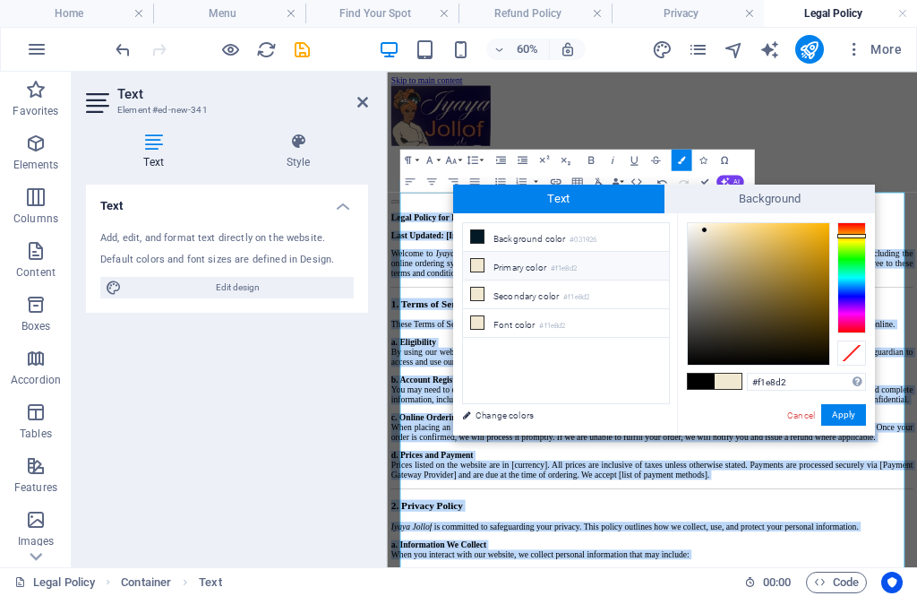
click at [841, 417] on button "Apply" at bounding box center [843, 414] width 45 height 21
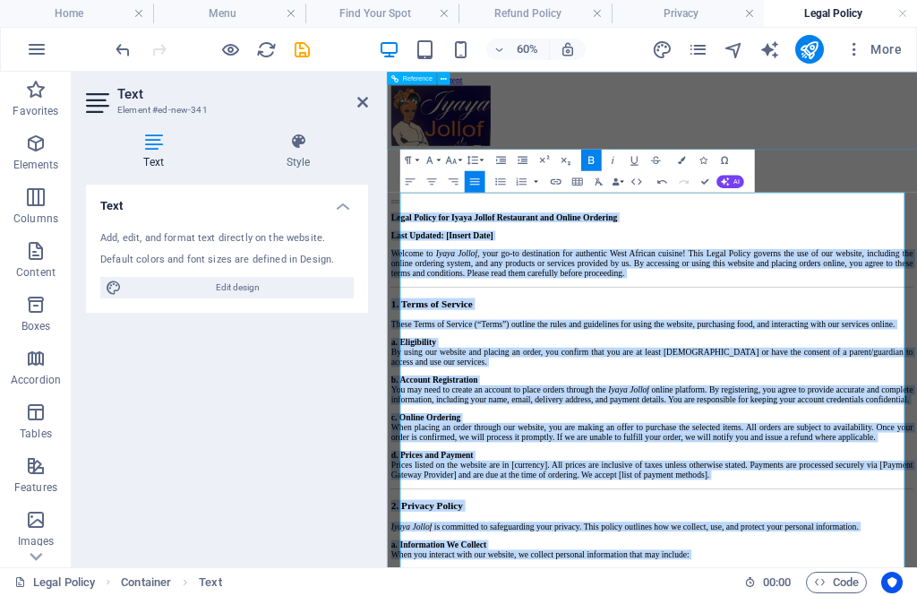
click at [916, 200] on div "Home Menu Book a table" at bounding box center [829, 193] width 870 height 197
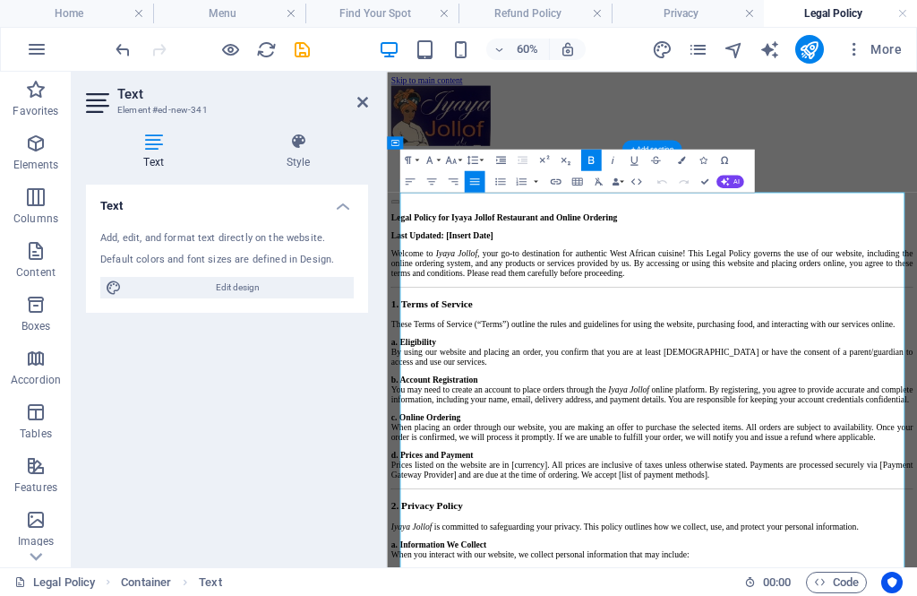
click at [916, 306] on p "Legal Policy for Iyaya Jollof Restaurant and Online Ordering" at bounding box center [829, 314] width 870 height 16
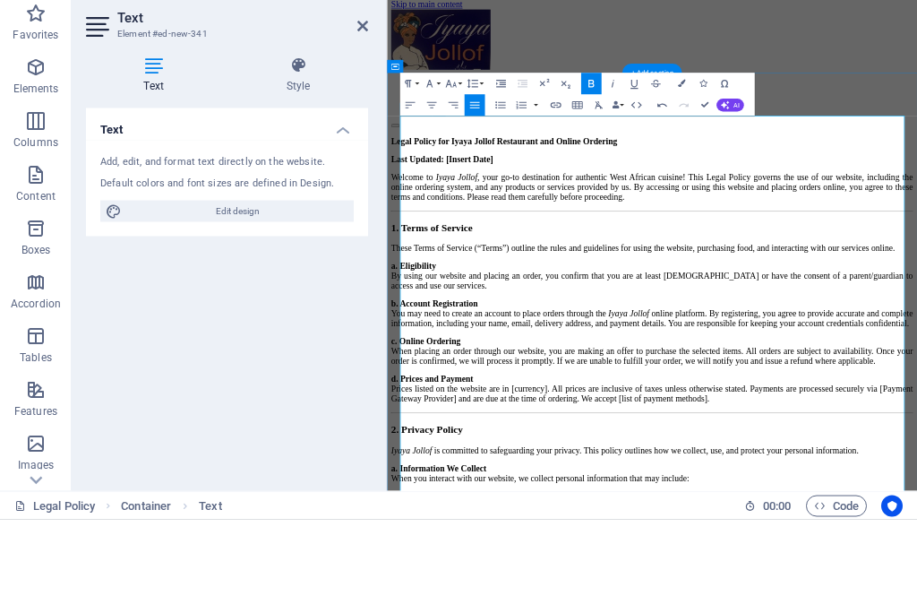
click at [707, 261] on p "Last Updated: [Insert Date]" at bounding box center [829, 269] width 870 height 16
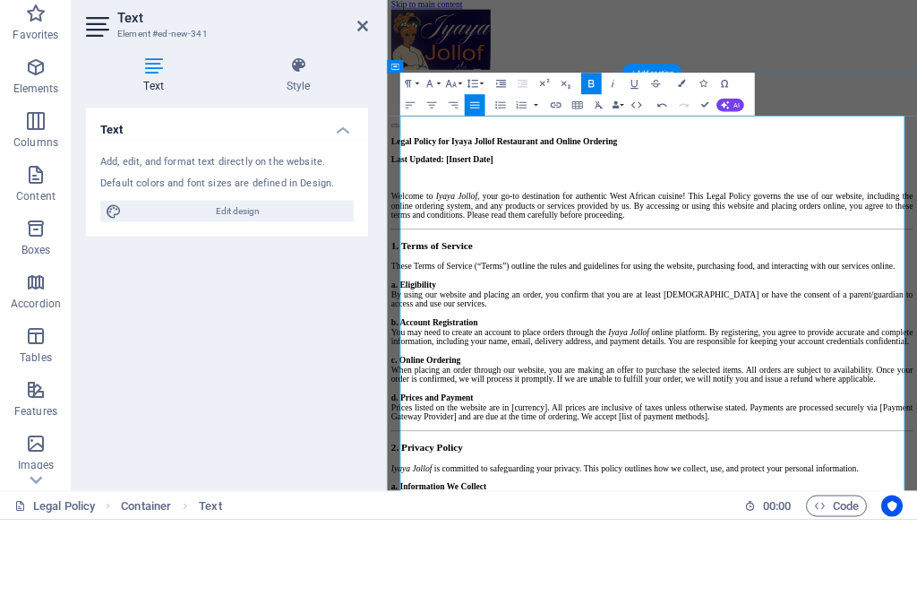
click at [564, 261] on strong "Last Updated: [Insert Date]" at bounding box center [479, 268] width 170 height 15
click at [743, 261] on p "Last Updated: [Insert Date]" at bounding box center [829, 269] width 870 height 16
click at [564, 261] on strong "Last Updated: [Insert Date]" at bounding box center [479, 268] width 170 height 15
click at [750, 261] on p "Last Updated: [Insert Date]" at bounding box center [829, 269] width 870 height 16
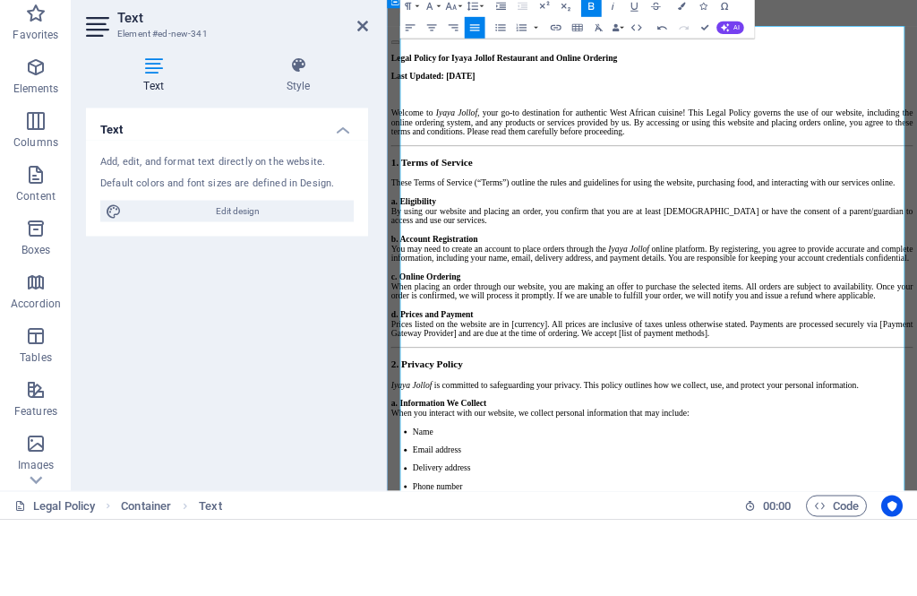
scroll to position [151, 0]
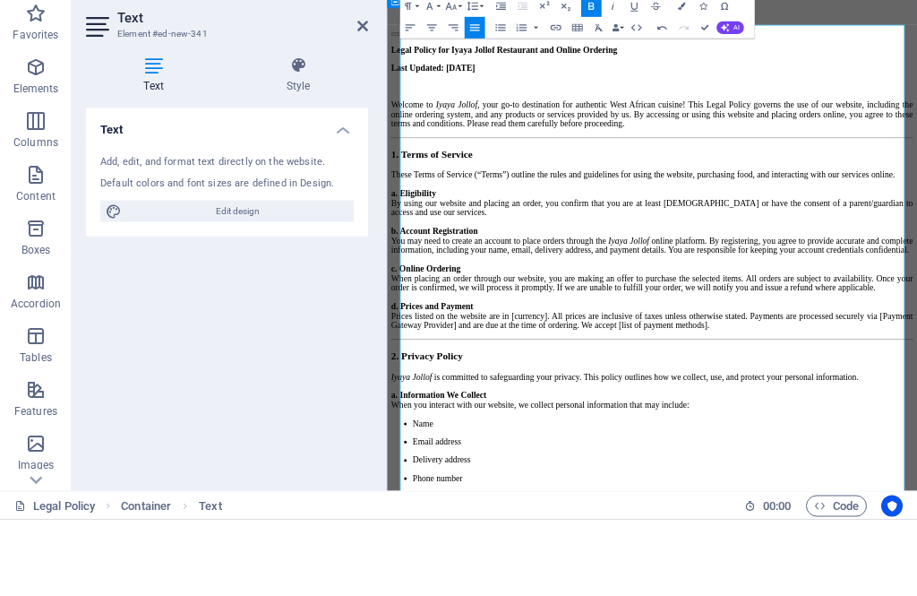
click at [916, 197] on span "Iyaya Jollof , your go-to destination for authentic West African cuisine! This …" at bounding box center [829, 193] width 870 height 47
click at [916, 271] on h3 "1. Terms of Service" at bounding box center [829, 262] width 870 height 20
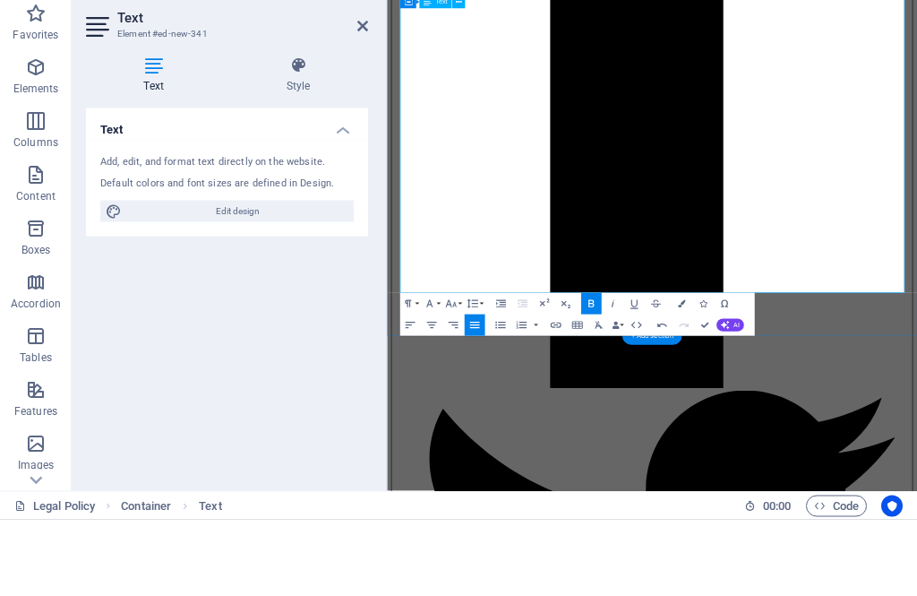
scroll to position [3733, 0]
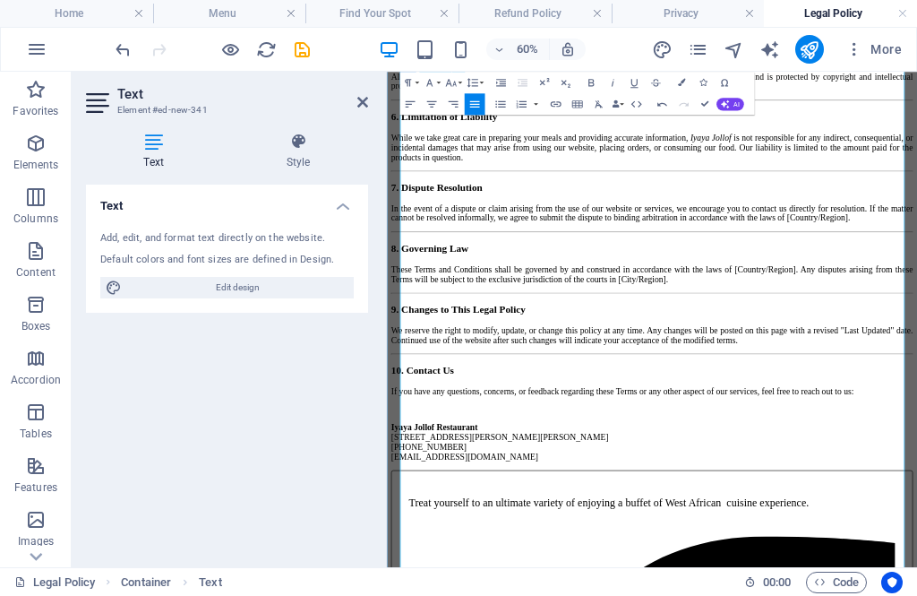
scroll to position [2021, 0]
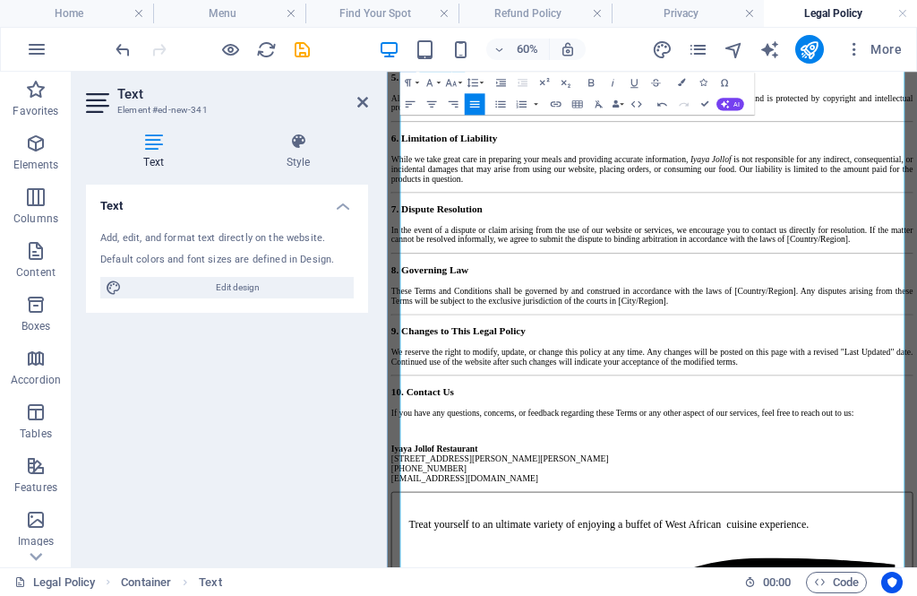
click at [307, 46] on icon "save" at bounding box center [302, 49] width 21 height 21
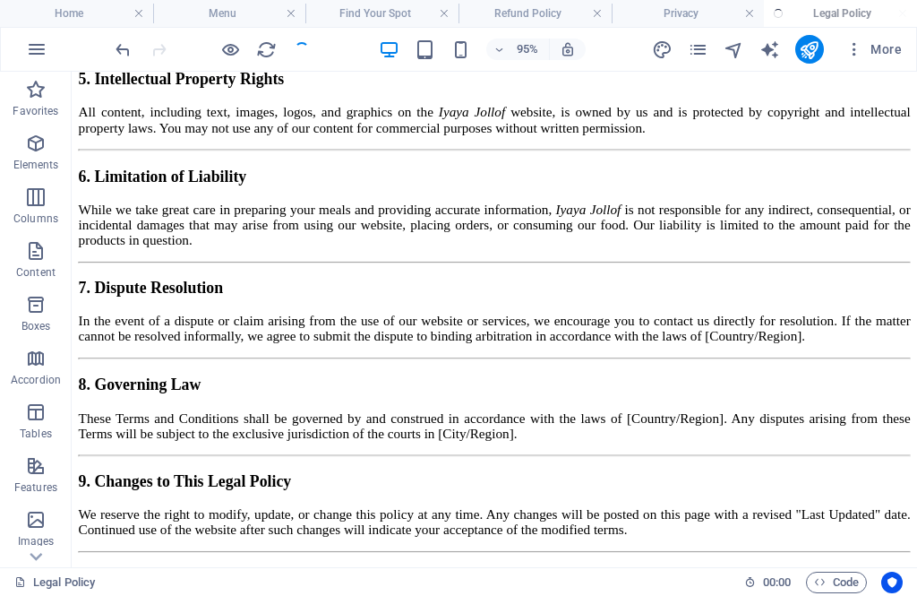
scroll to position [1985, 0]
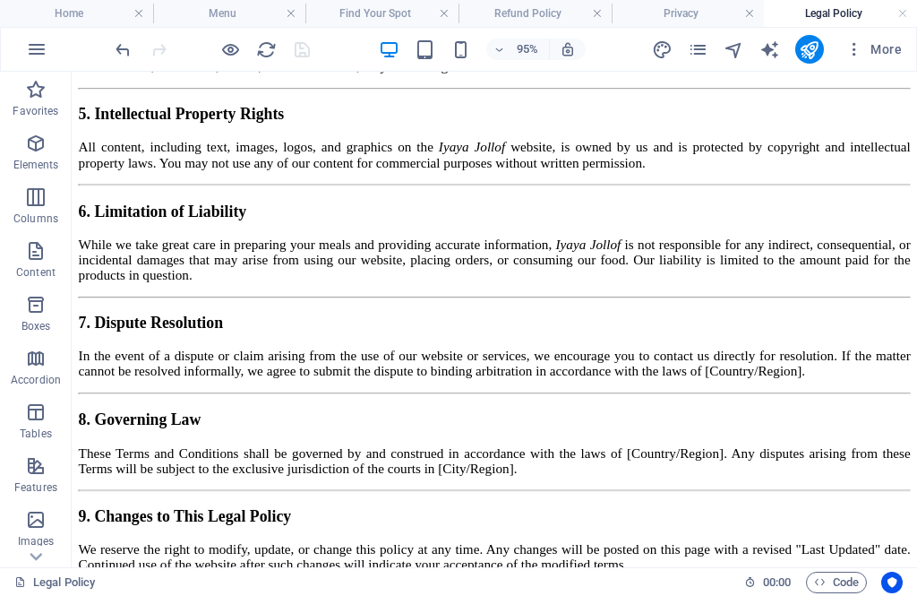
click at [268, 40] on icon "reload" at bounding box center [266, 49] width 21 height 21
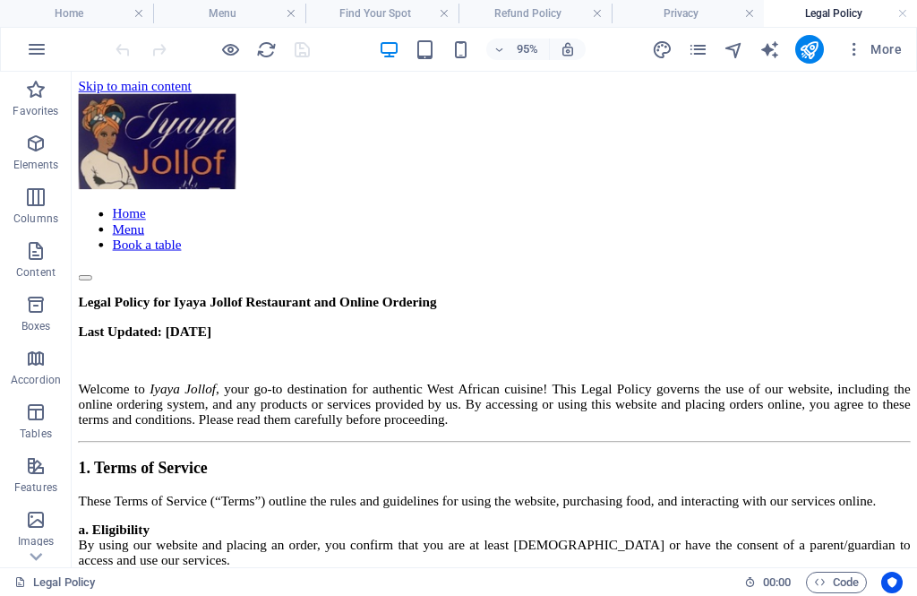
scroll to position [0, 0]
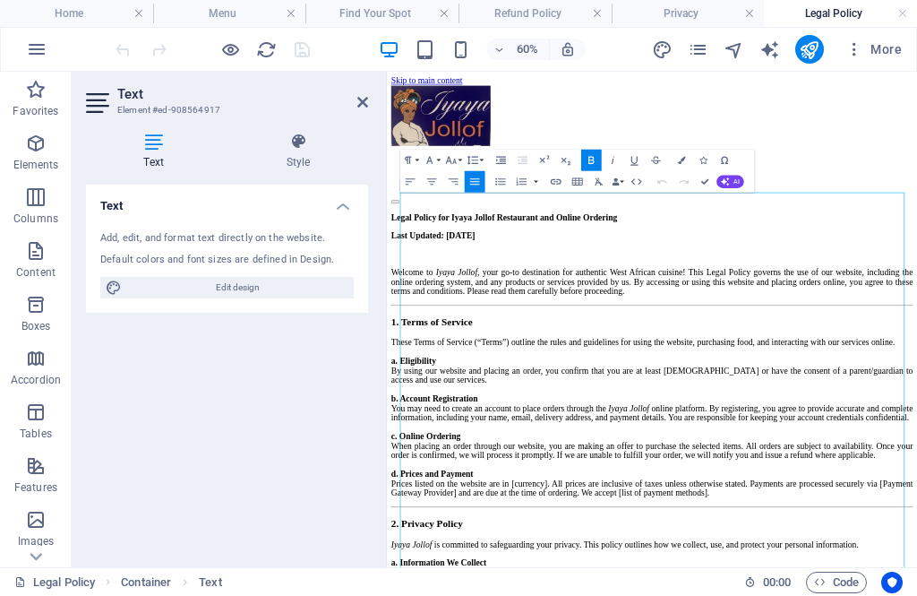
click at [152, 240] on div "Add, edit, and format text directly on the website." at bounding box center [226, 238] width 253 height 15
click at [357, 102] on icon at bounding box center [362, 102] width 11 height 14
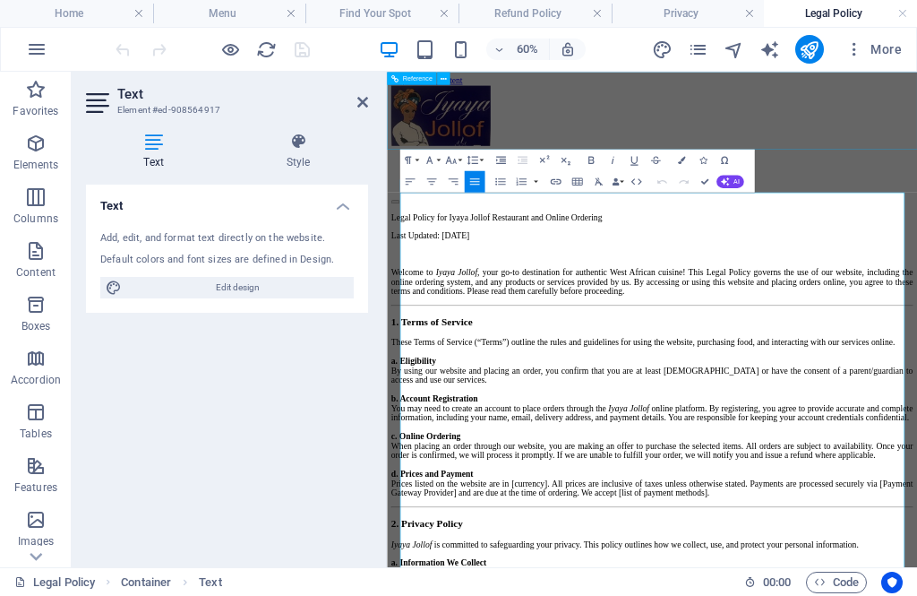
click at [743, 197] on div "Home Menu Book a table" at bounding box center [829, 193] width 870 height 197
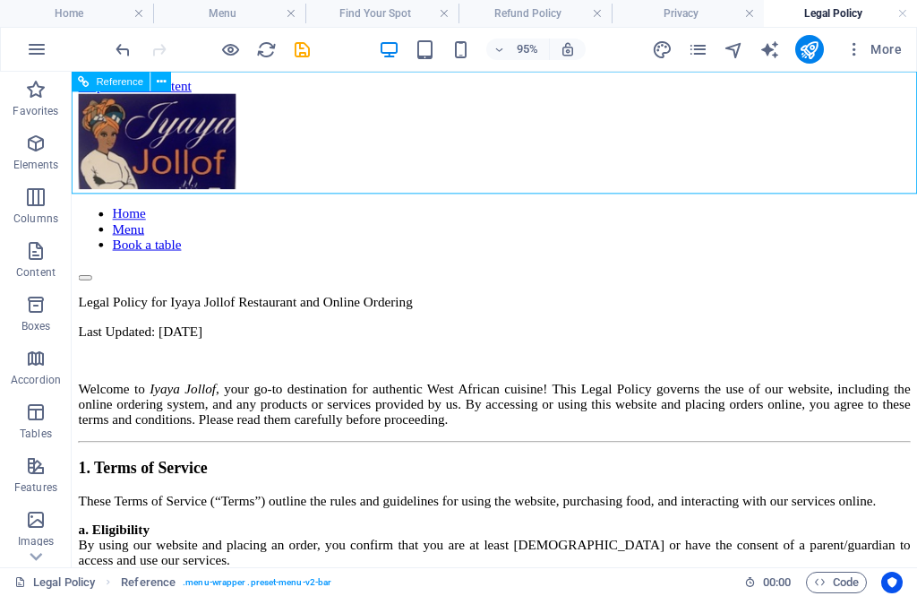
click at [625, 154] on div "Home Menu Book a table" at bounding box center [517, 193] width 876 height 197
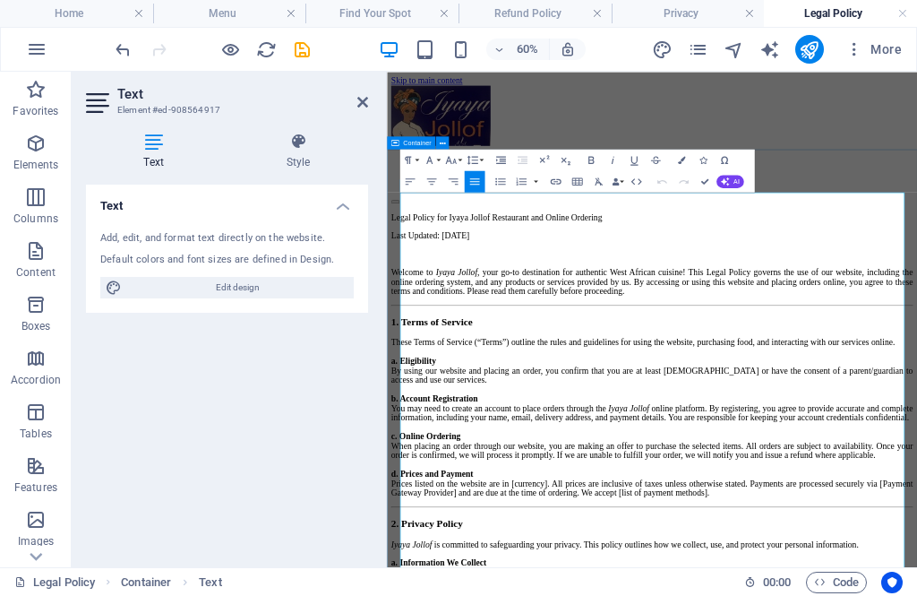
click at [596, 151] on button "Bold" at bounding box center [591, 159] width 21 height 21
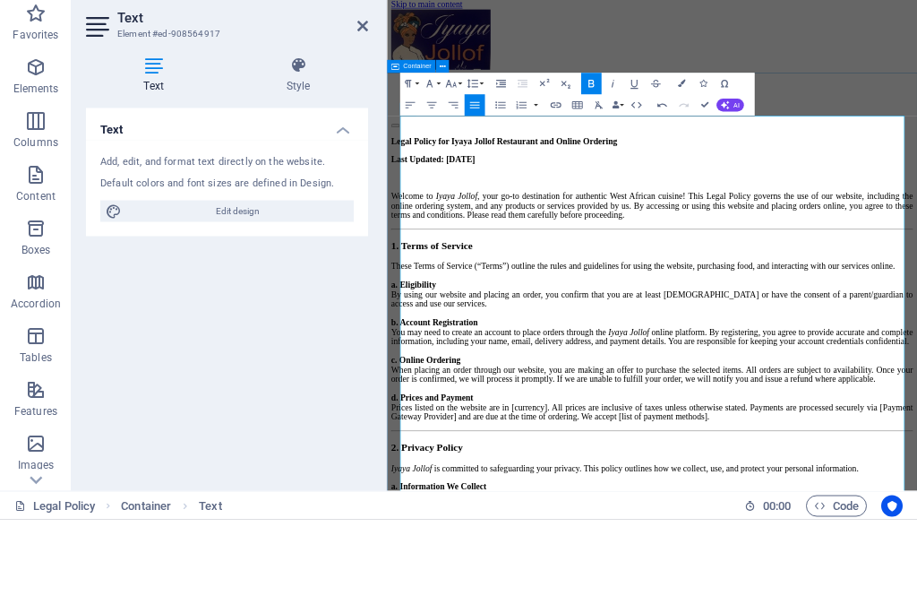
click at [628, 170] on button "HTML" at bounding box center [636, 180] width 21 height 21
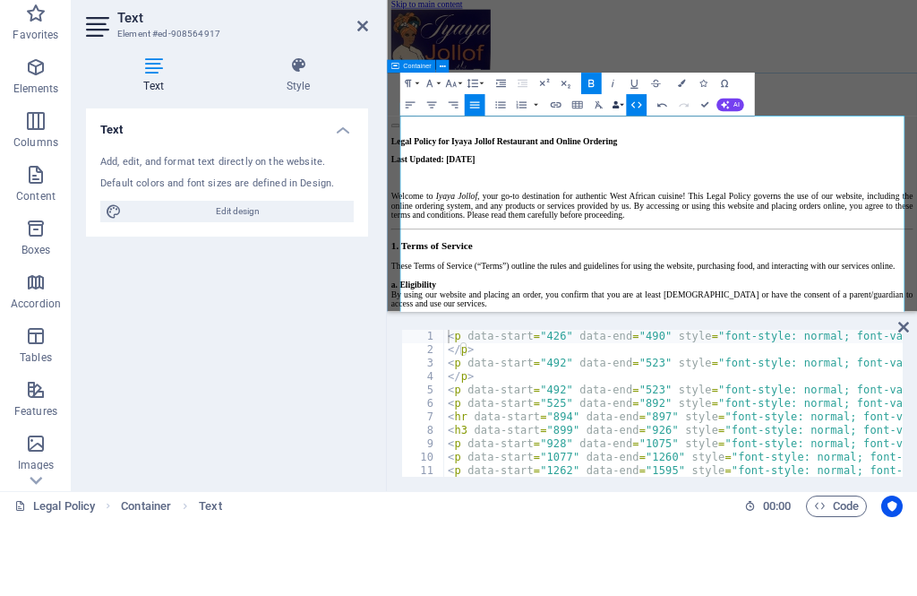
click at [620, 170] on button "Data Bindings" at bounding box center [617, 180] width 15 height 21
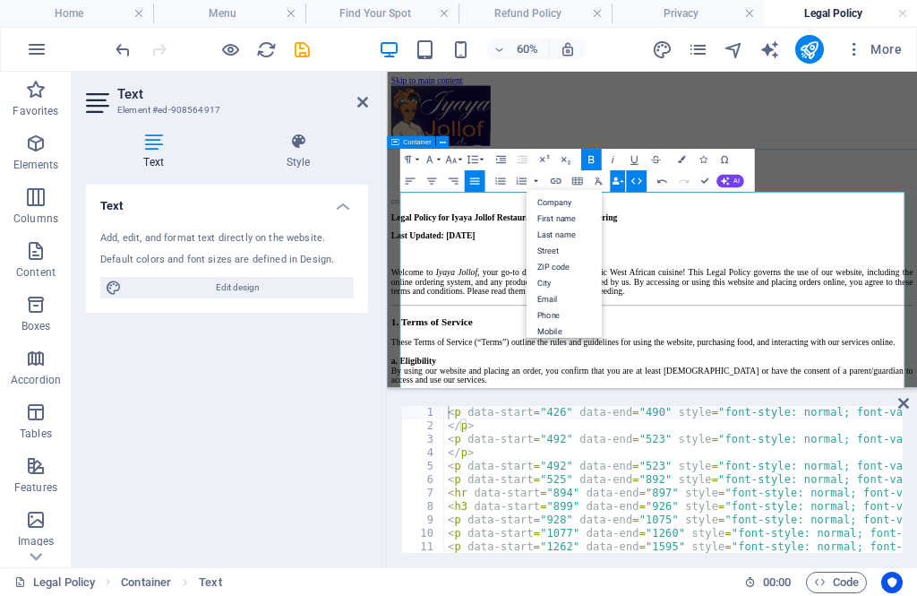
click at [622, 170] on button "Italic" at bounding box center [613, 159] width 21 height 21
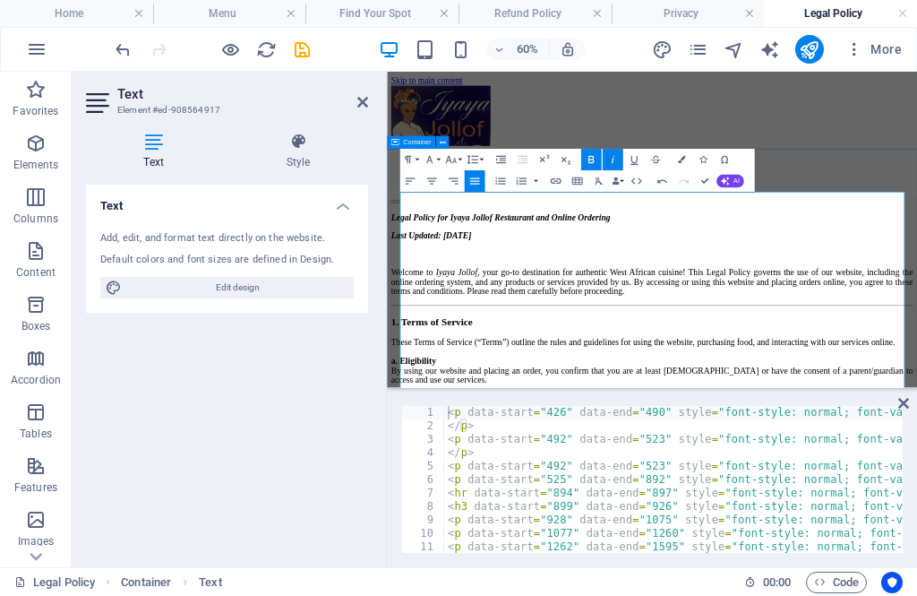
click at [622, 152] on button "Italic" at bounding box center [613, 159] width 21 height 21
click at [436, 156] on button "Font Family" at bounding box center [431, 159] width 21 height 21
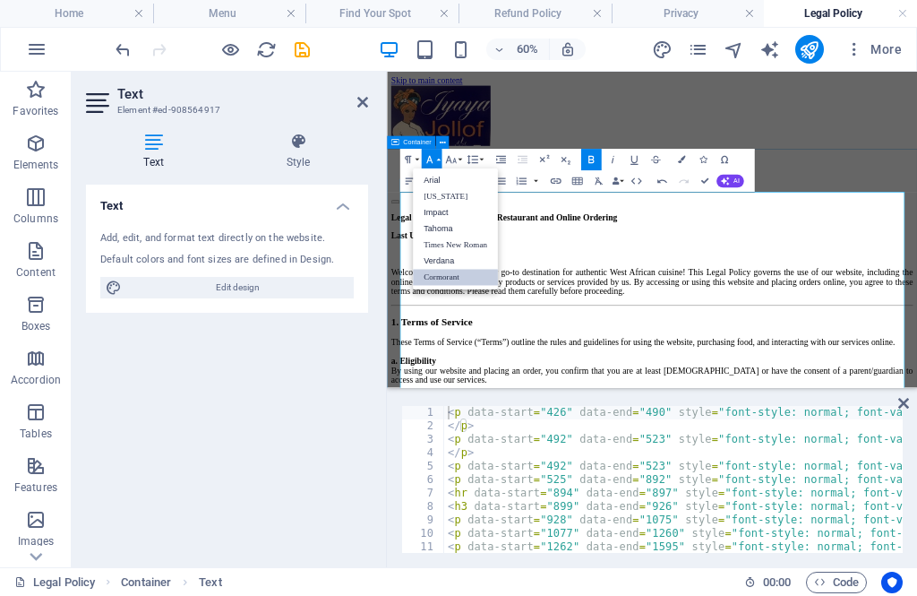
click at [458, 204] on link "[US_STATE]" at bounding box center [455, 197] width 85 height 16
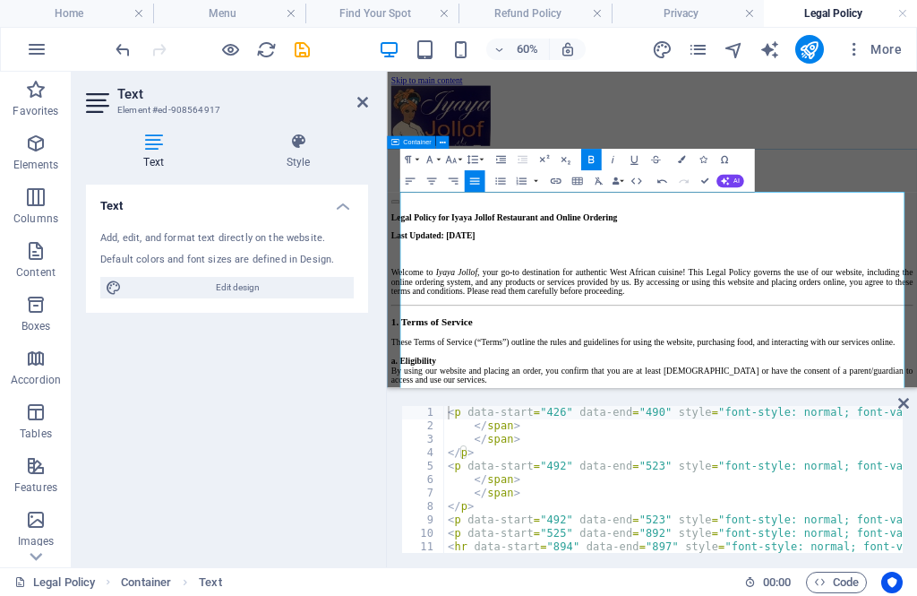
click at [435, 157] on icon "button" at bounding box center [429, 159] width 13 height 13
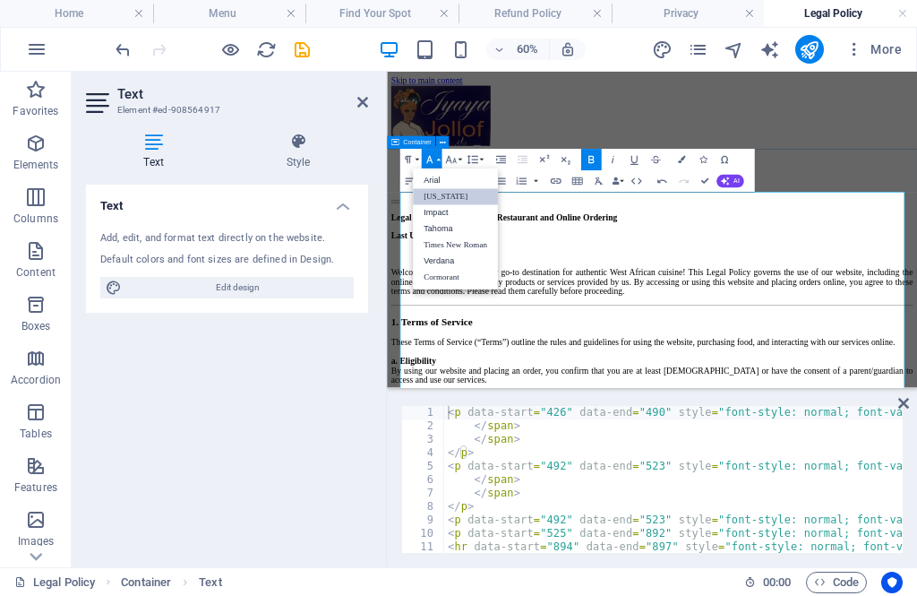
click at [452, 210] on link "Impact" at bounding box center [455, 213] width 85 height 16
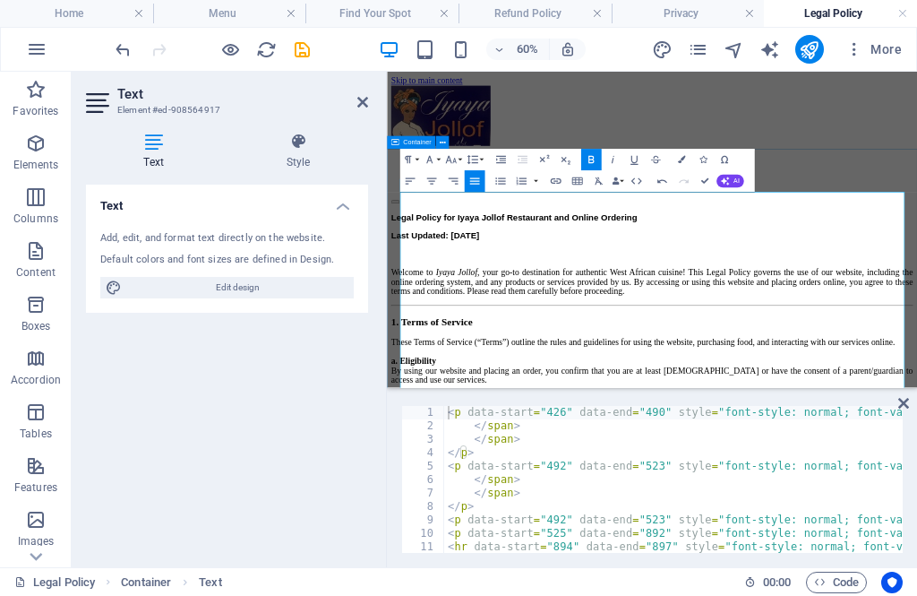
click at [436, 158] on button "Font Family" at bounding box center [431, 159] width 21 height 21
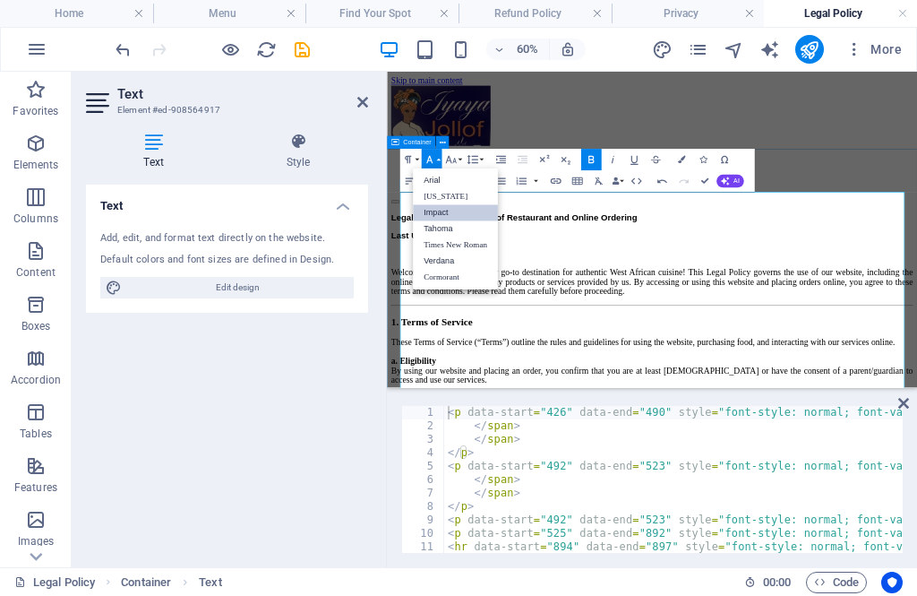
click at [465, 168] on button "Line Height" at bounding box center [474, 159] width 21 height 21
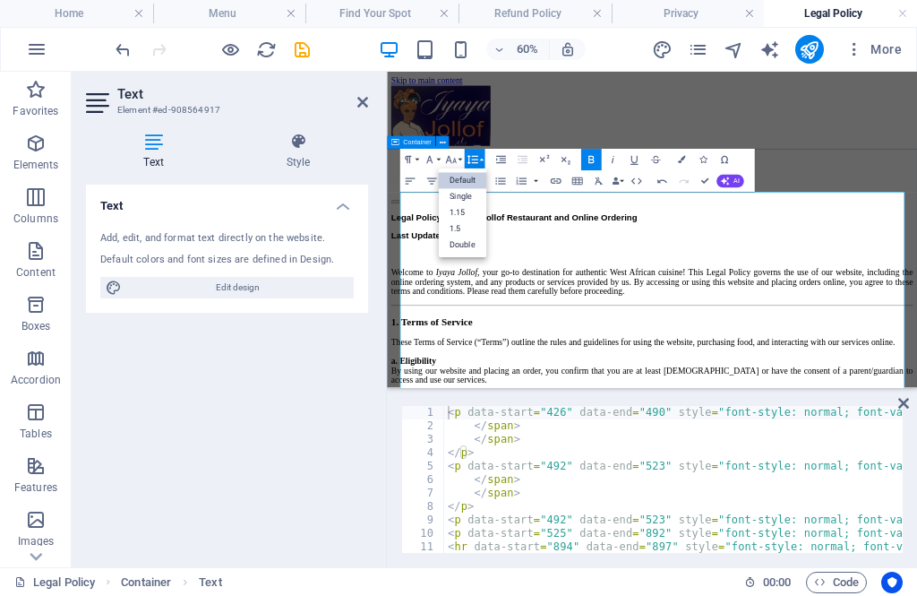
click at [425, 159] on icon "button" at bounding box center [429, 159] width 13 height 13
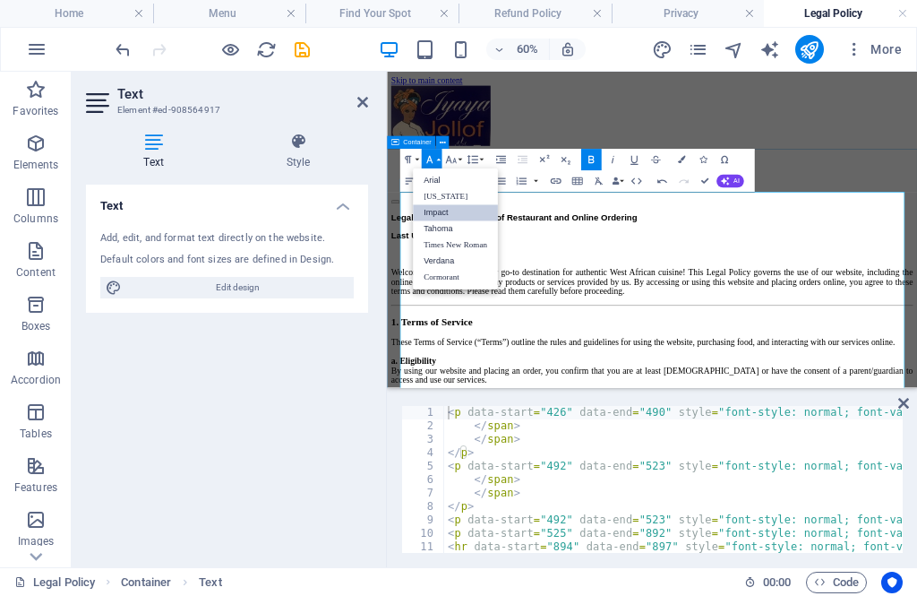
click at [433, 181] on link "Arial" at bounding box center [455, 181] width 85 height 16
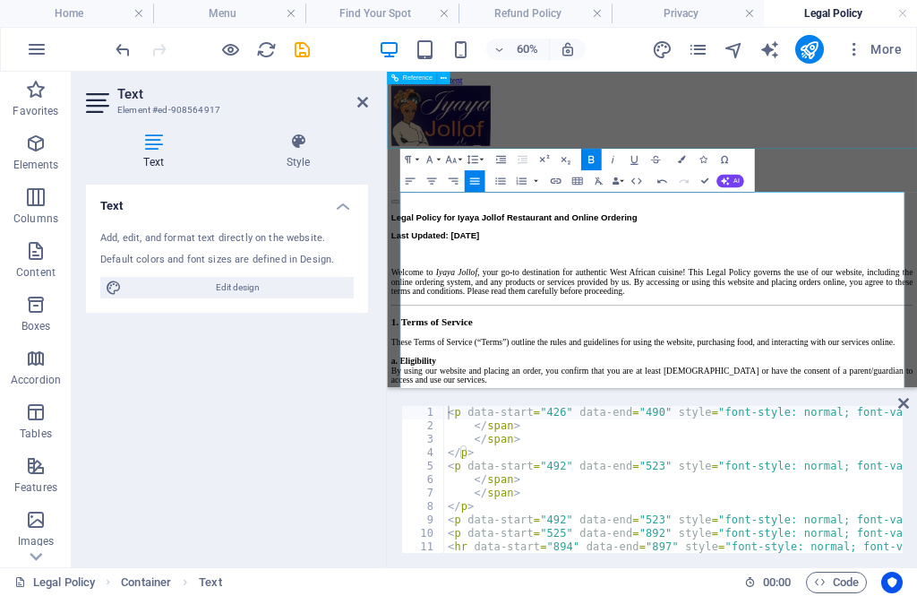
click at [916, 185] on div "Home Menu Book a table" at bounding box center [829, 193] width 870 height 197
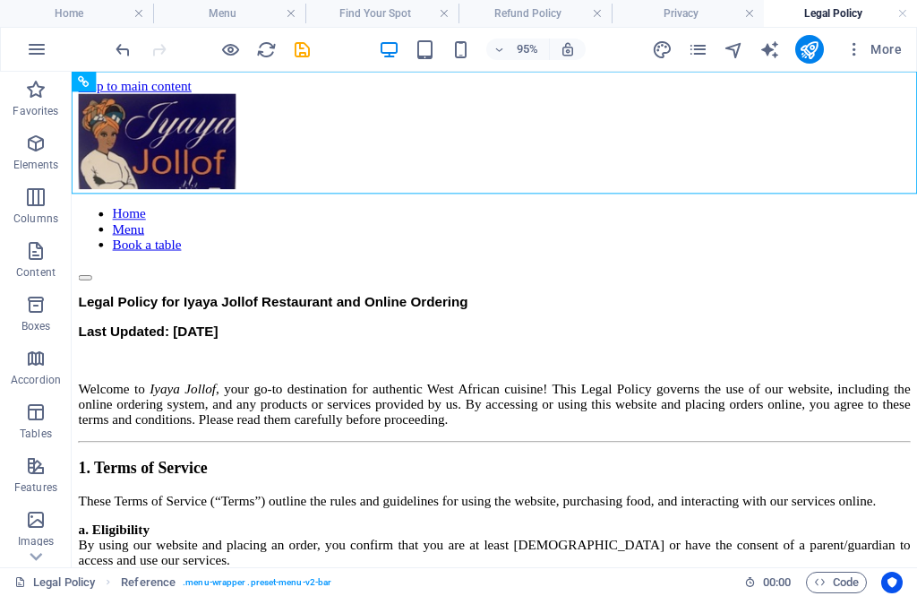
click at [316, 41] on div "95% More" at bounding box center [510, 49] width 797 height 29
click at [305, 41] on icon "save" at bounding box center [302, 49] width 21 height 21
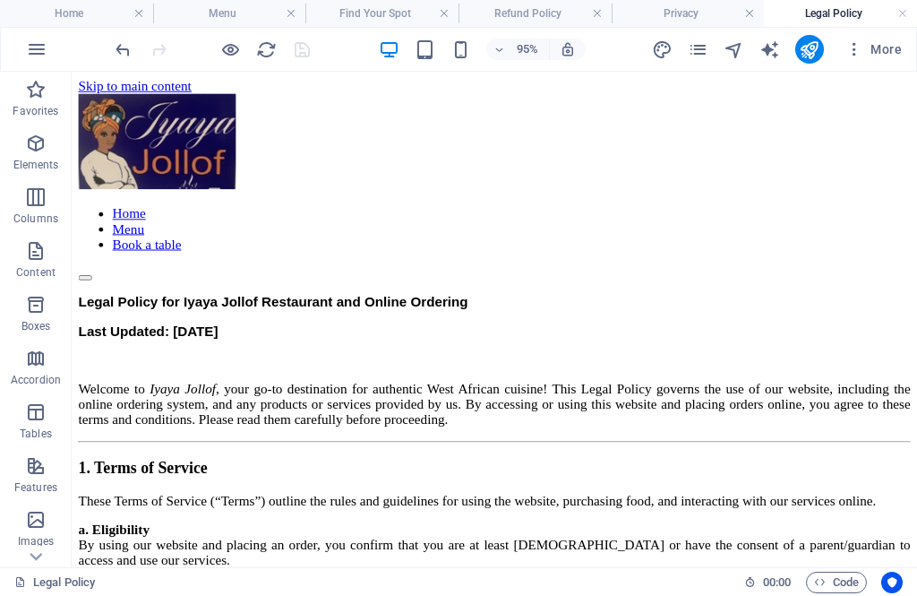
click at [264, 45] on icon "reload" at bounding box center [266, 49] width 21 height 21
click at [262, 42] on icon "reload" at bounding box center [266, 49] width 21 height 21
click at [822, 50] on button "publish" at bounding box center [809, 49] width 29 height 29
